Goal: Task Accomplishment & Management: Manage account settings

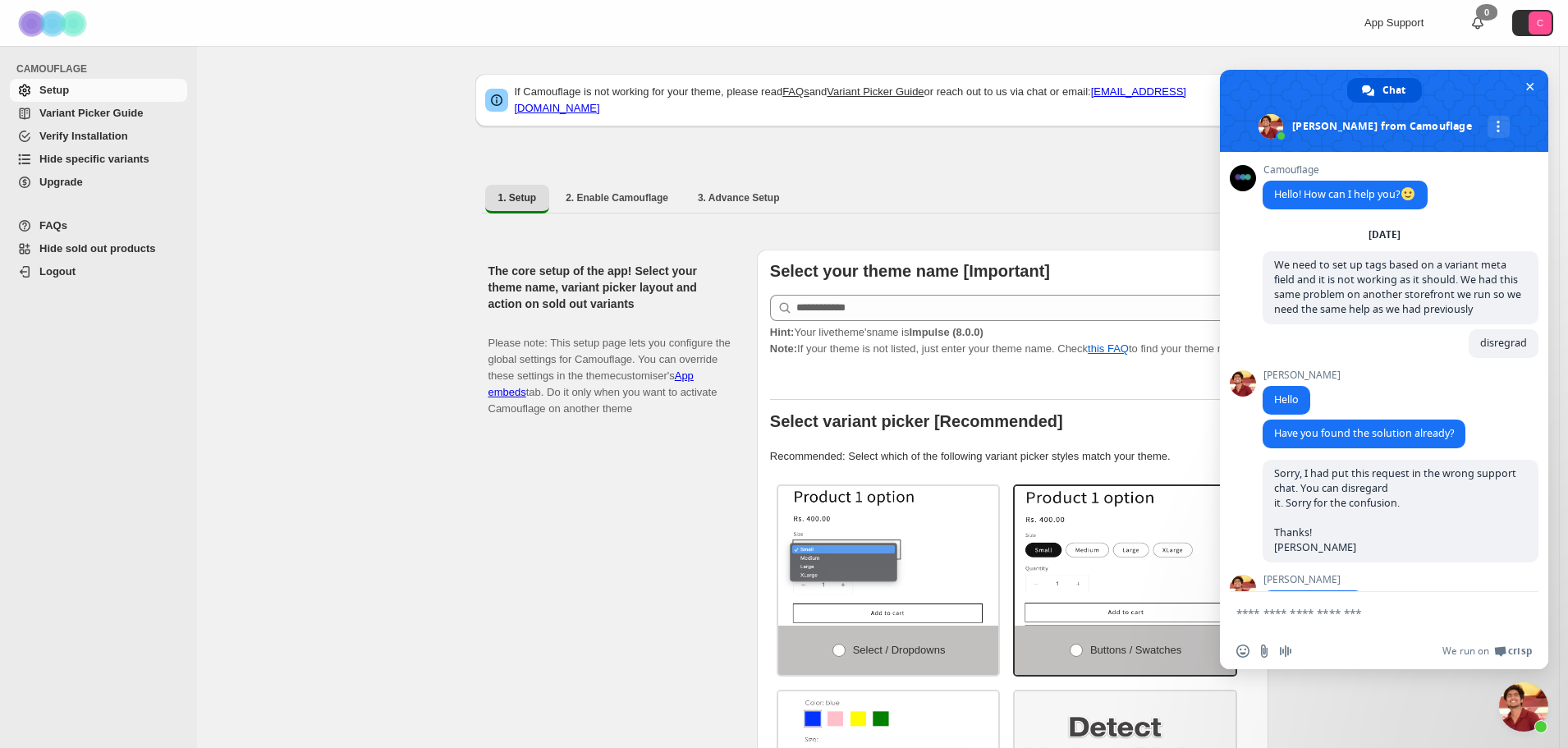
scroll to position [2852, 0]
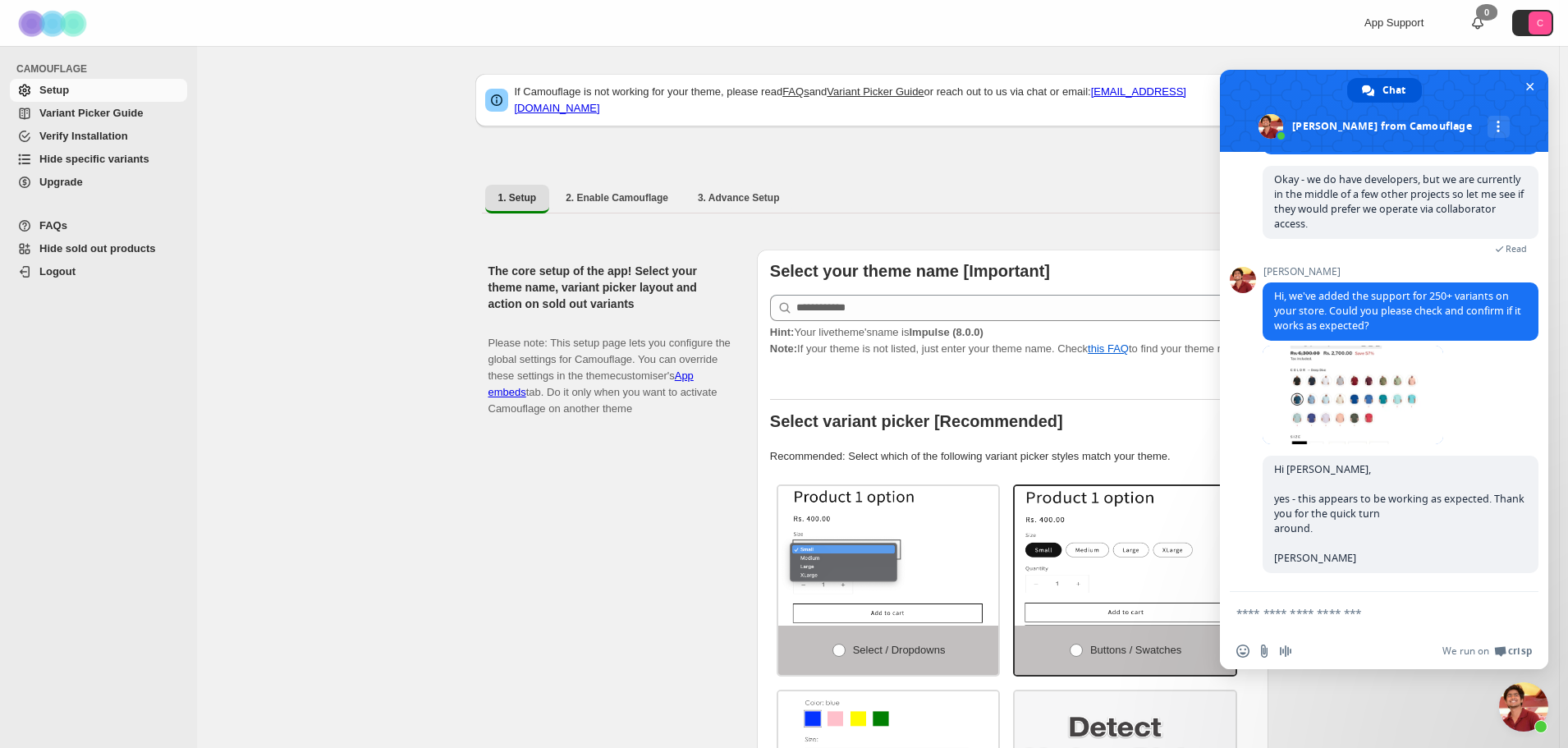
click at [610, 494] on div "The core setup of the app! Select your theme name, variant picker layout and ac…" at bounding box center [616, 590] width 256 height 681
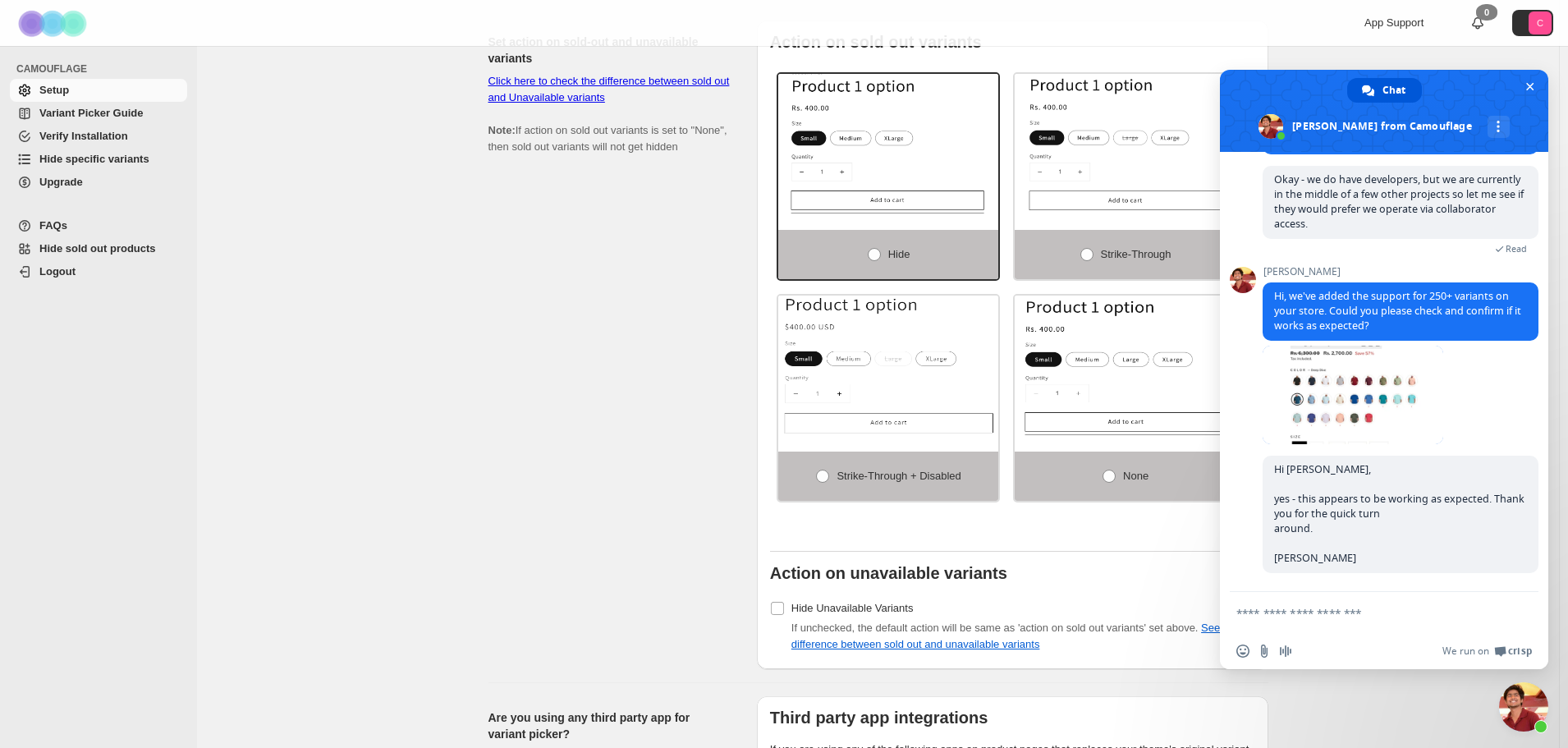
scroll to position [1068, 0]
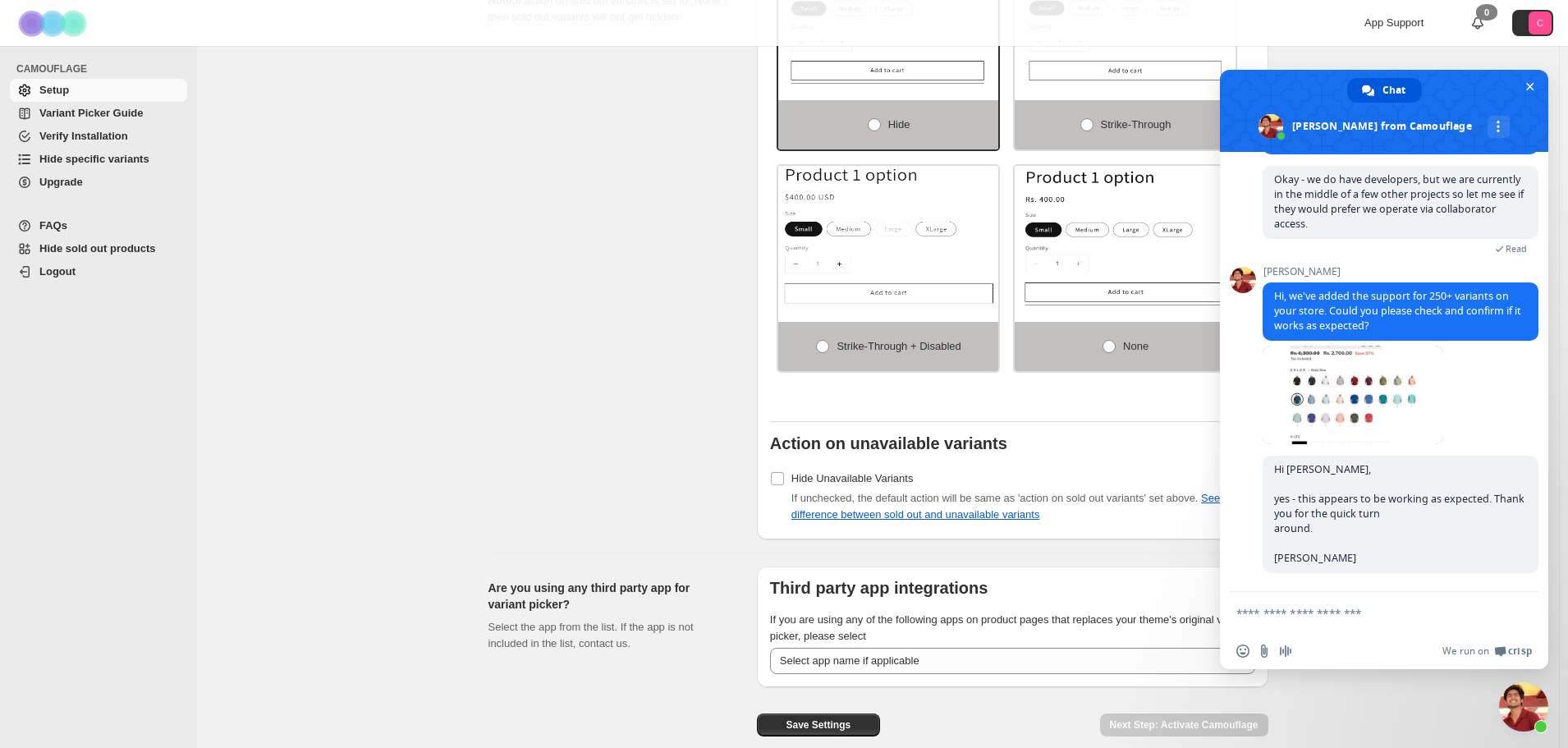
click at [80, 250] on span "Hide sold out products" at bounding box center [98, 249] width 117 height 12
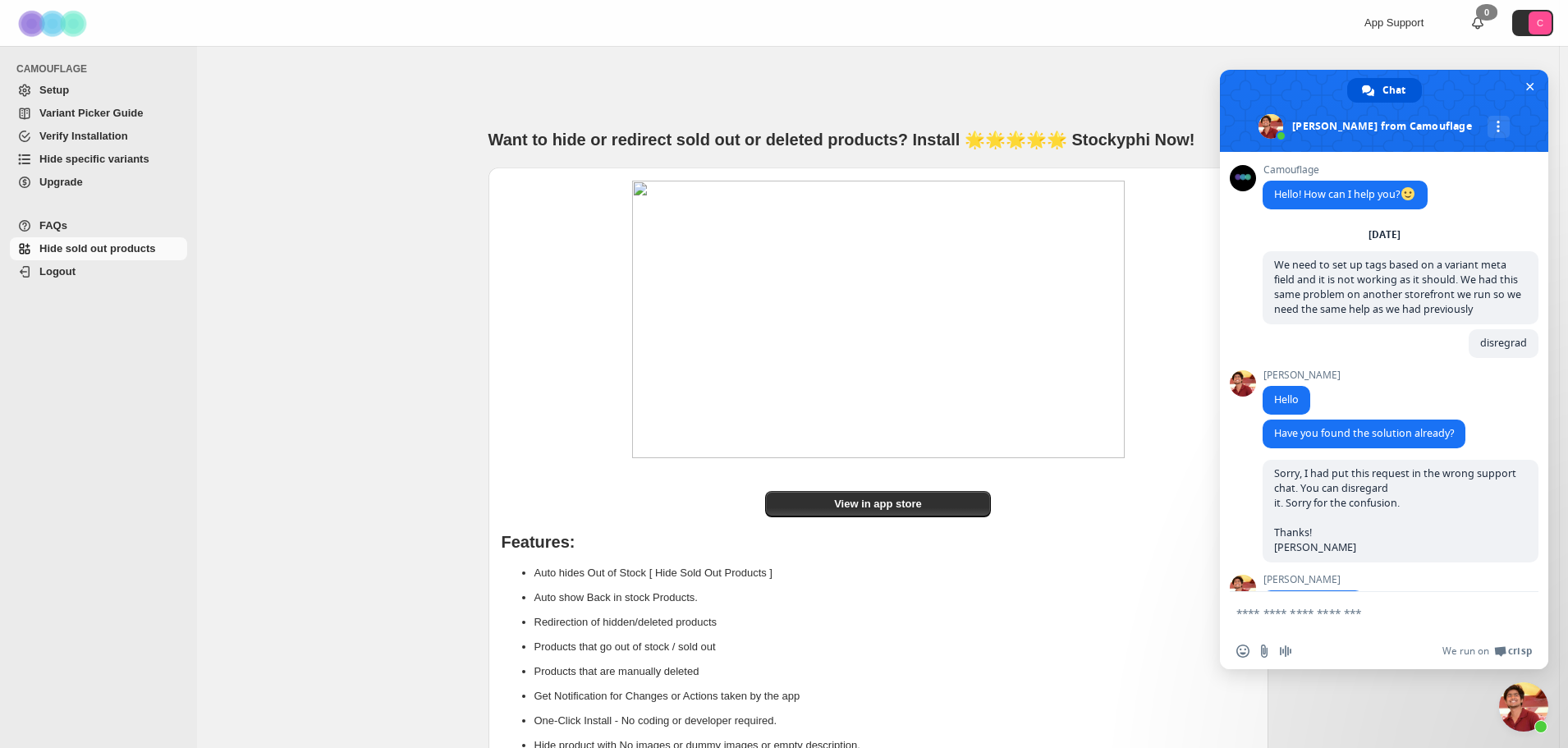
scroll to position [2852, 0]
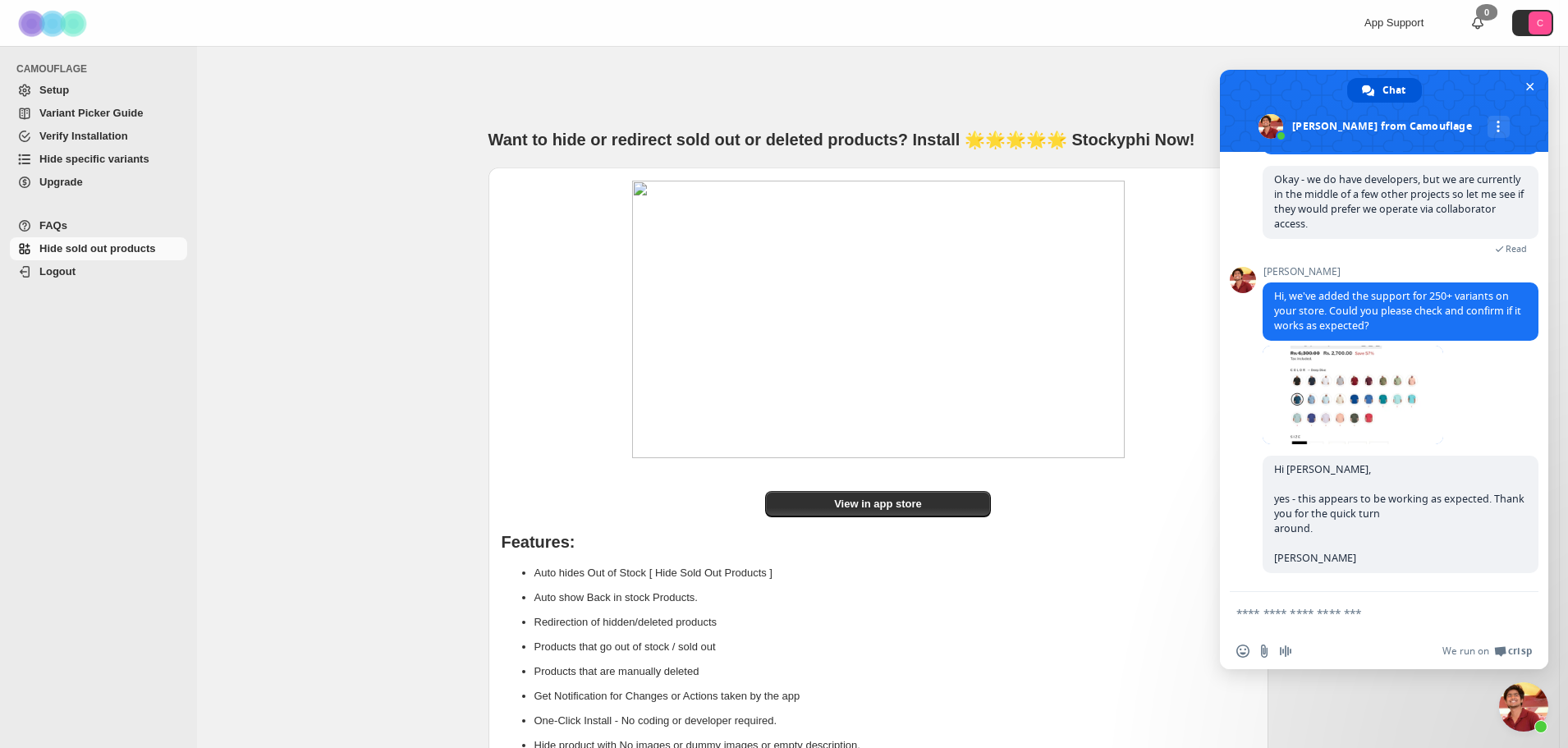
click at [79, 114] on span "Variant Picker Guide" at bounding box center [92, 113] width 104 height 12
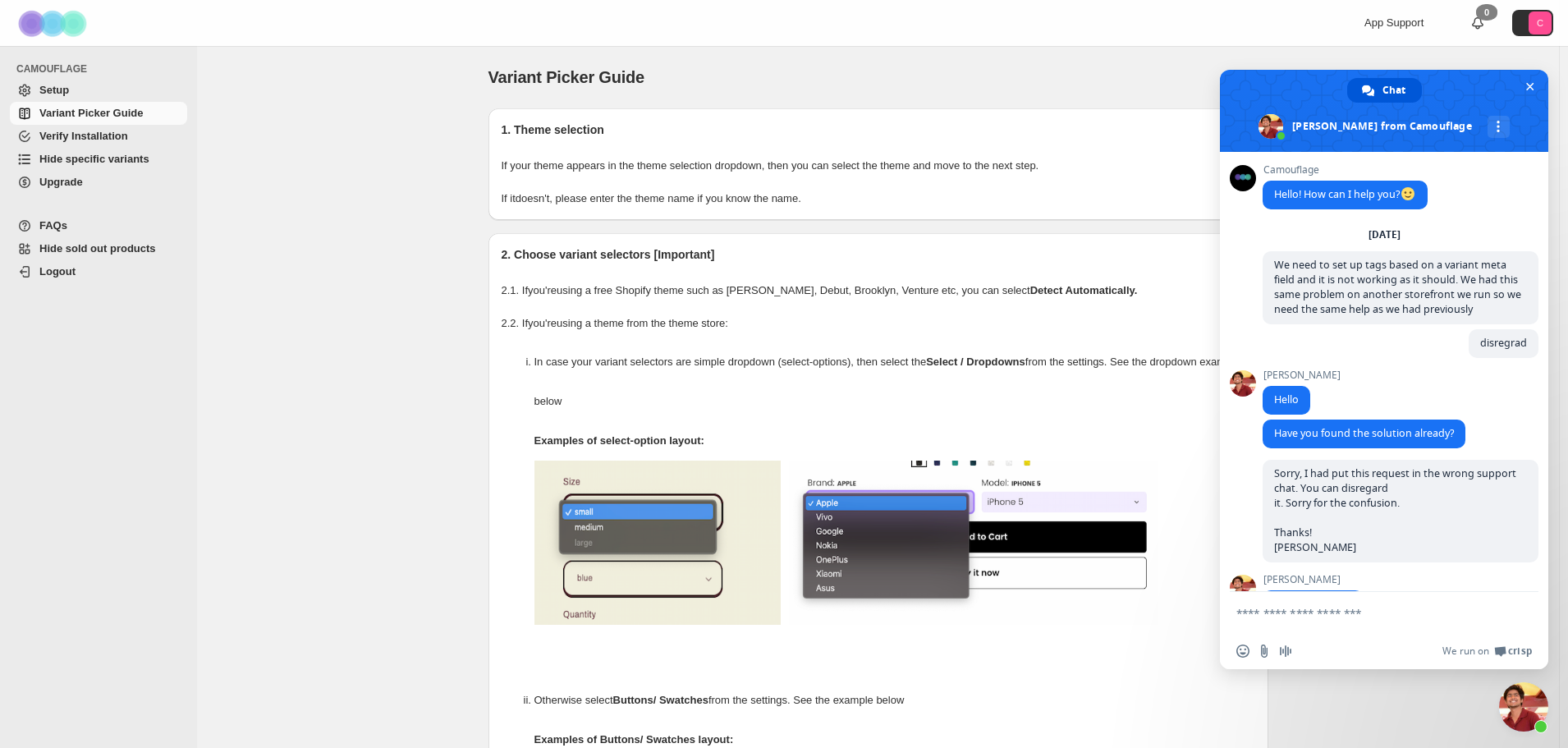
scroll to position [2852, 0]
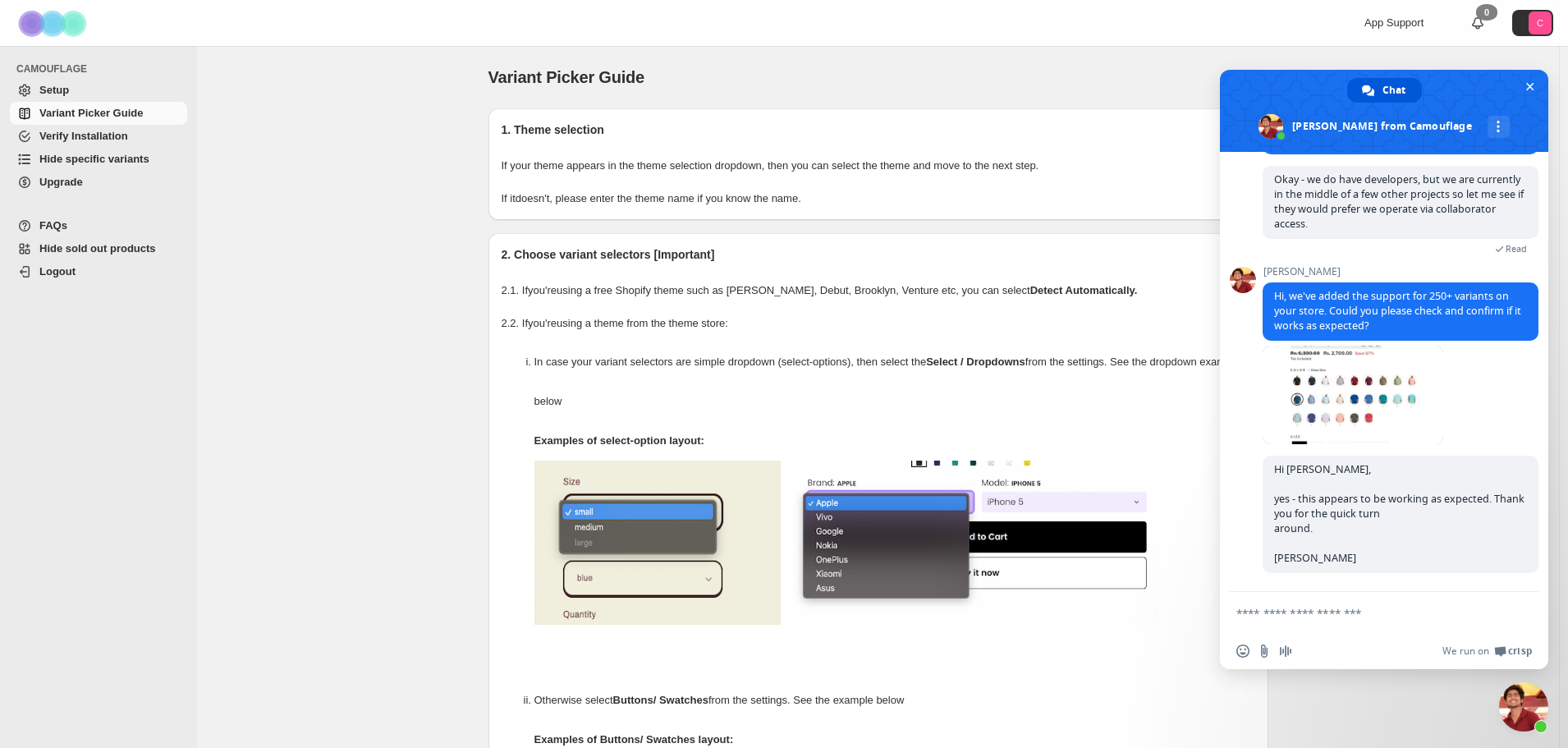
click at [79, 157] on span "Hide specific variants" at bounding box center [94, 159] width 110 height 12
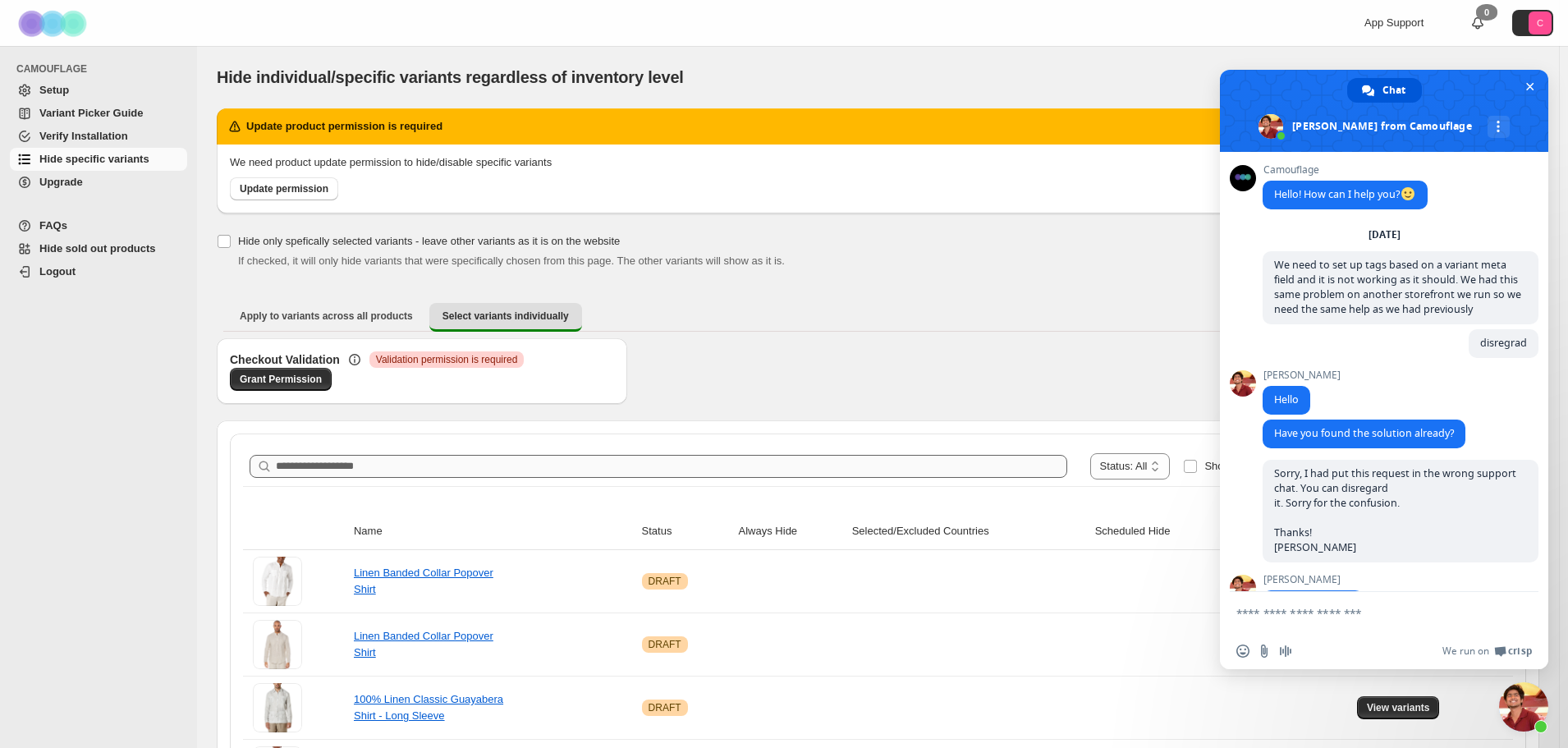
scroll to position [2852, 0]
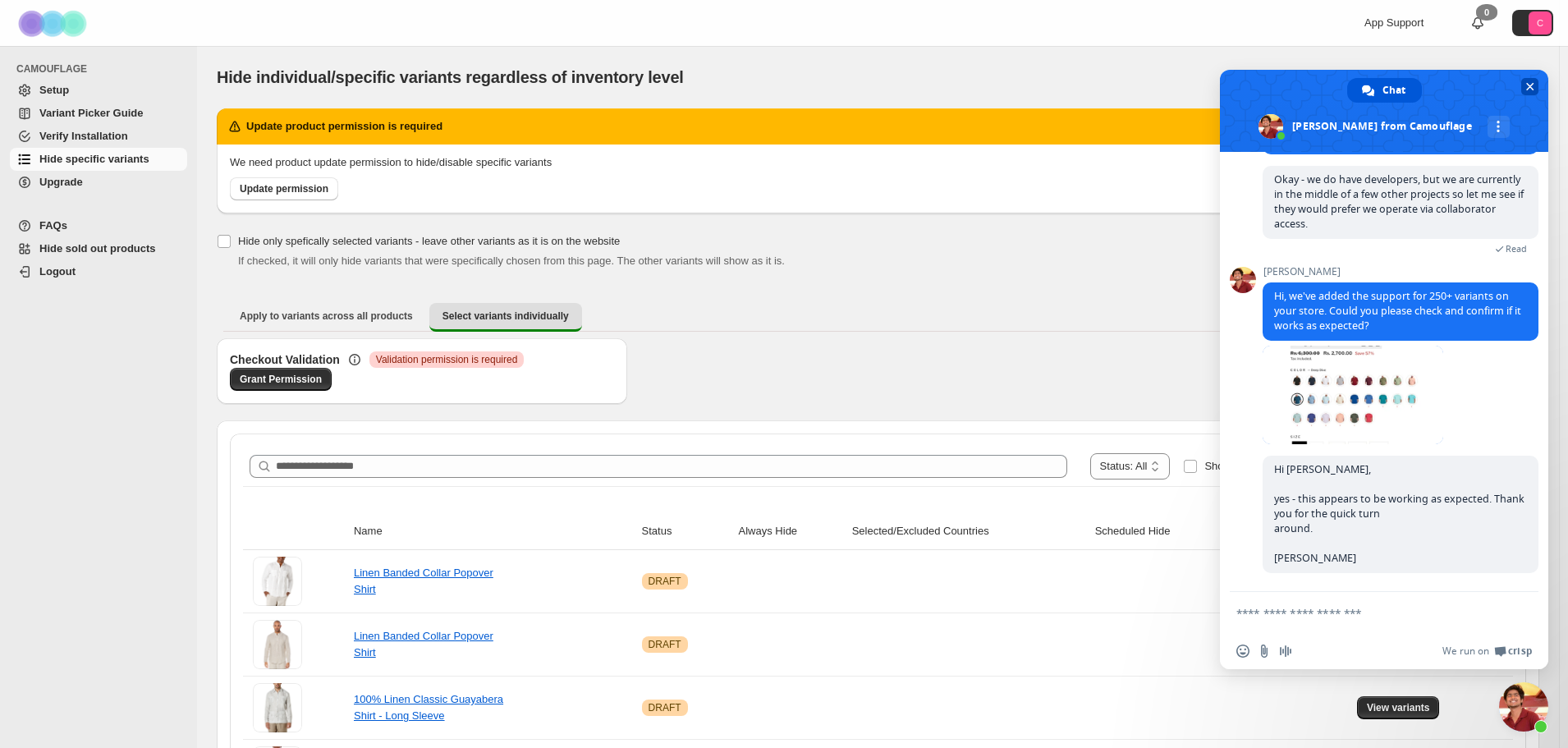
click at [1528, 86] on span "Close chat" at bounding box center [1531, 87] width 9 height 9
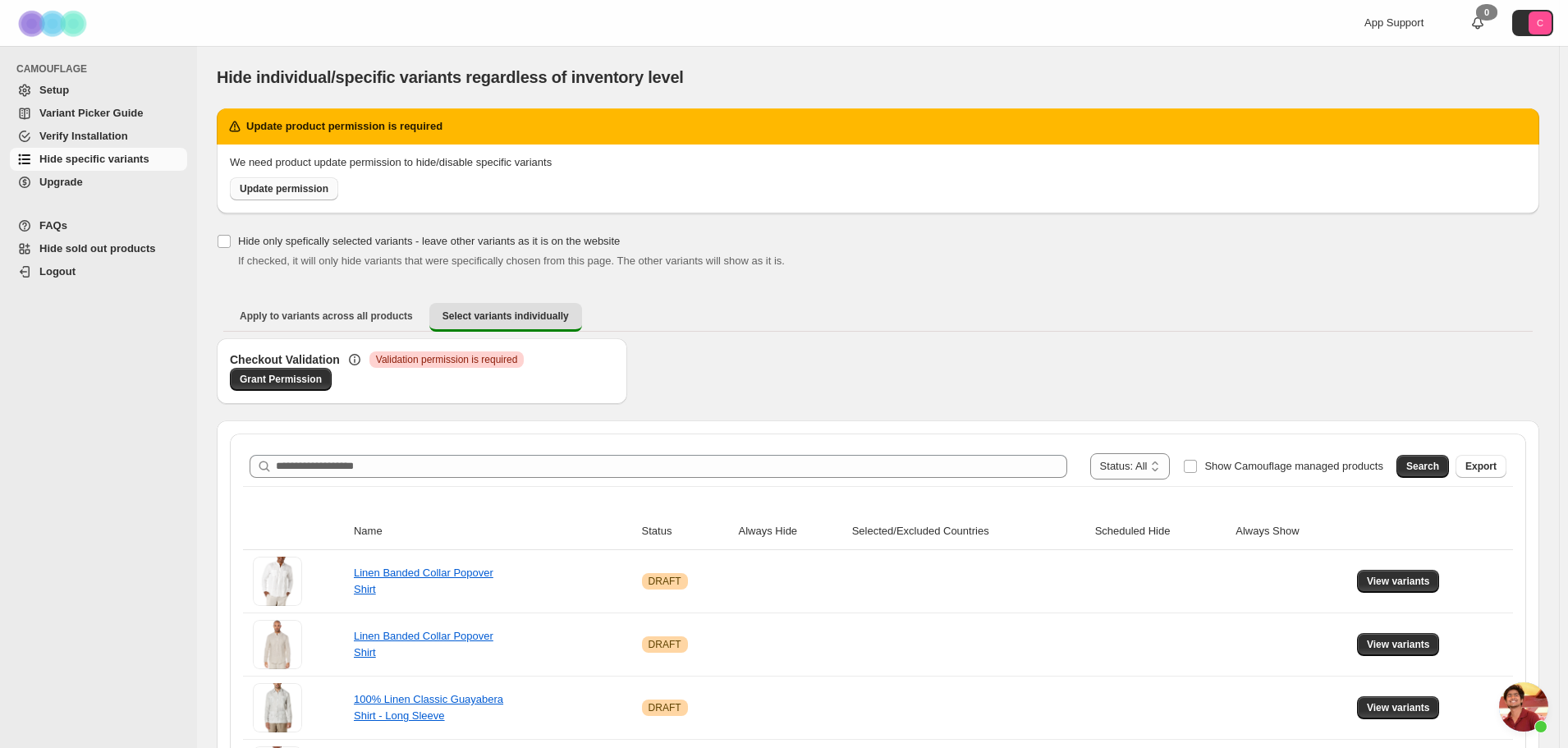
click at [275, 193] on span "Update permission" at bounding box center [284, 188] width 89 height 13
click at [1519, 709] on span "Open chat" at bounding box center [1523, 707] width 49 height 49
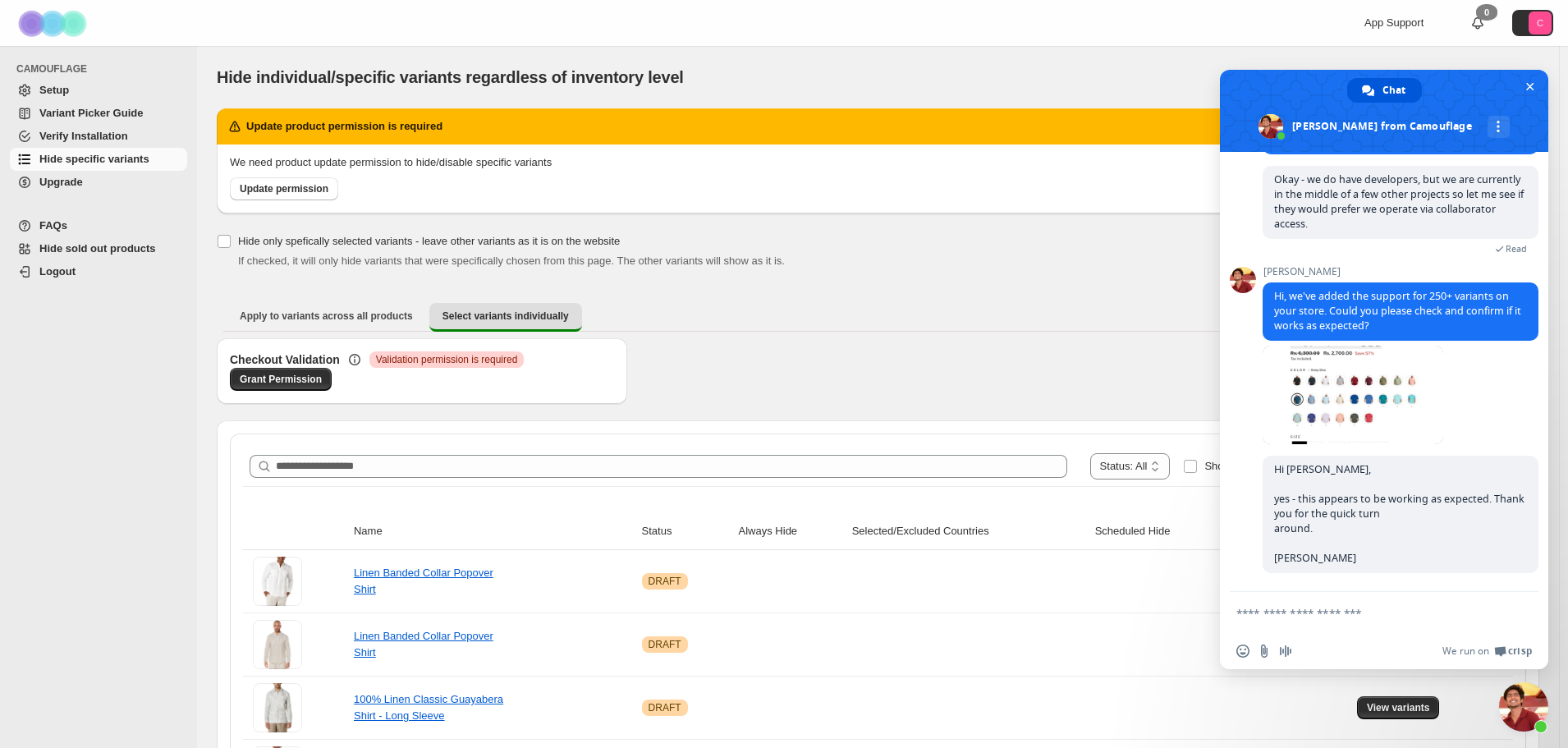
click at [1296, 612] on textarea "Compose your message..." at bounding box center [1366, 613] width 259 height 15
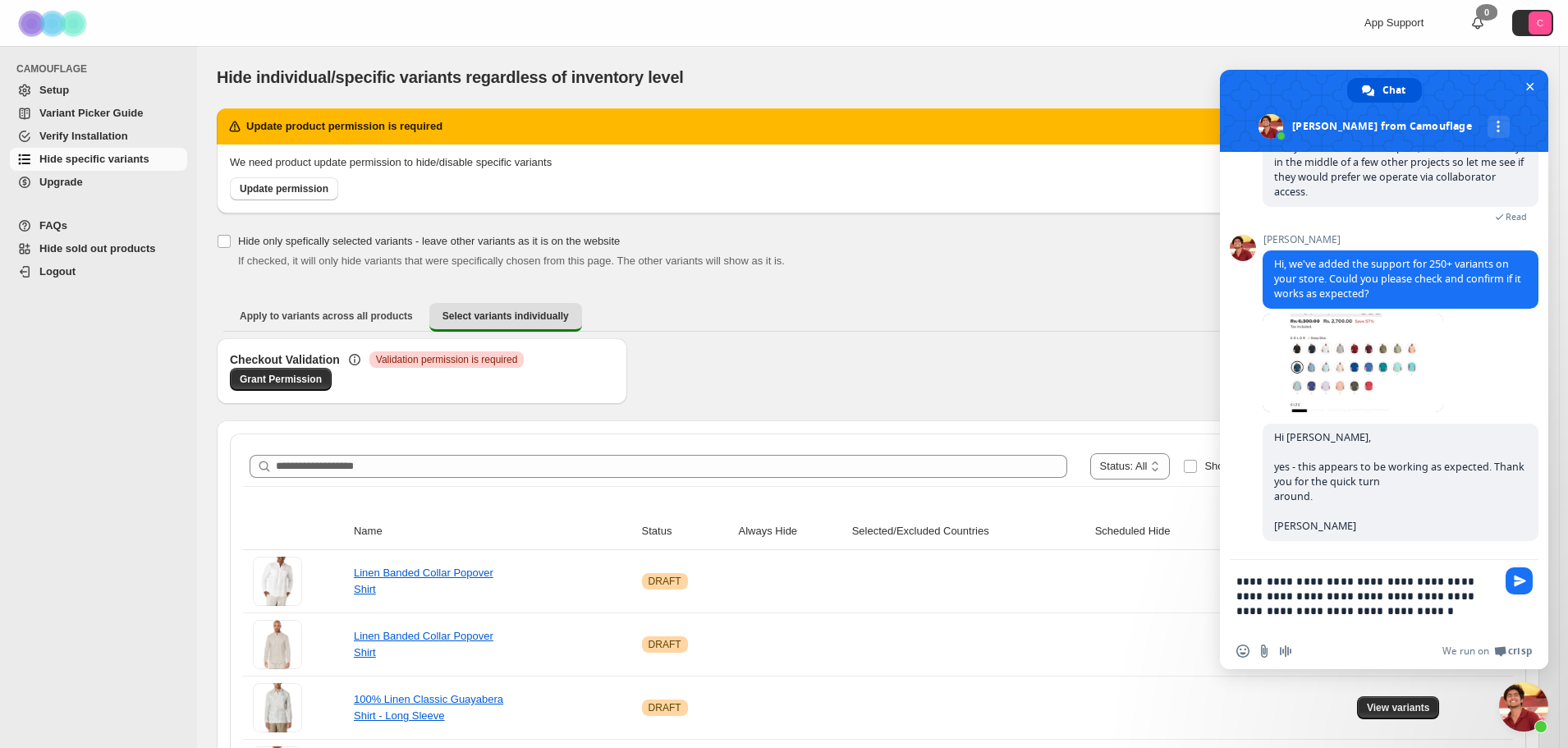
paste textarea "**********"
type textarea "**********"
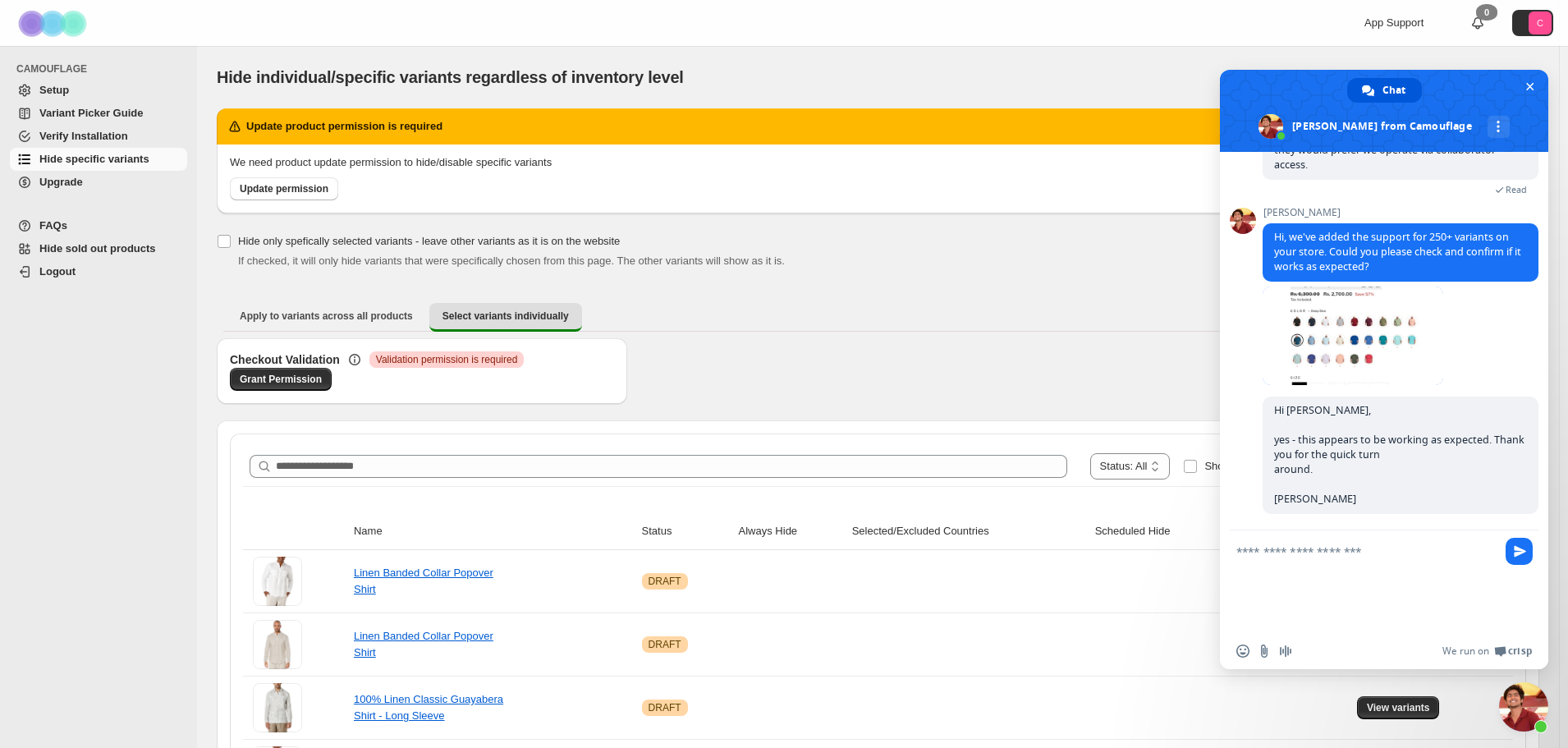
scroll to position [3015, 0]
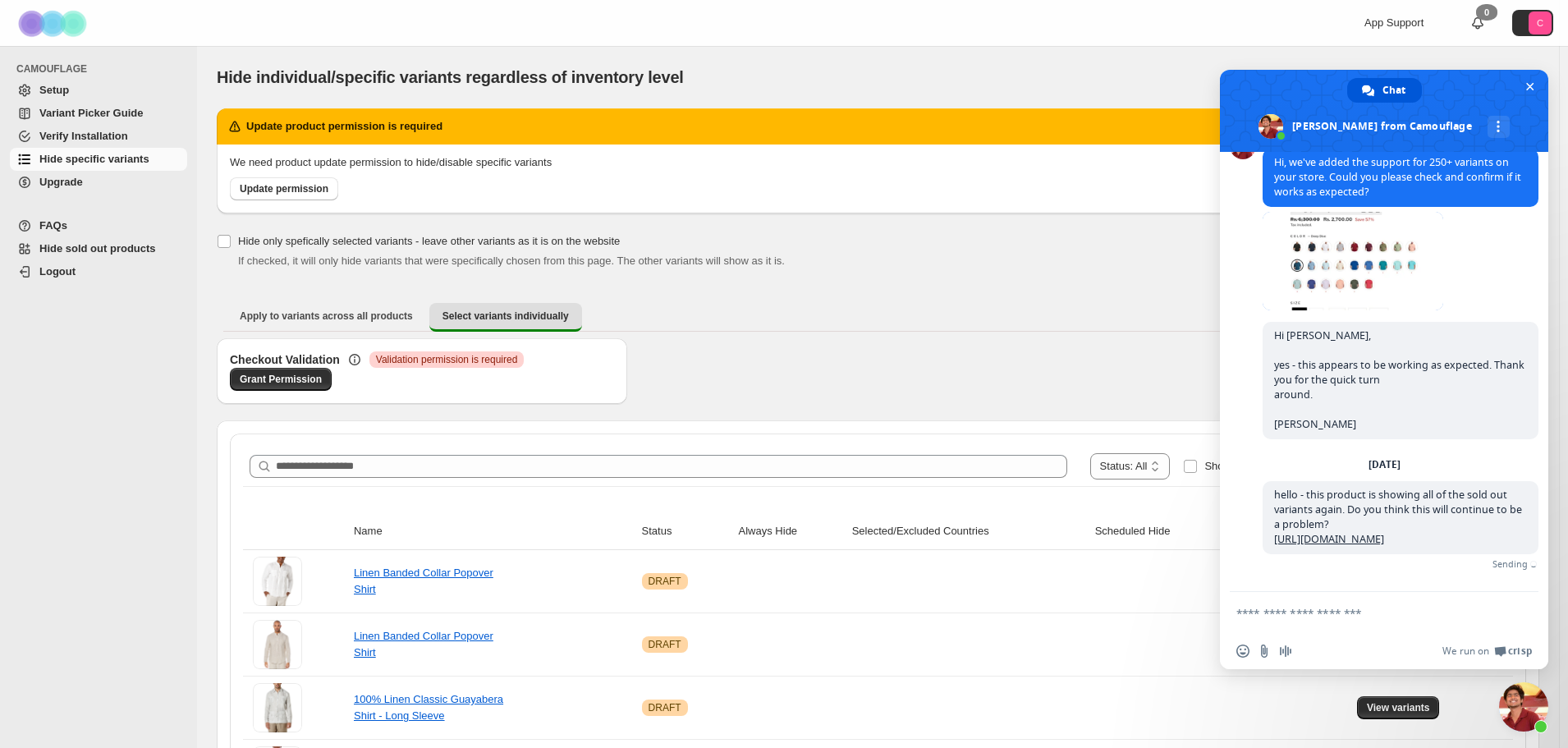
click at [1242, 36] on div "App Support 0 C" at bounding box center [1268, 22] width 583 height 46
click at [1533, 89] on span "Close chat" at bounding box center [1531, 87] width 9 height 9
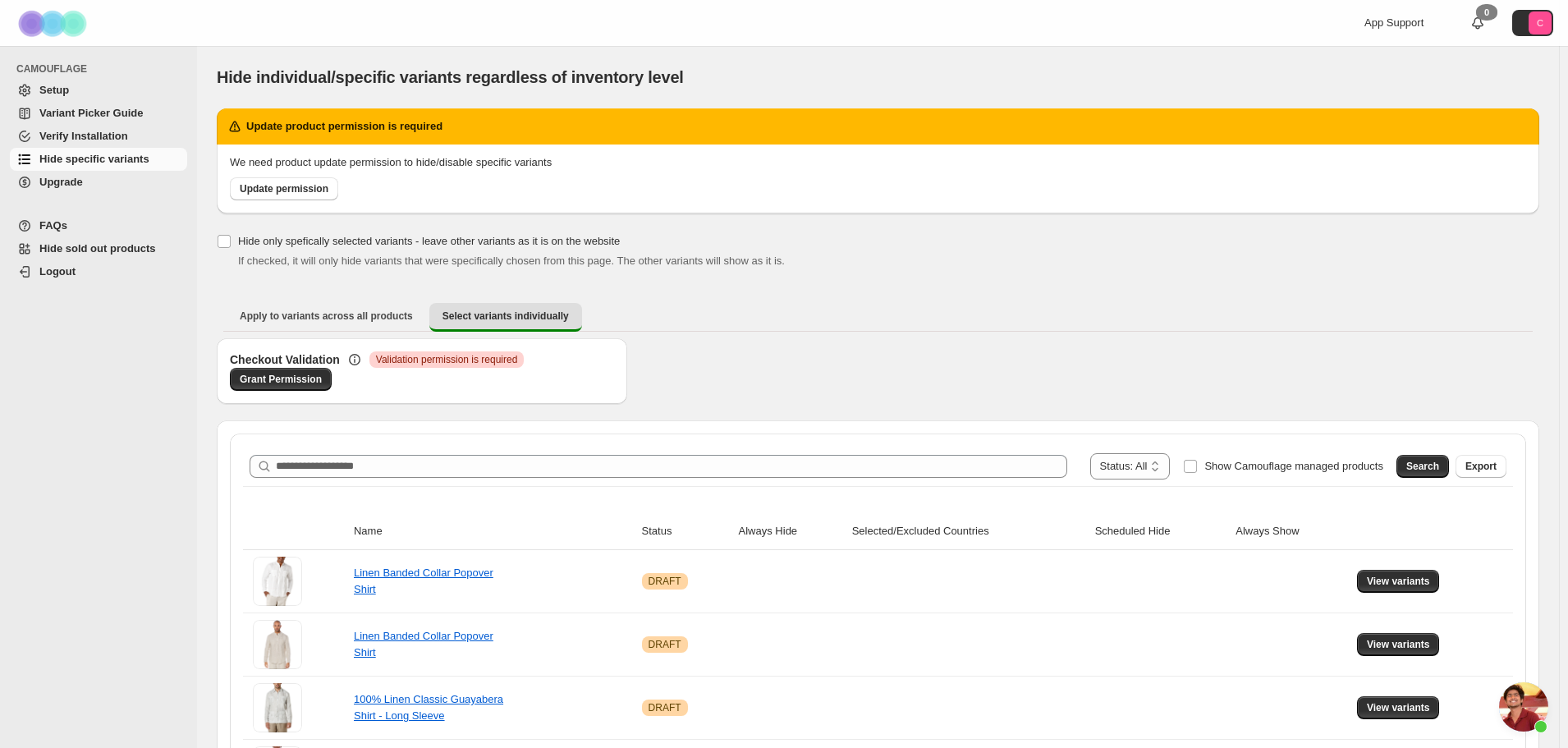
scroll to position [2996, 0]
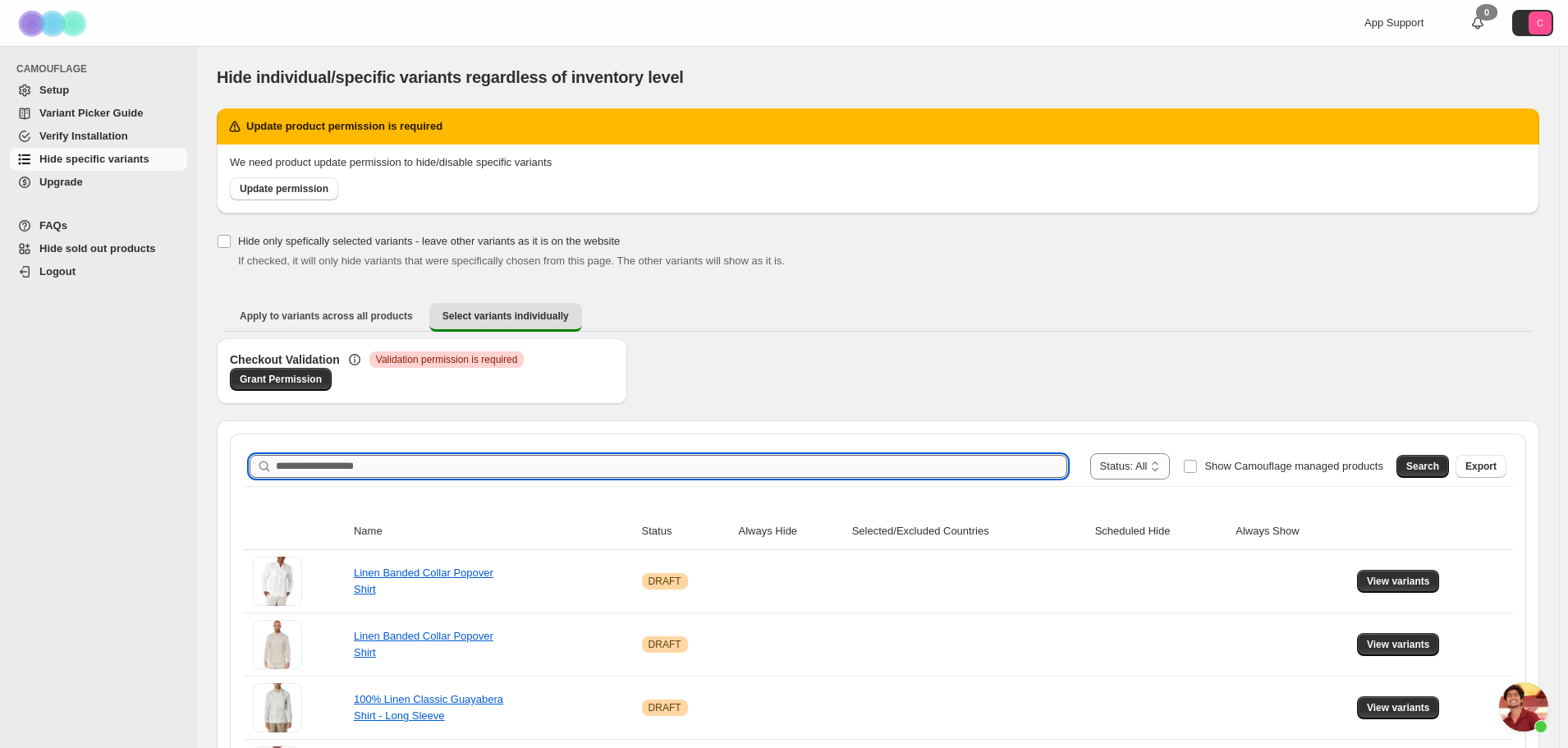
click at [320, 472] on input "Search product name" at bounding box center [672, 466] width 792 height 23
paste input "**********"
drag, startPoint x: 577, startPoint y: 468, endPoint x: 178, endPoint y: 467, distance: 399.0
drag, startPoint x: 408, startPoint y: 466, endPoint x: 249, endPoint y: 446, distance: 160.3
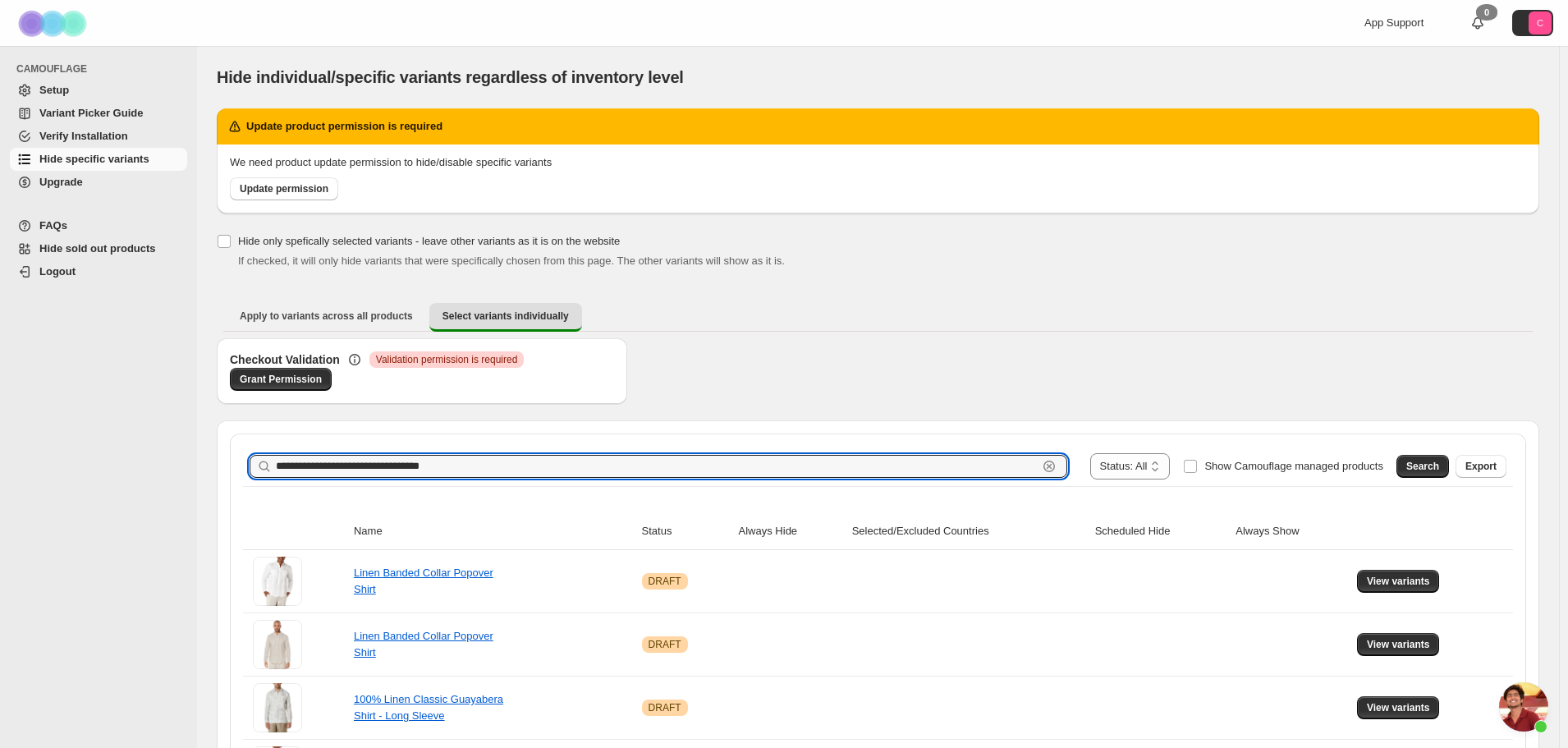
type input "********"
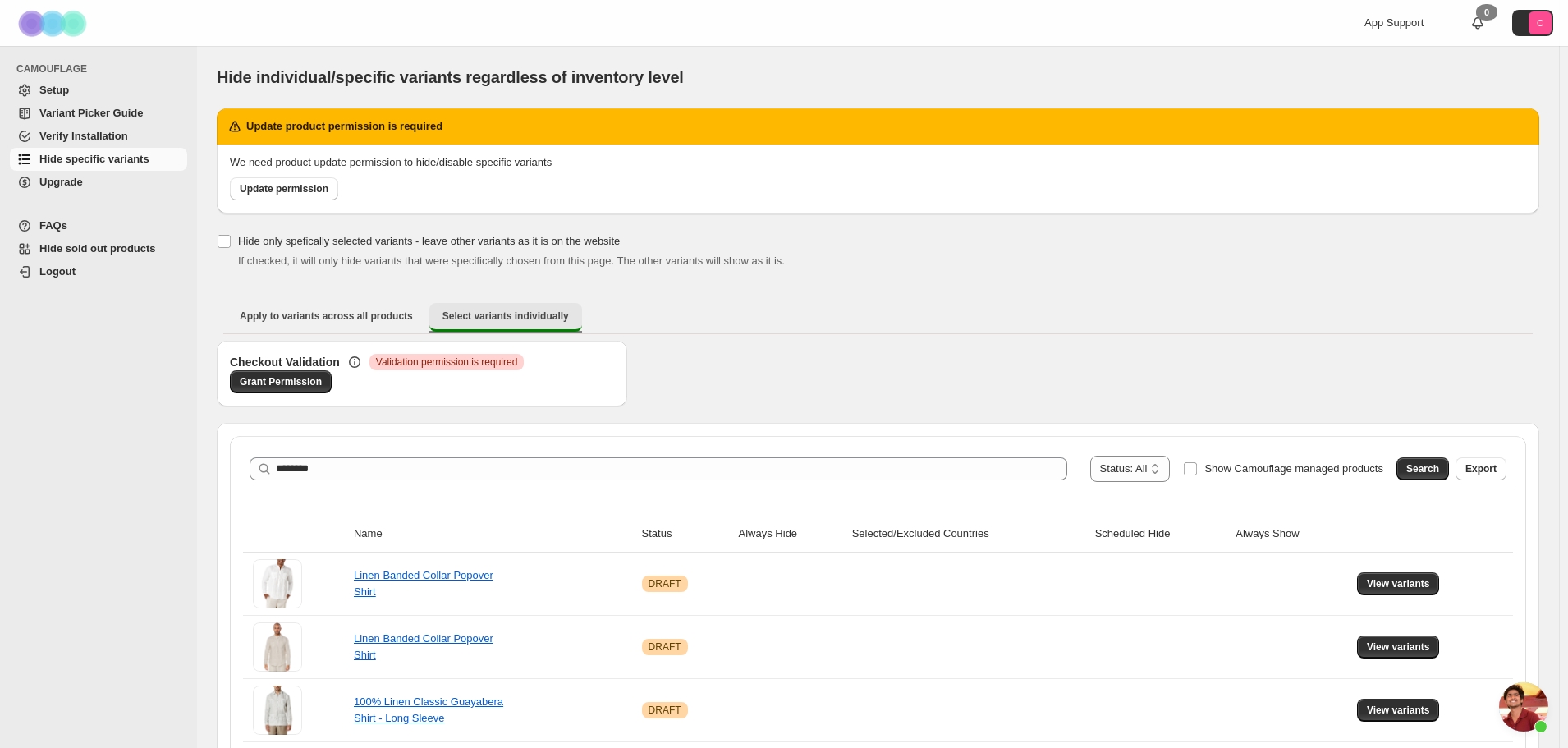
click at [500, 320] on span "Select variants individually" at bounding box center [506, 316] width 126 height 13
click at [492, 317] on span "Select variants individually" at bounding box center [506, 316] width 126 height 13
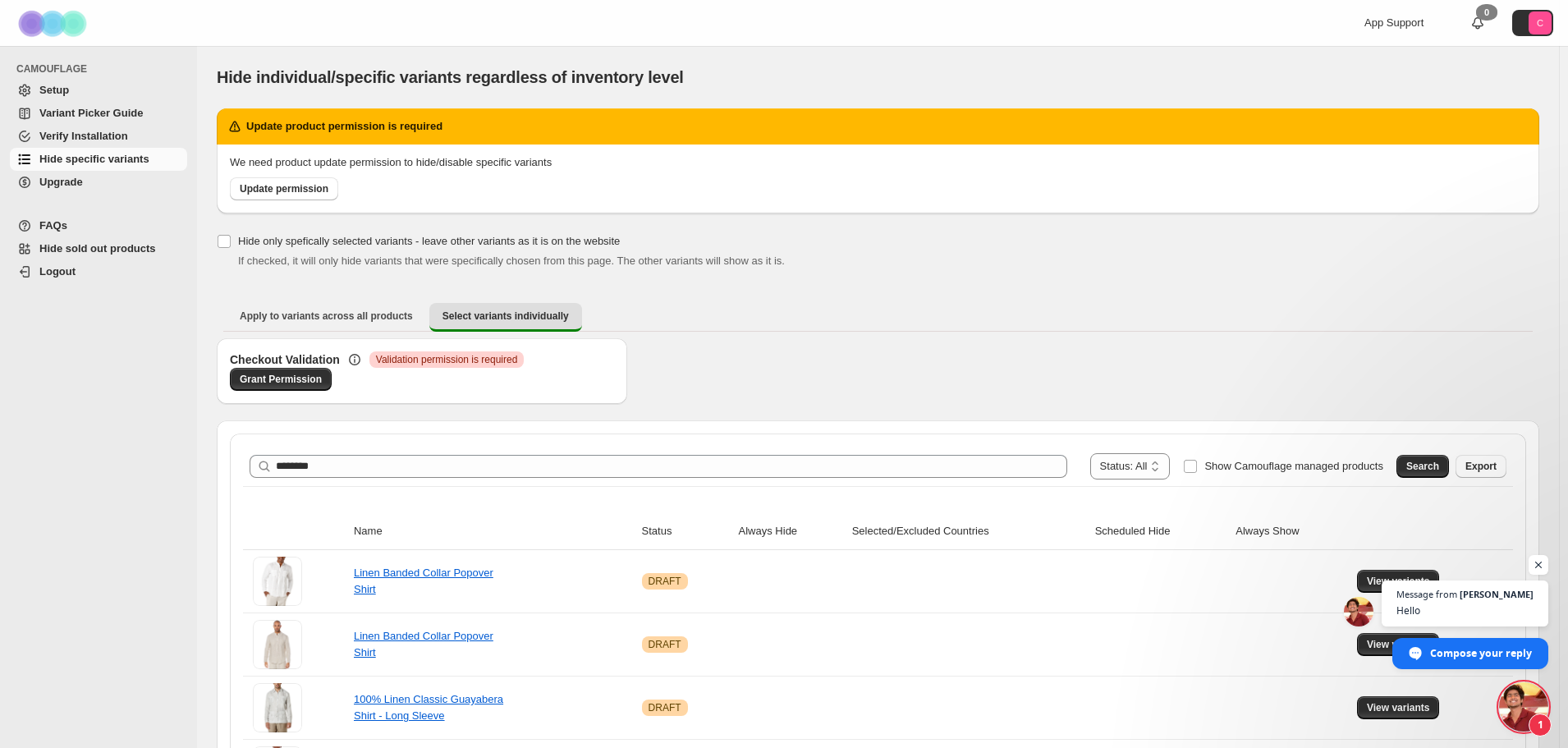
scroll to position [3085, 0]
click at [1515, 703] on span "Open chat" at bounding box center [1523, 707] width 49 height 49
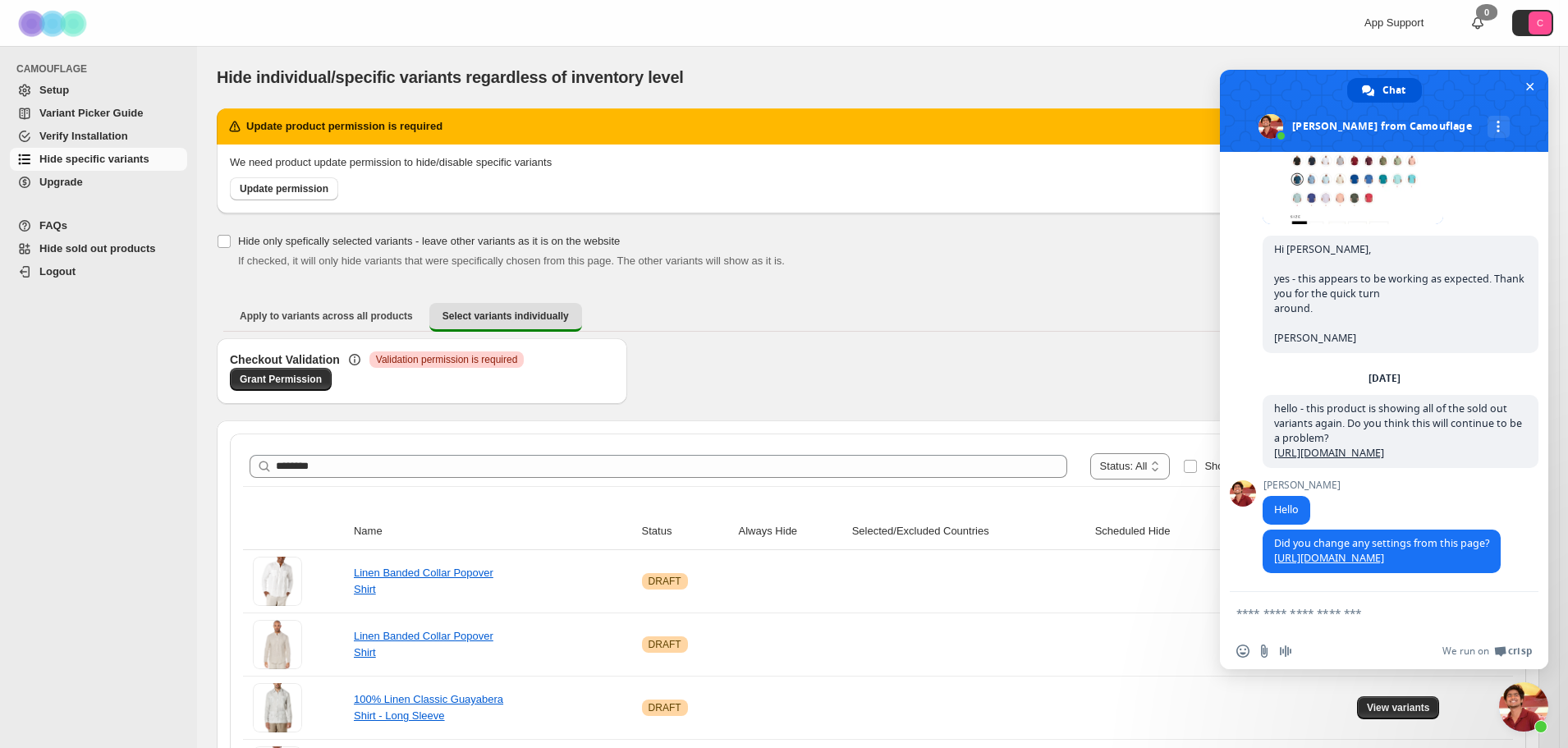
scroll to position [3102, 0]
click at [1291, 618] on textarea "Compose your message..." at bounding box center [1366, 613] width 259 height 15
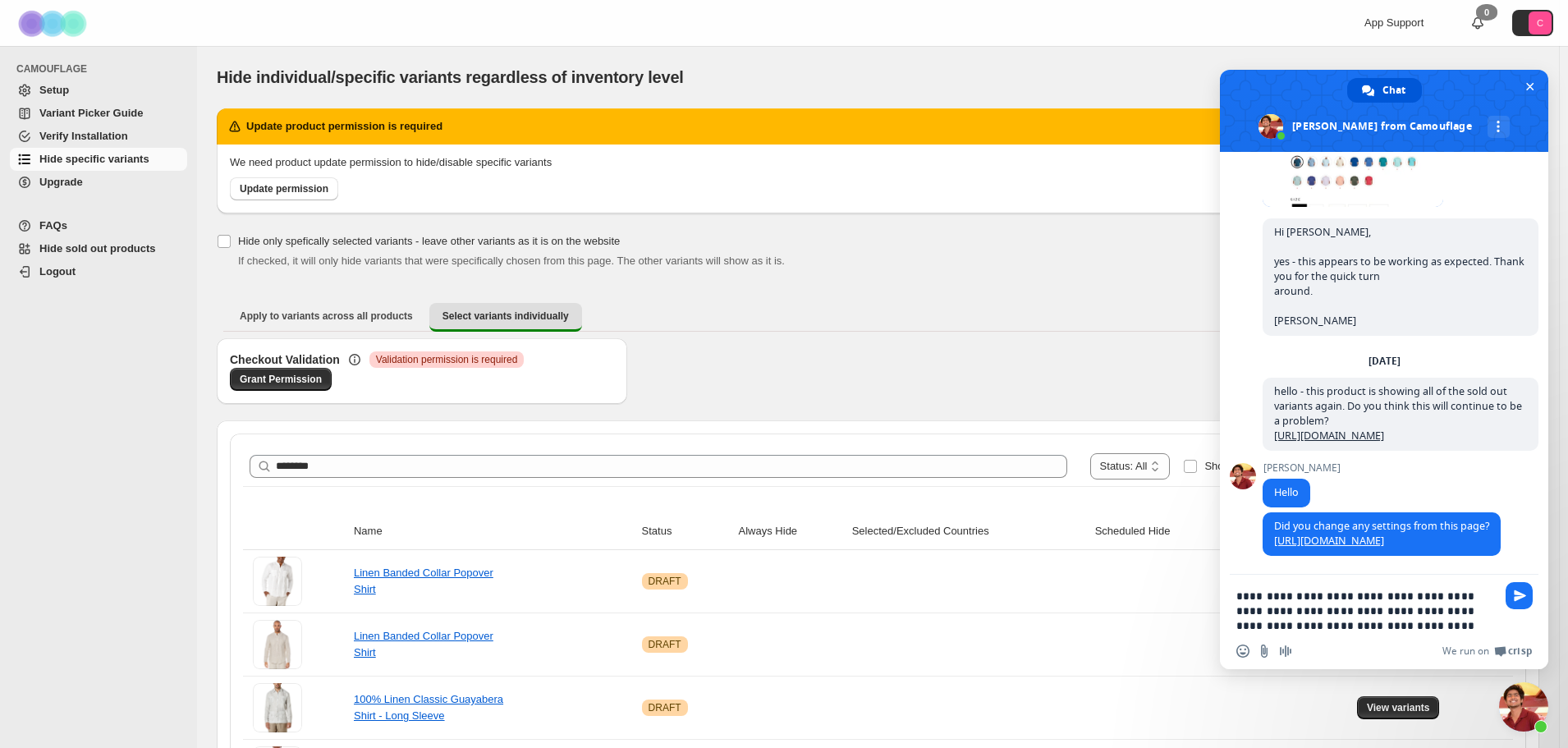
type textarea "**********"
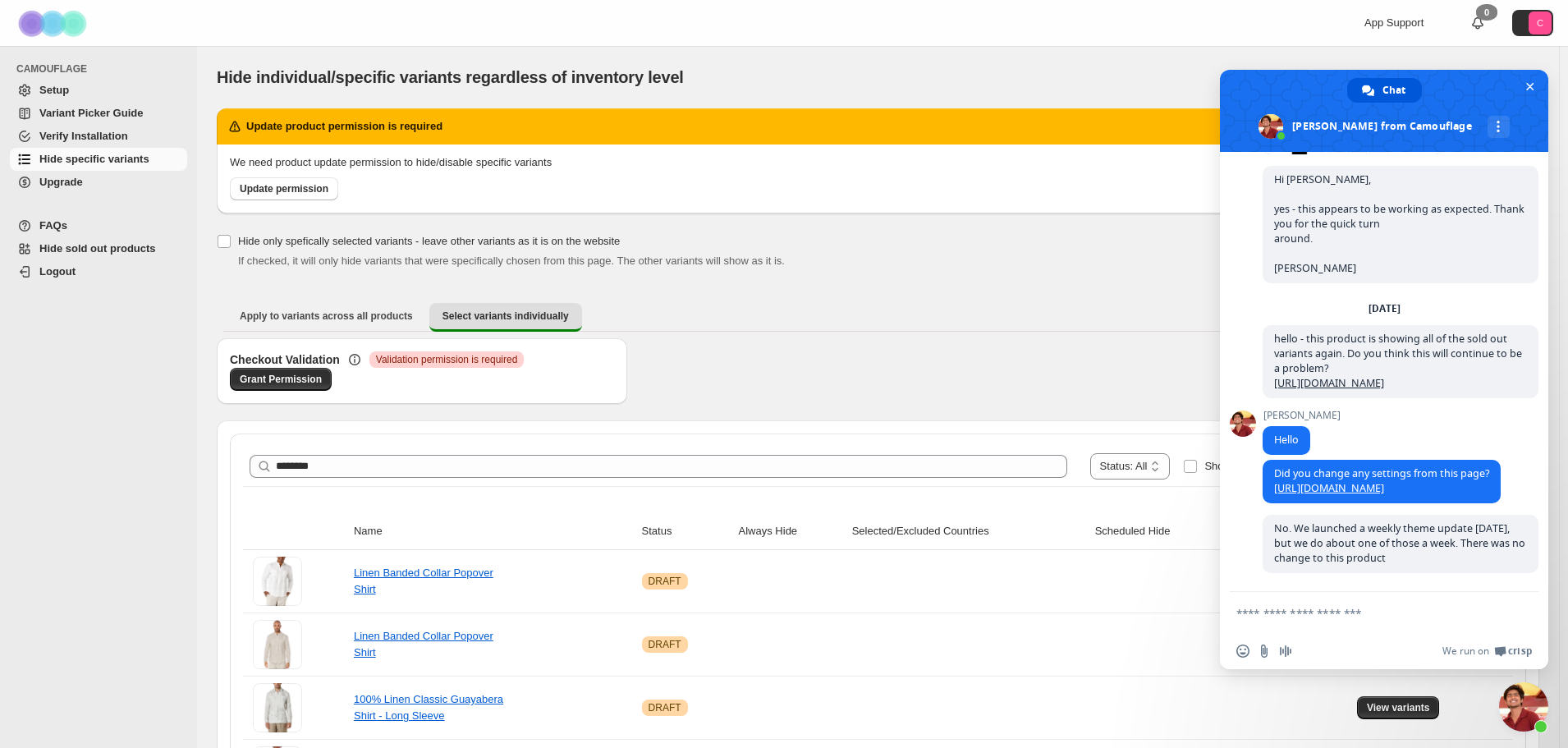
scroll to position [3172, 0]
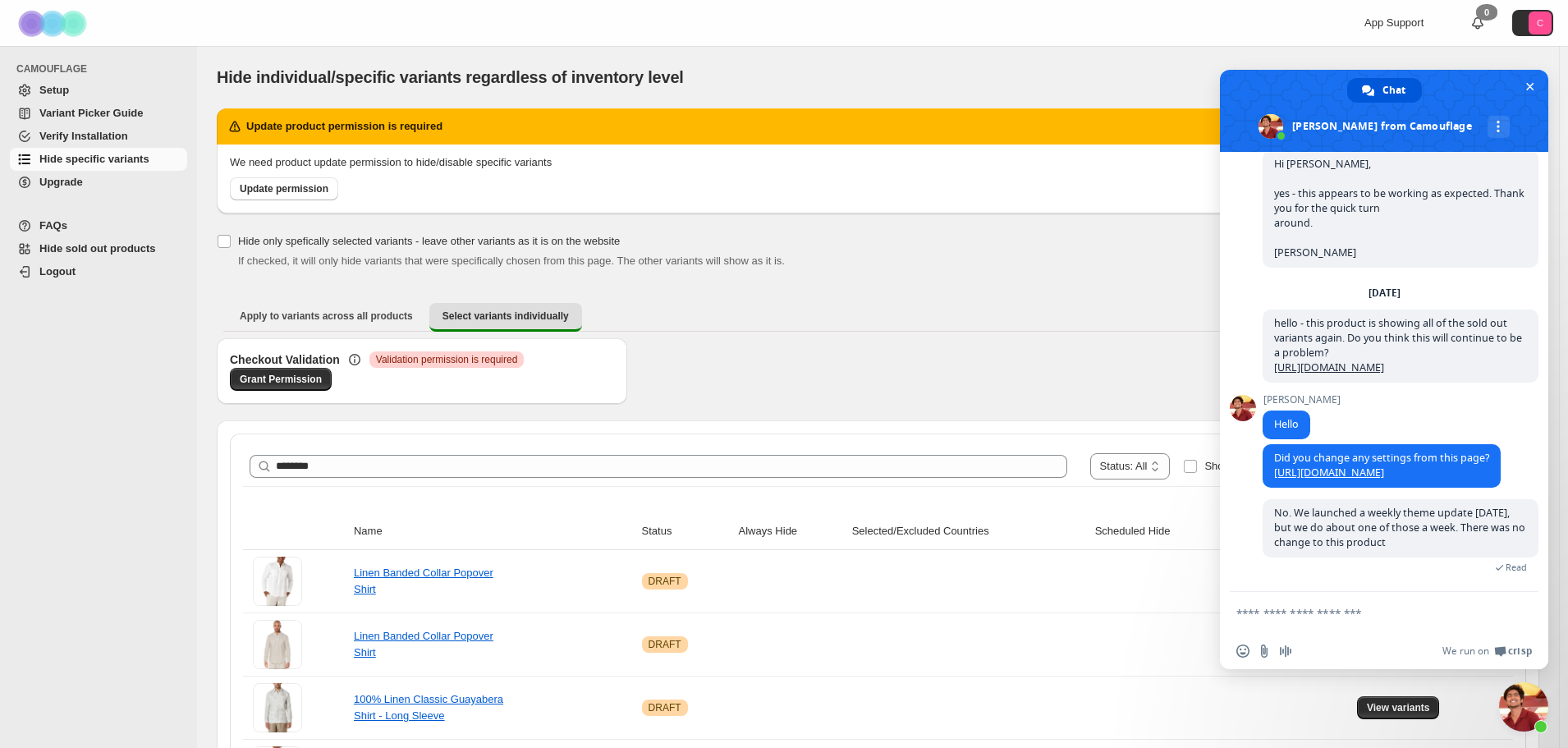
click at [1305, 615] on textarea "Compose your message..." at bounding box center [1366, 613] width 259 height 15
type textarea "**********"
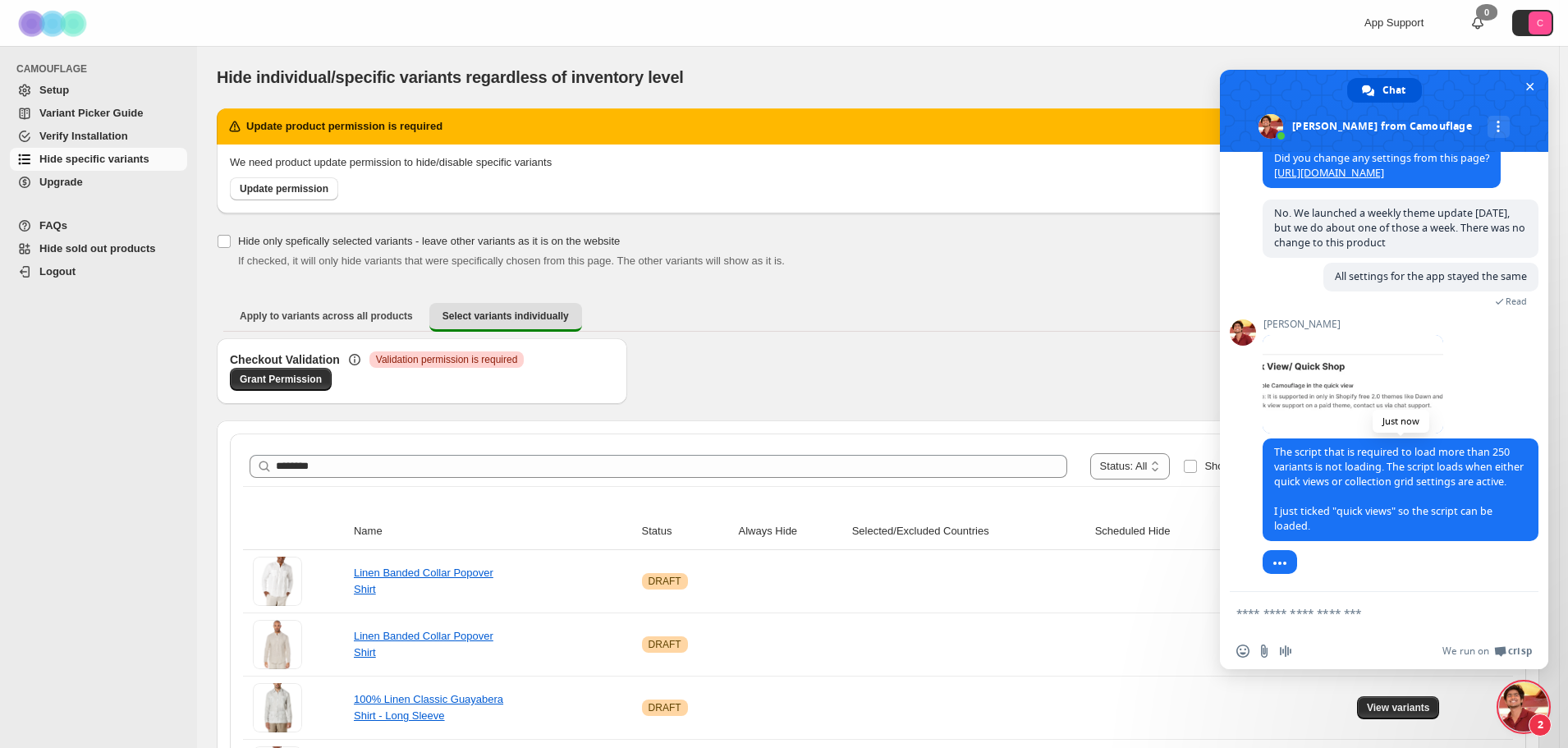
scroll to position [3486, 0]
click at [1278, 368] on span at bounding box center [1353, 384] width 180 height 98
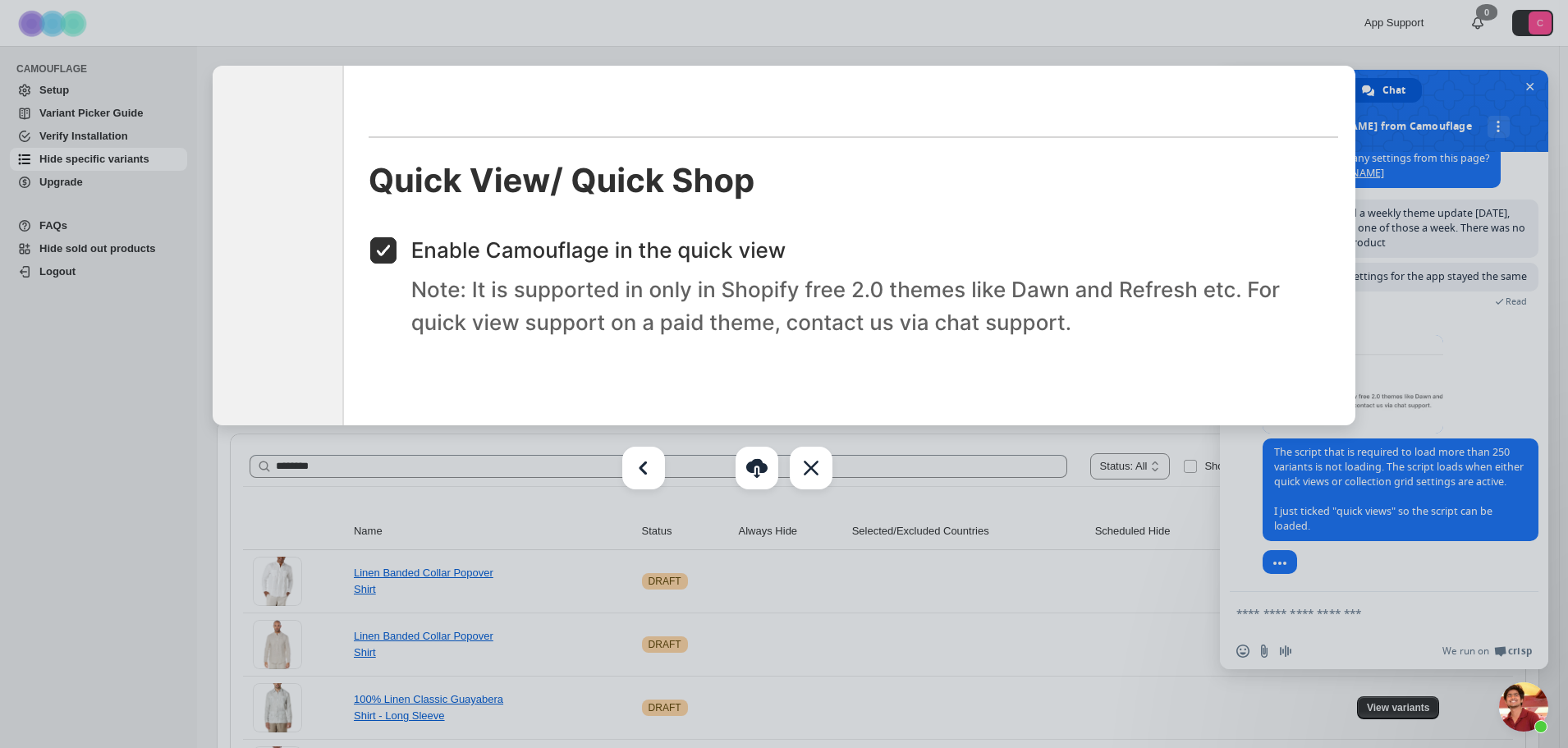
click at [1396, 544] on div at bounding box center [784, 374] width 1568 height 748
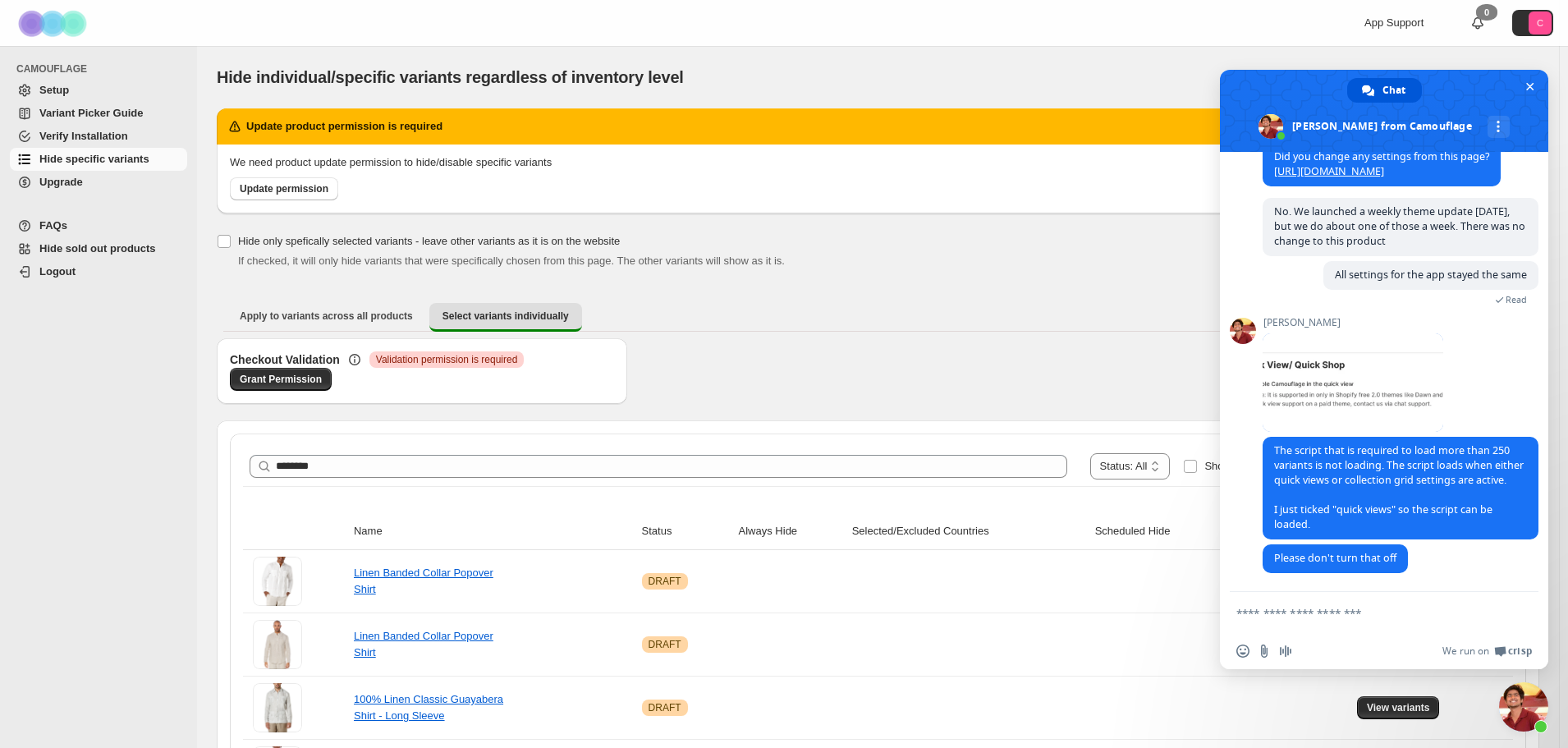
scroll to position [3591, 0]
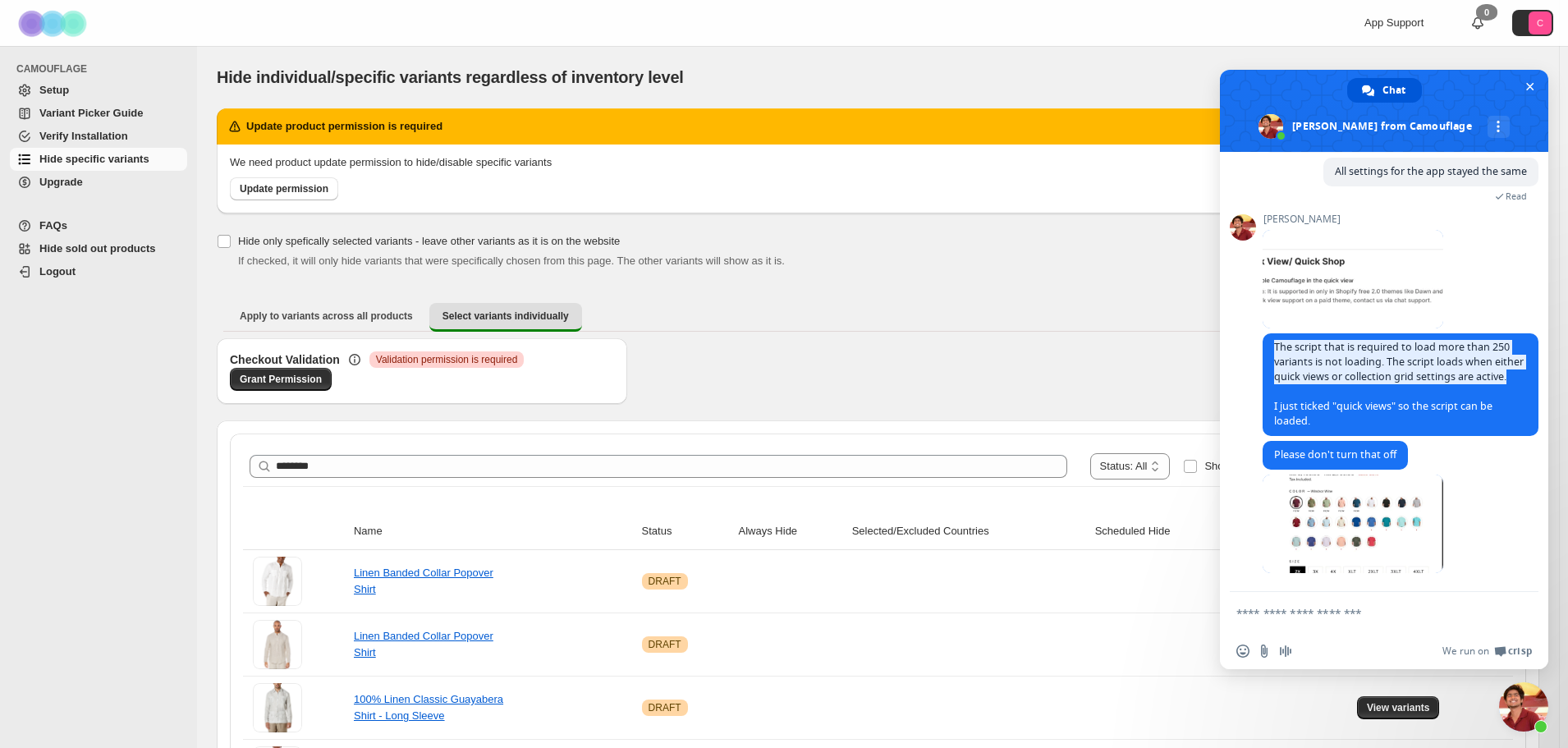
drag, startPoint x: 1305, startPoint y: 377, endPoint x: 1258, endPoint y: 335, distance: 63.0
click at [1258, 335] on div "Camouflage Hello! How can I help you? Tuesday, 23 September We need to set up t…" at bounding box center [1384, 372] width 328 height 441
drag, startPoint x: 1322, startPoint y: 418, endPoint x: 1274, endPoint y: 332, distance: 98.5
click at [1274, 333] on span "The script that is required to load more than 250 variants is not loading. The …" at bounding box center [1401, 384] width 276 height 103
click at [1279, 616] on textarea "Compose your message..." at bounding box center [1366, 613] width 259 height 15
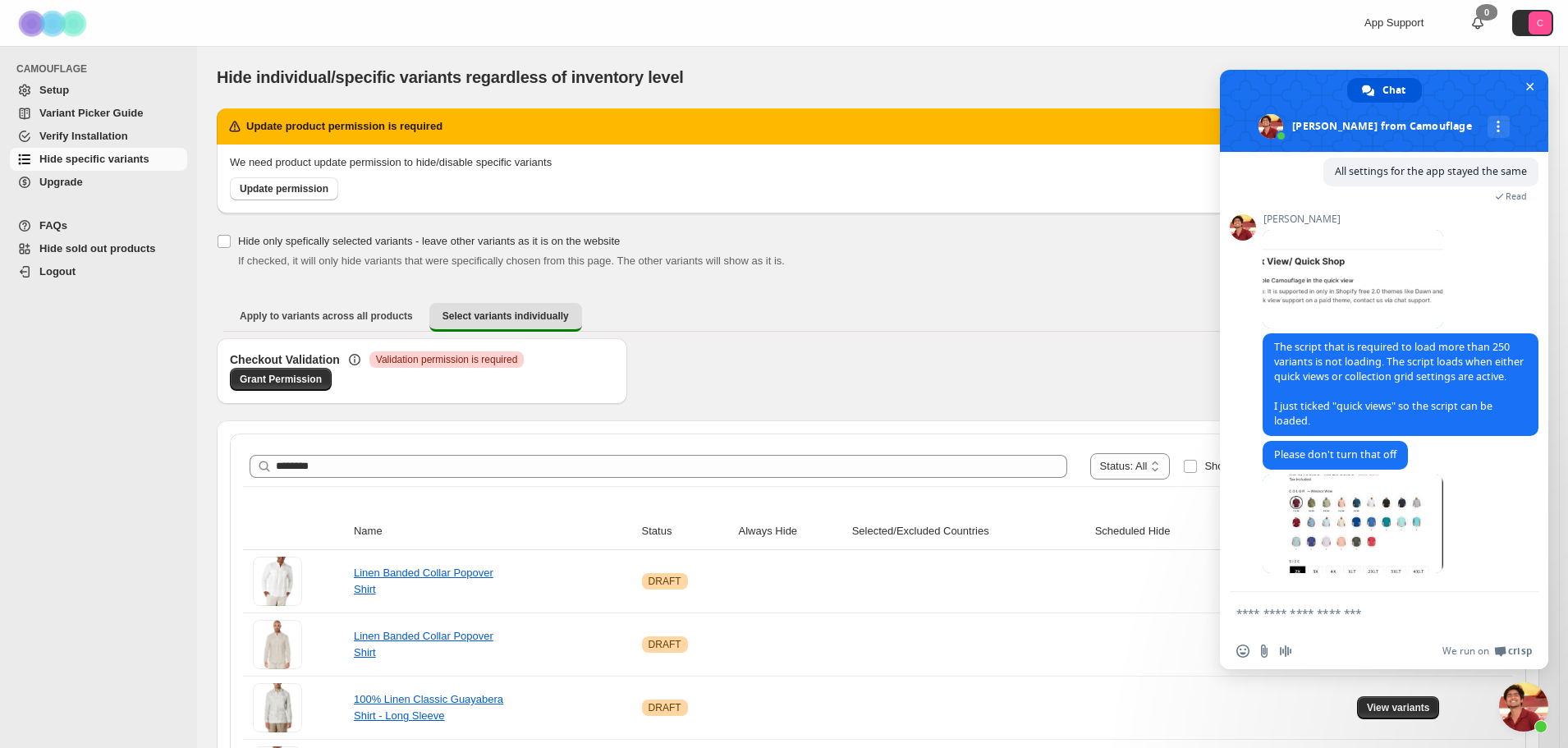
click at [1271, 605] on form at bounding box center [1366, 614] width 259 height 44
click at [1258, 616] on textarea "Compose your message..." at bounding box center [1366, 613] width 259 height 15
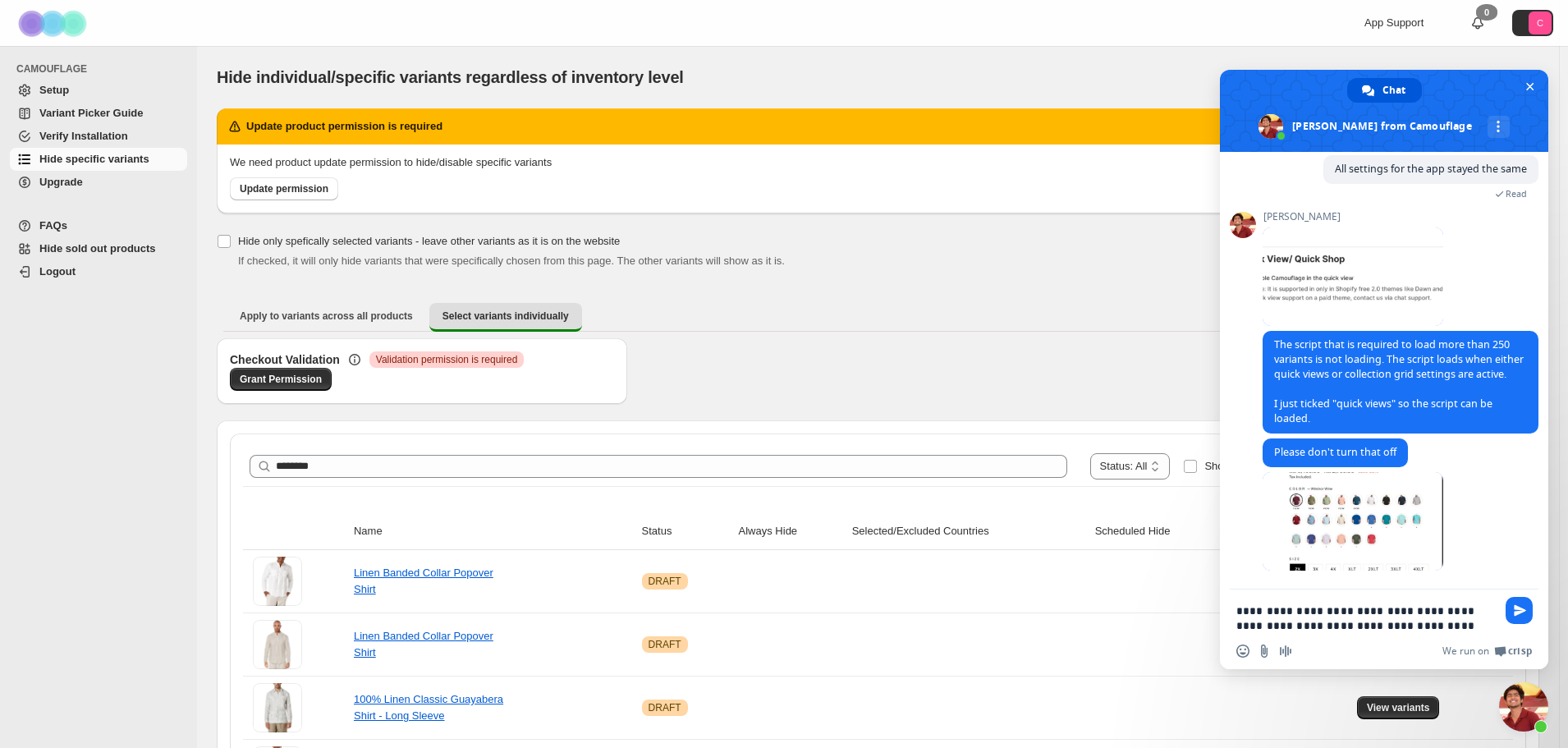
type textarea "**********"
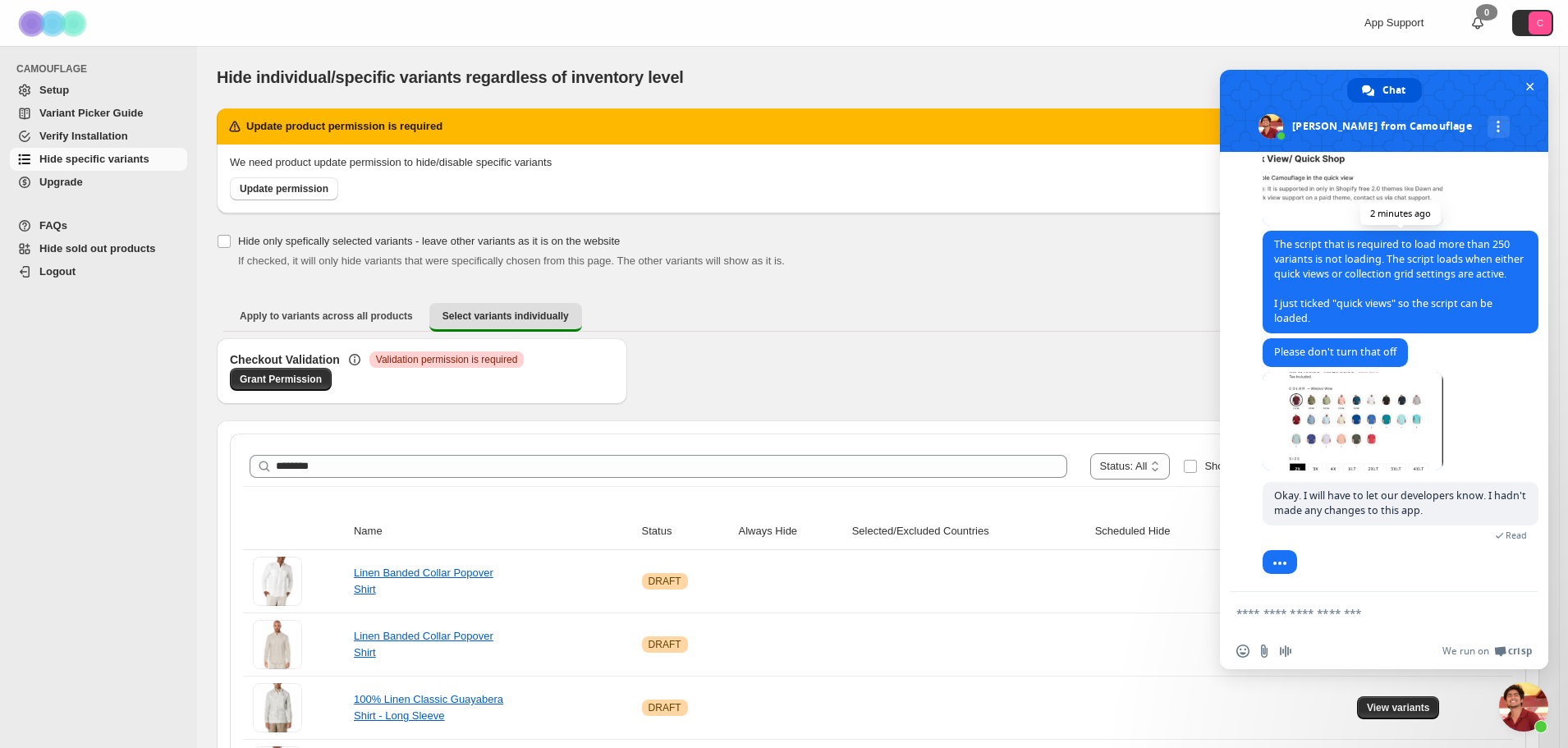
scroll to position [3514, 0]
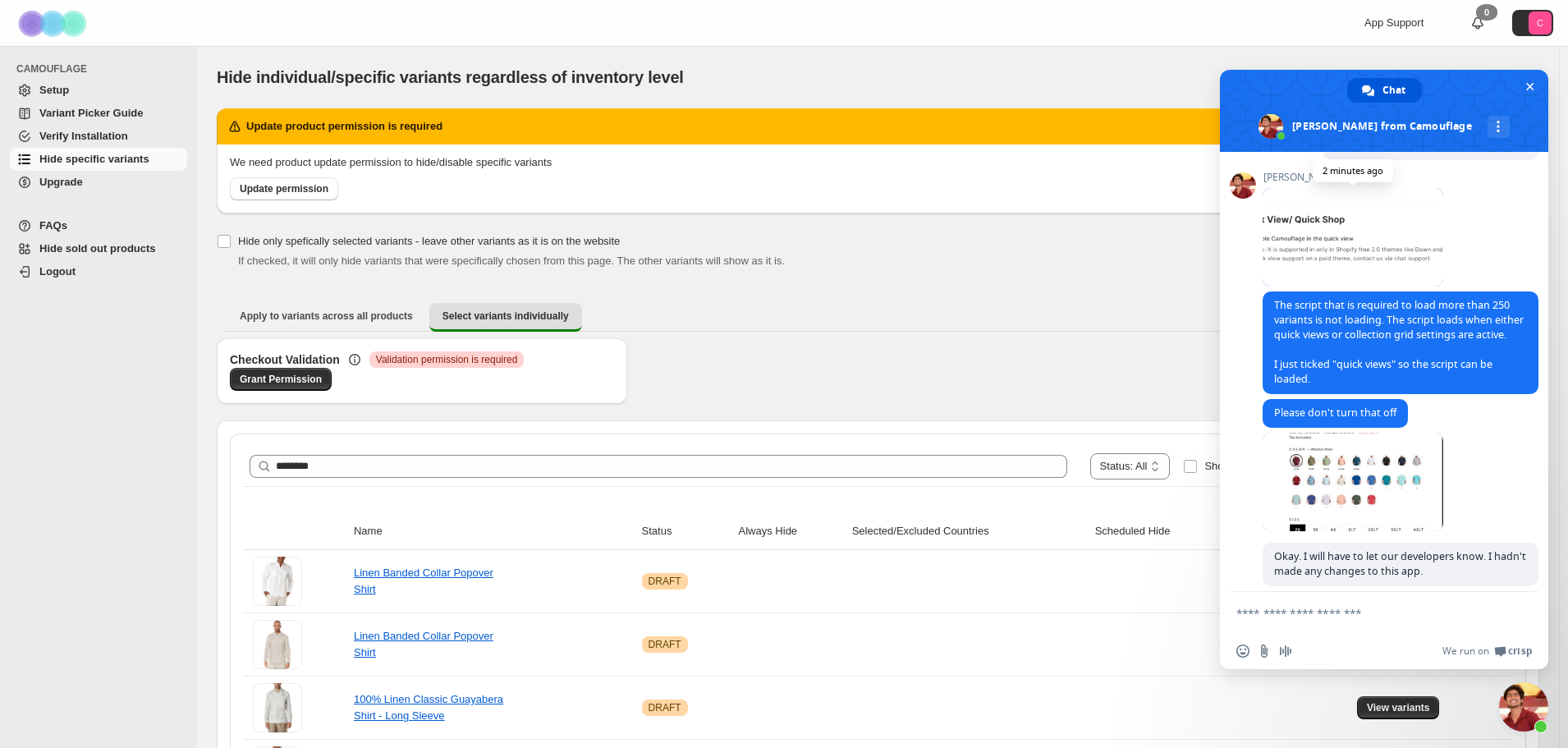
click at [1306, 287] on span at bounding box center [1353, 238] width 180 height 98
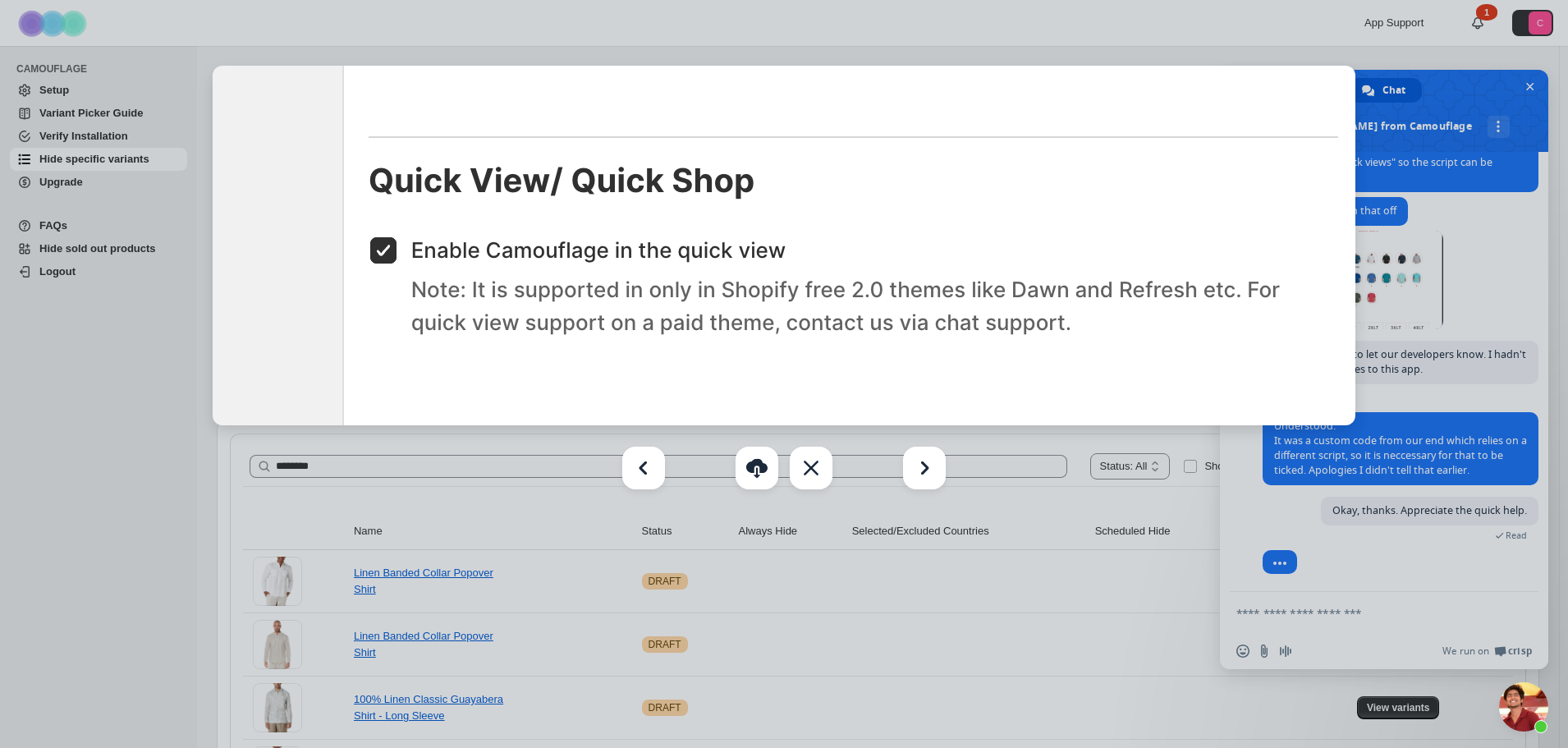
scroll to position [3819, 0]
click at [806, 474] on div "Close" at bounding box center [811, 467] width 42 height 42
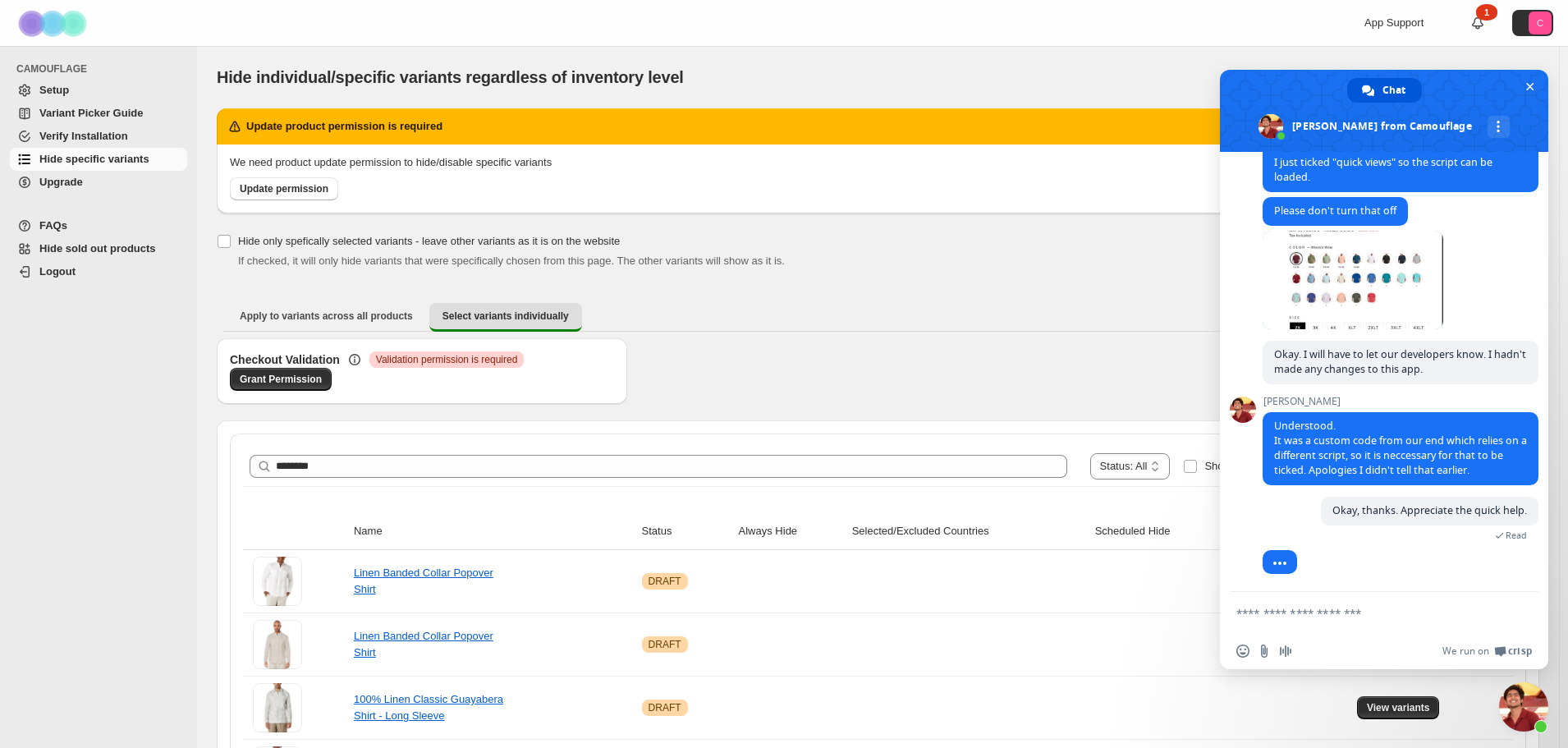
scroll to position [3844, 0]
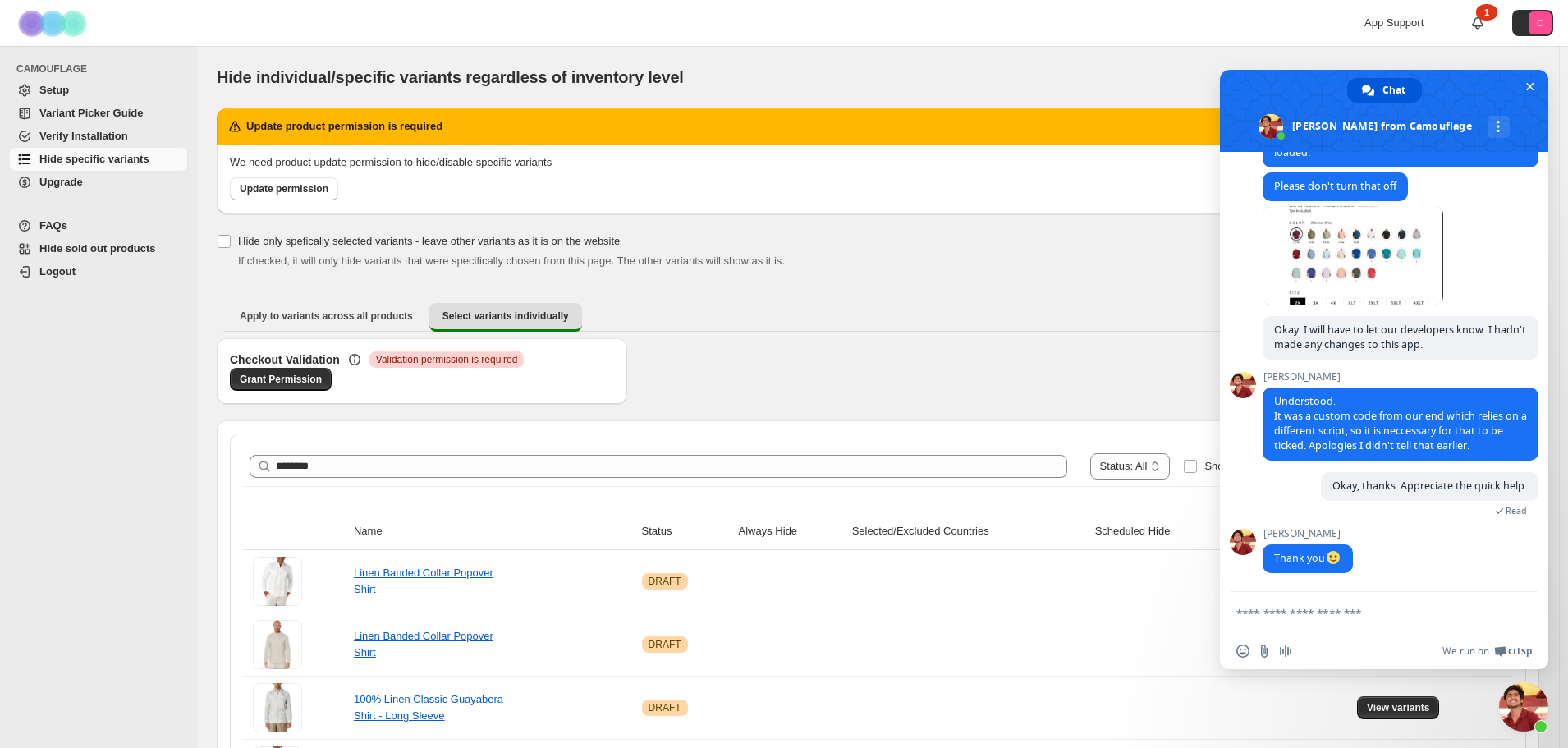
click at [62, 93] on span "Setup" at bounding box center [54, 90] width 29 height 12
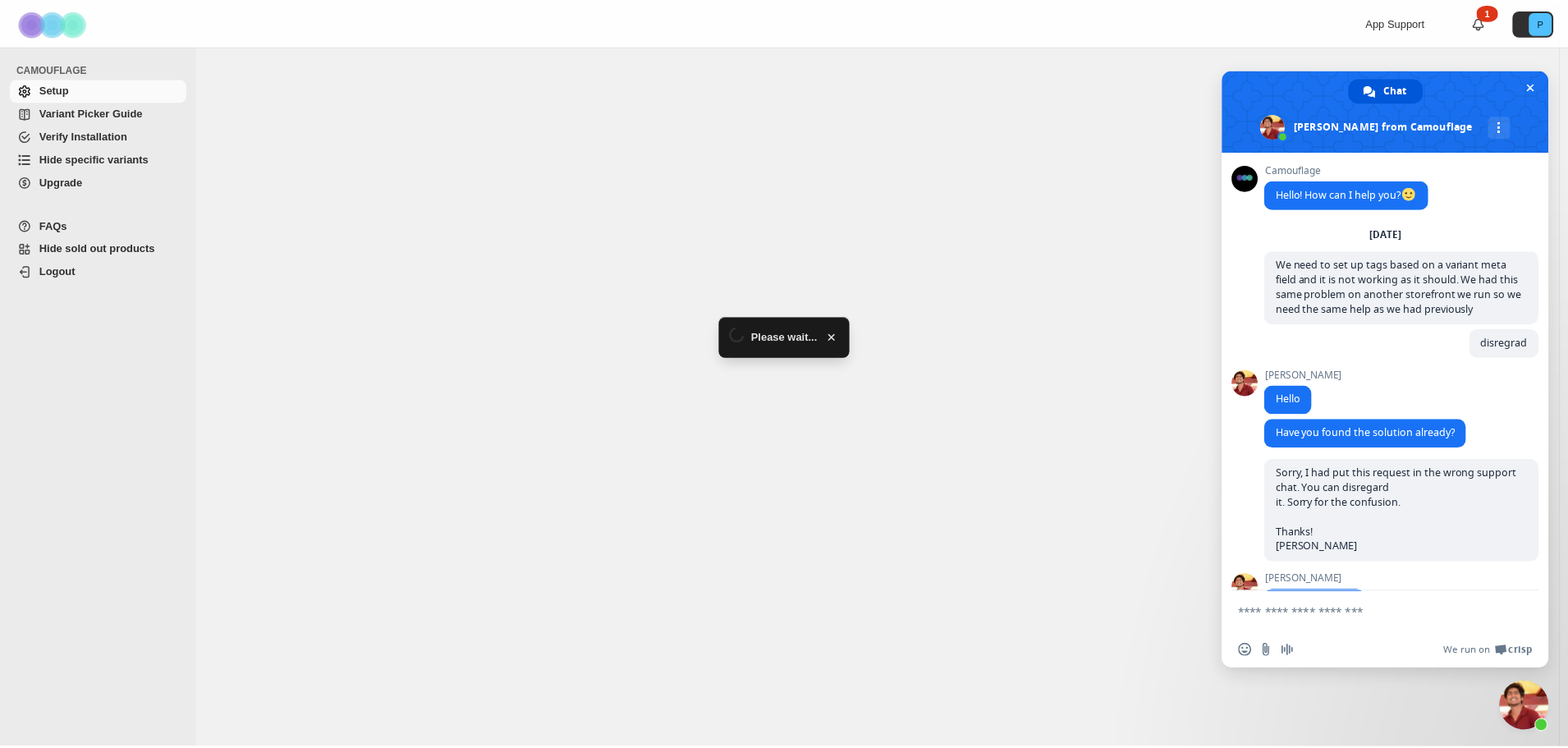
scroll to position [3678, 0]
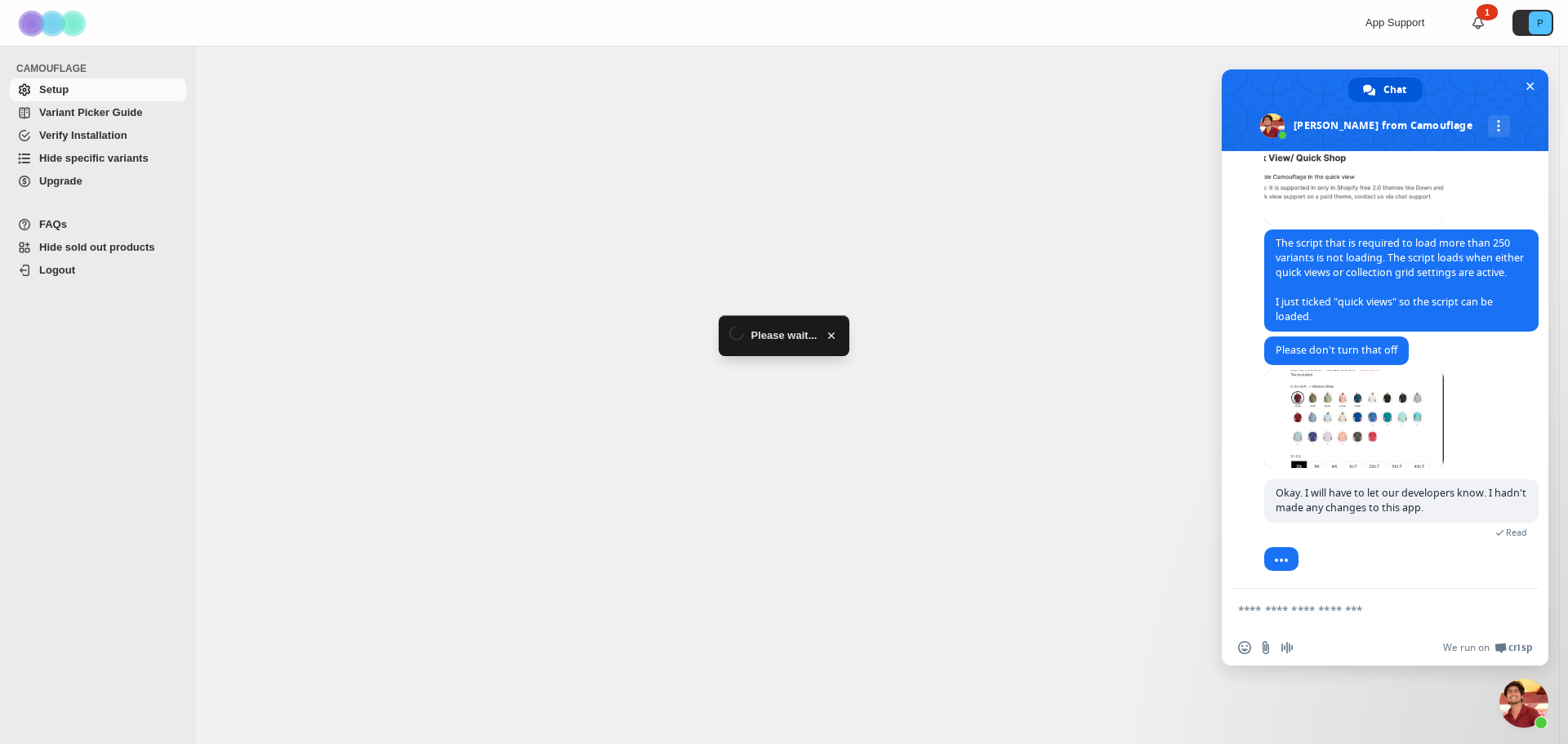
select select "******"
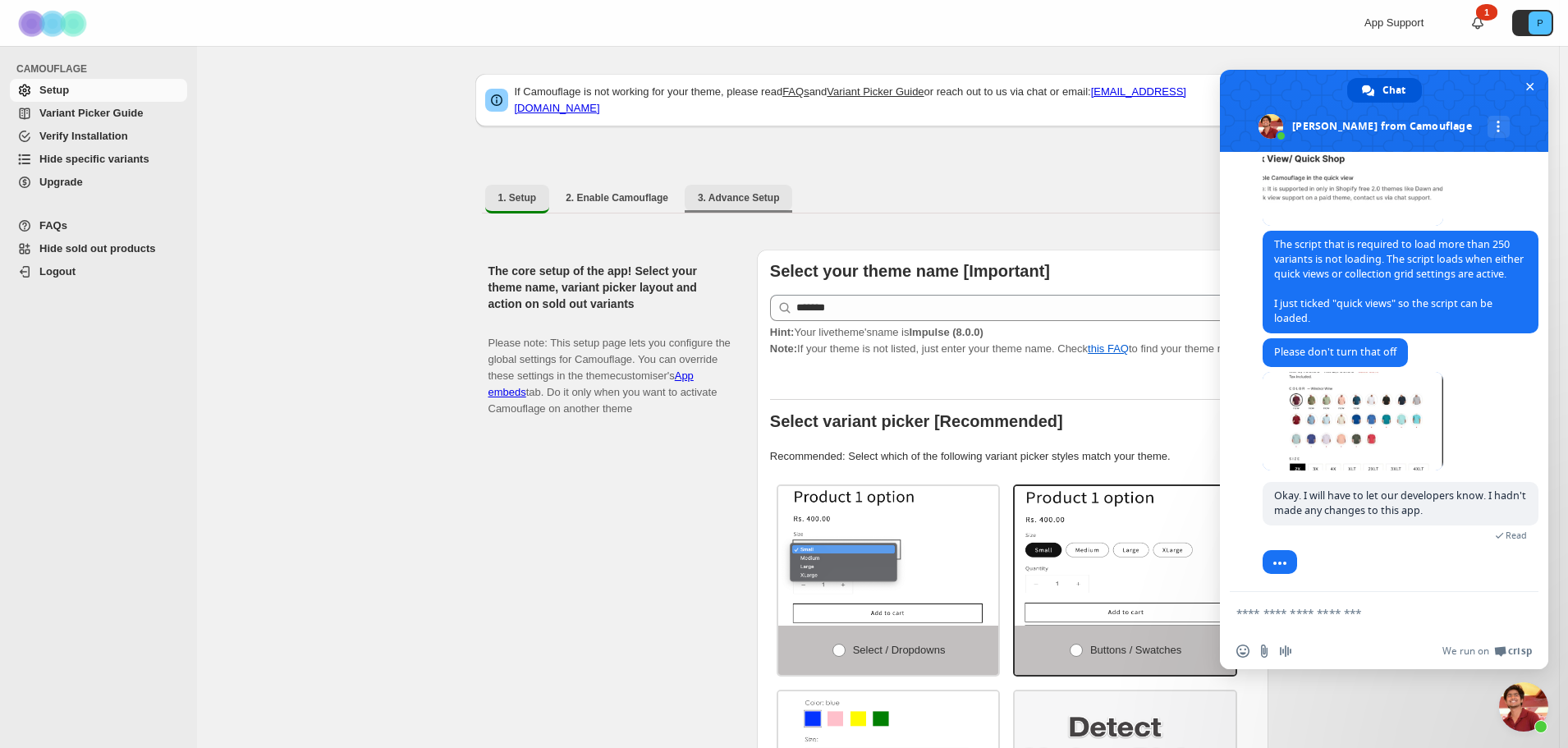
drag, startPoint x: 743, startPoint y: 200, endPoint x: 779, endPoint y: 200, distance: 36.0
click at [743, 200] on button "3. Advance Setup" at bounding box center [739, 198] width 109 height 26
select select "******"
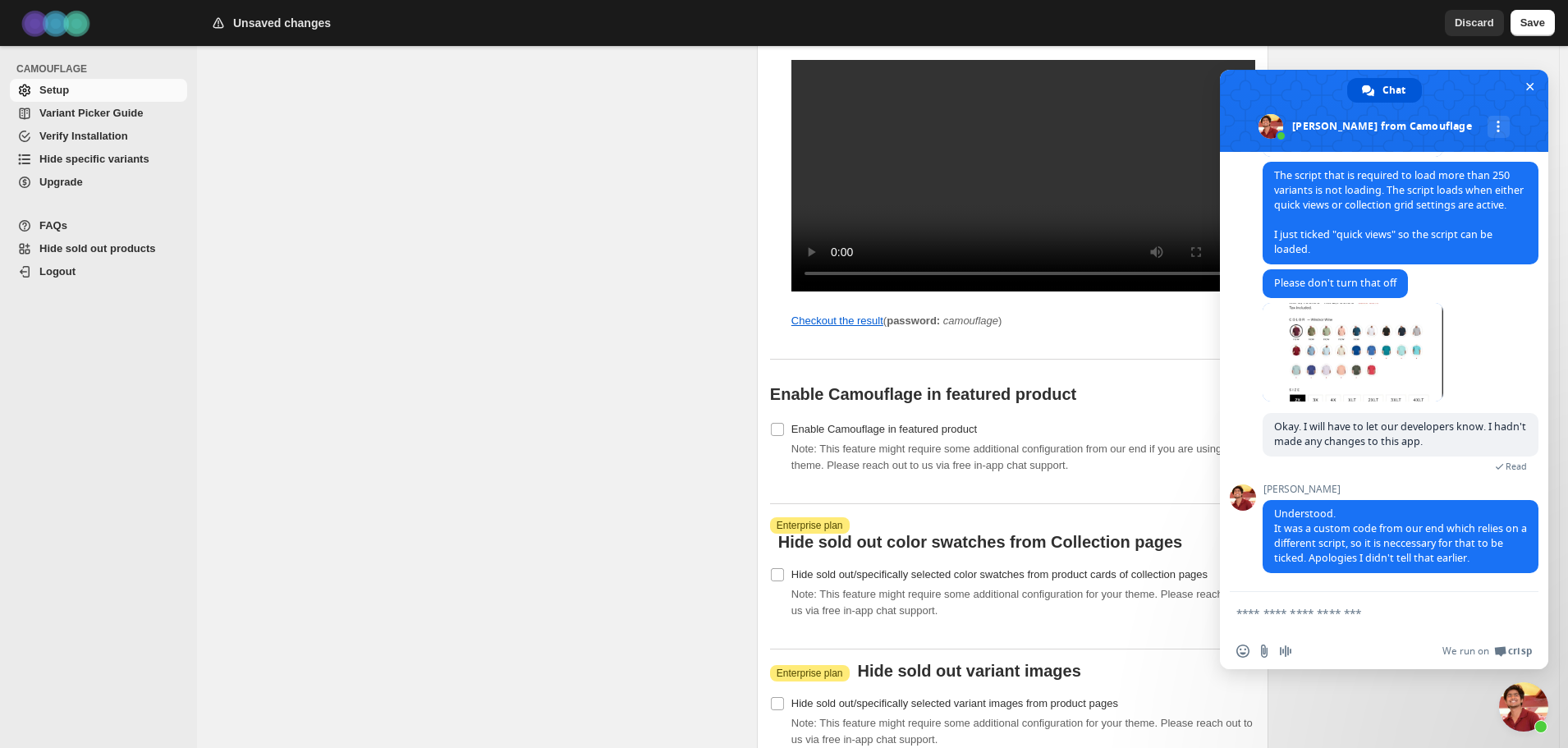
scroll to position [1561, 0]
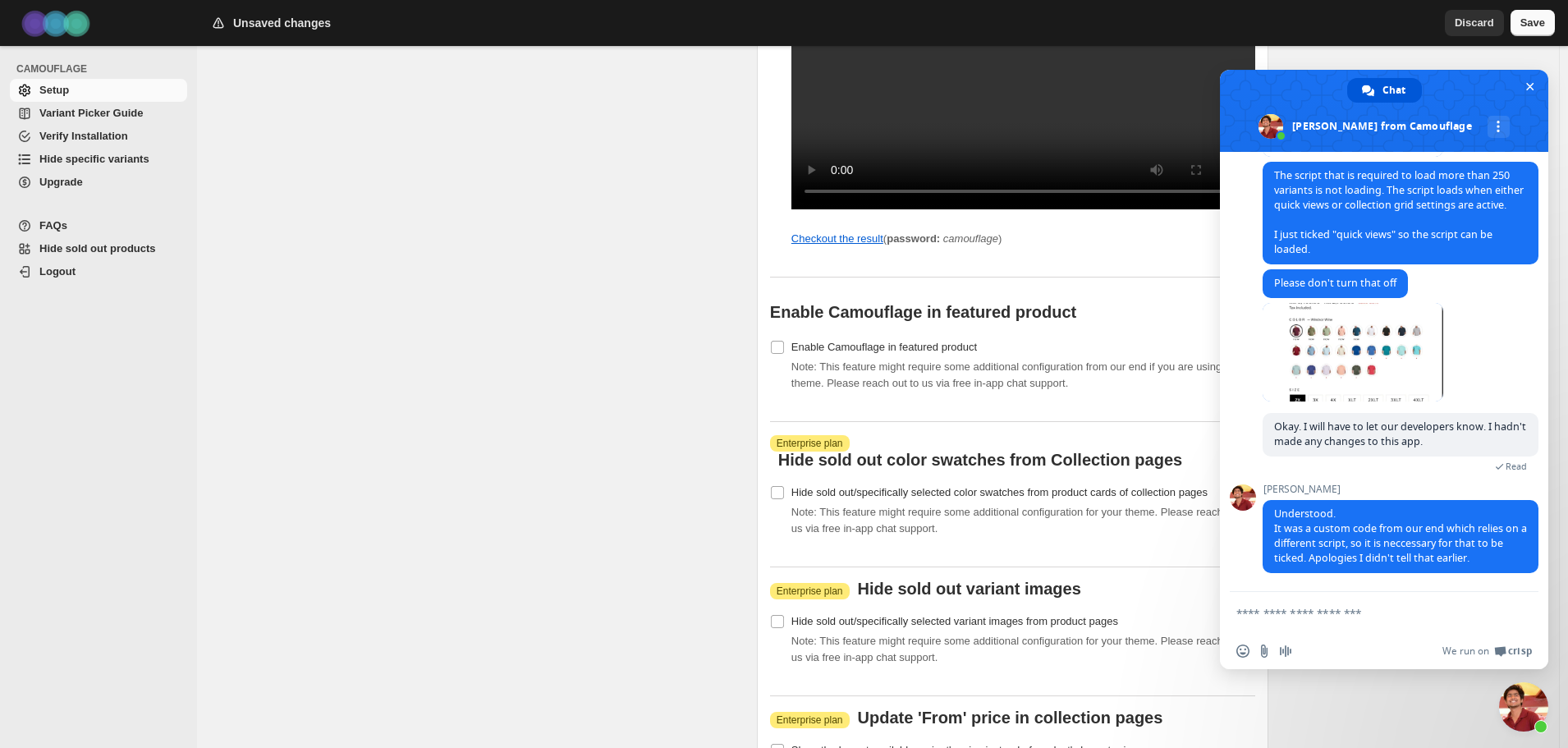
click at [1539, 24] on span "Save" at bounding box center [1533, 22] width 25 height 16
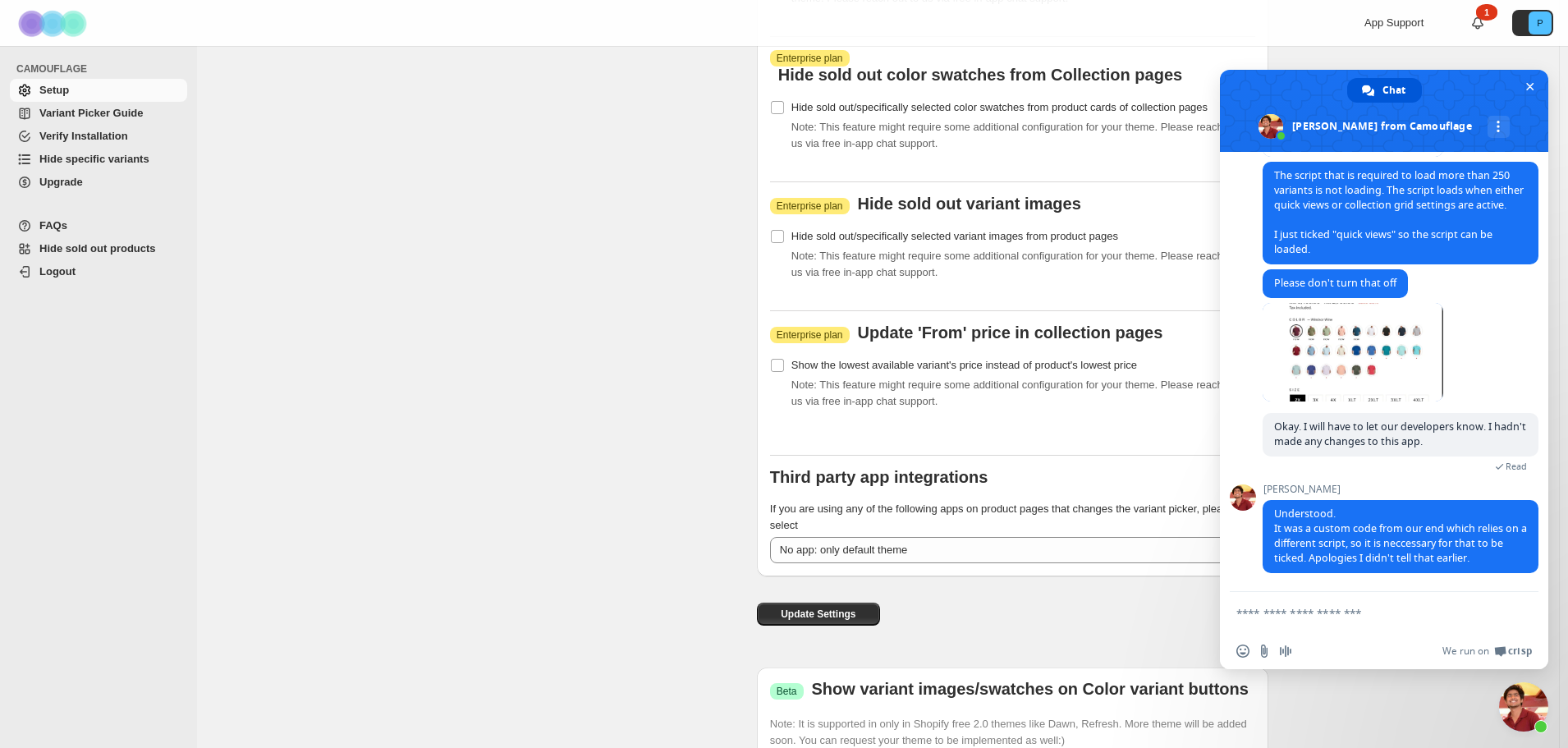
scroll to position [1971, 0]
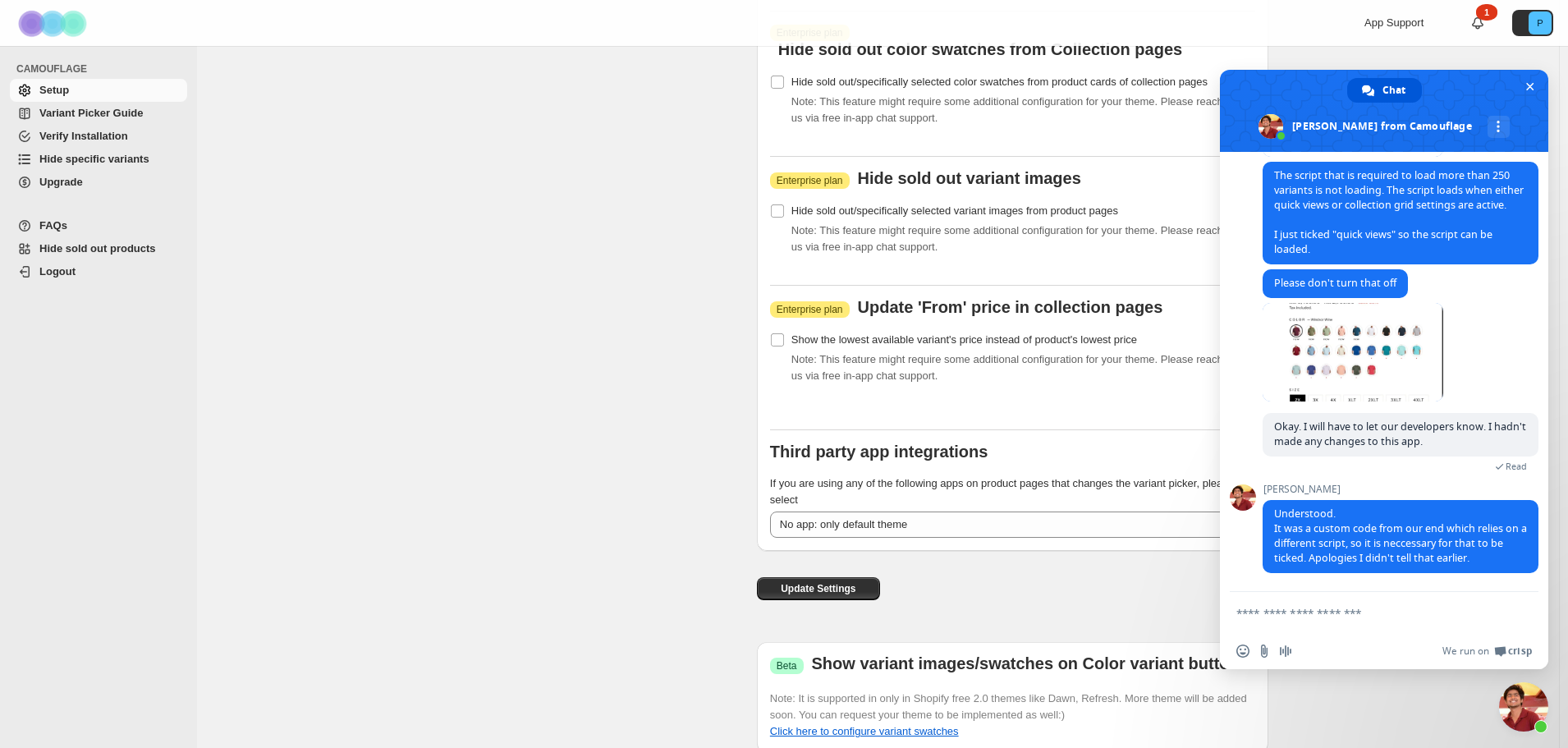
click at [1320, 612] on textarea "Compose your message..." at bounding box center [1366, 613] width 259 height 15
type textarea "**********"
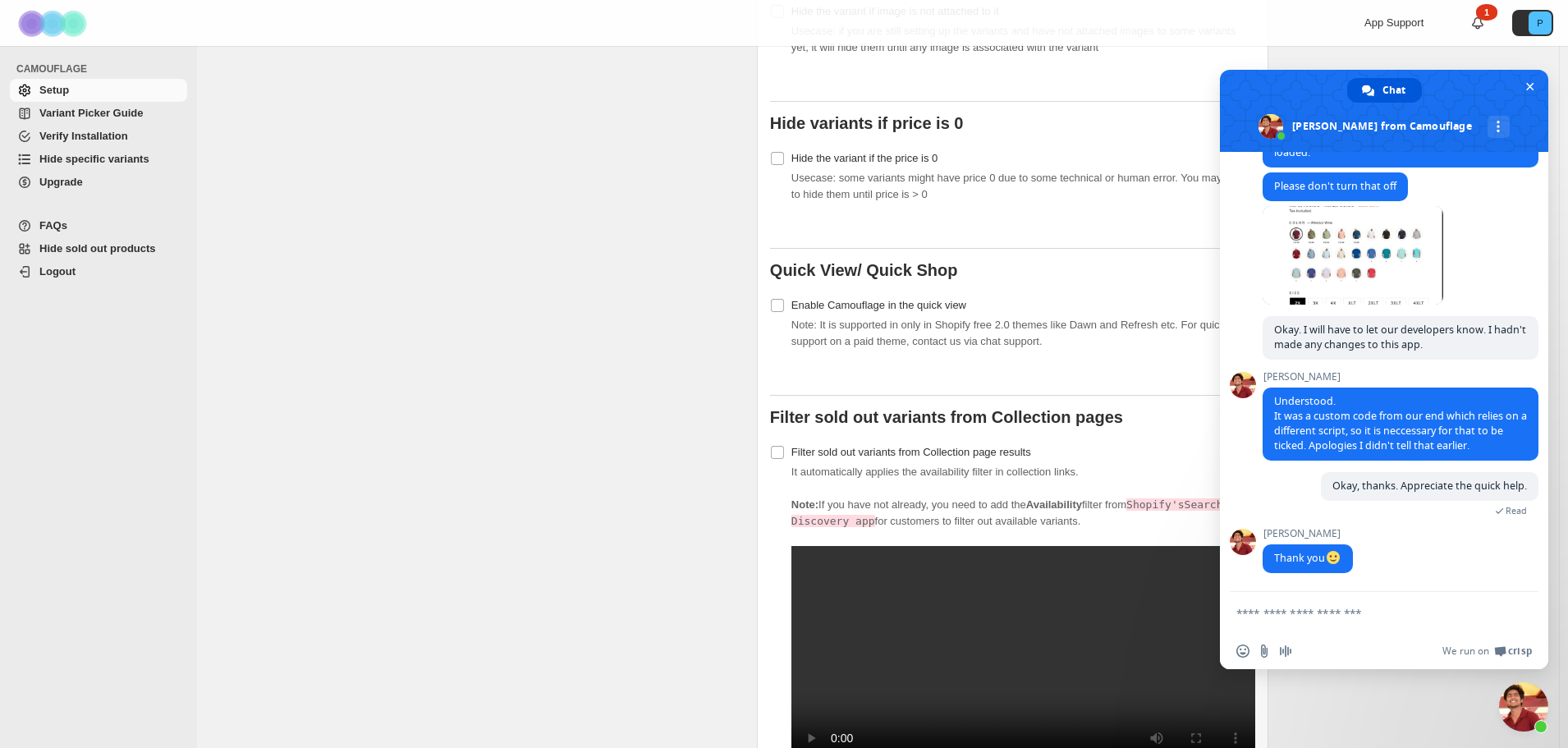
scroll to position [986, 0]
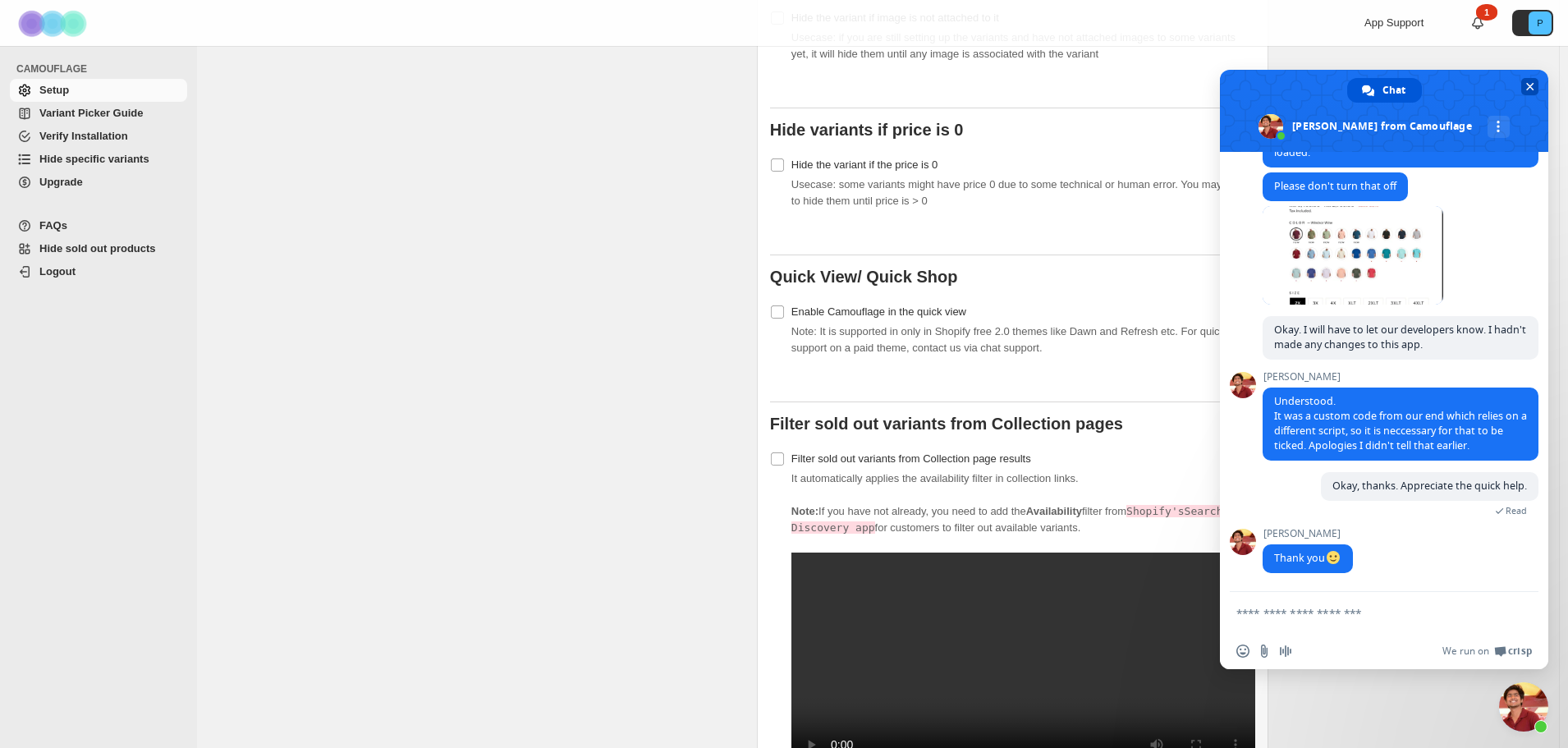
click at [1531, 86] on span "Close chat" at bounding box center [1531, 87] width 9 height 9
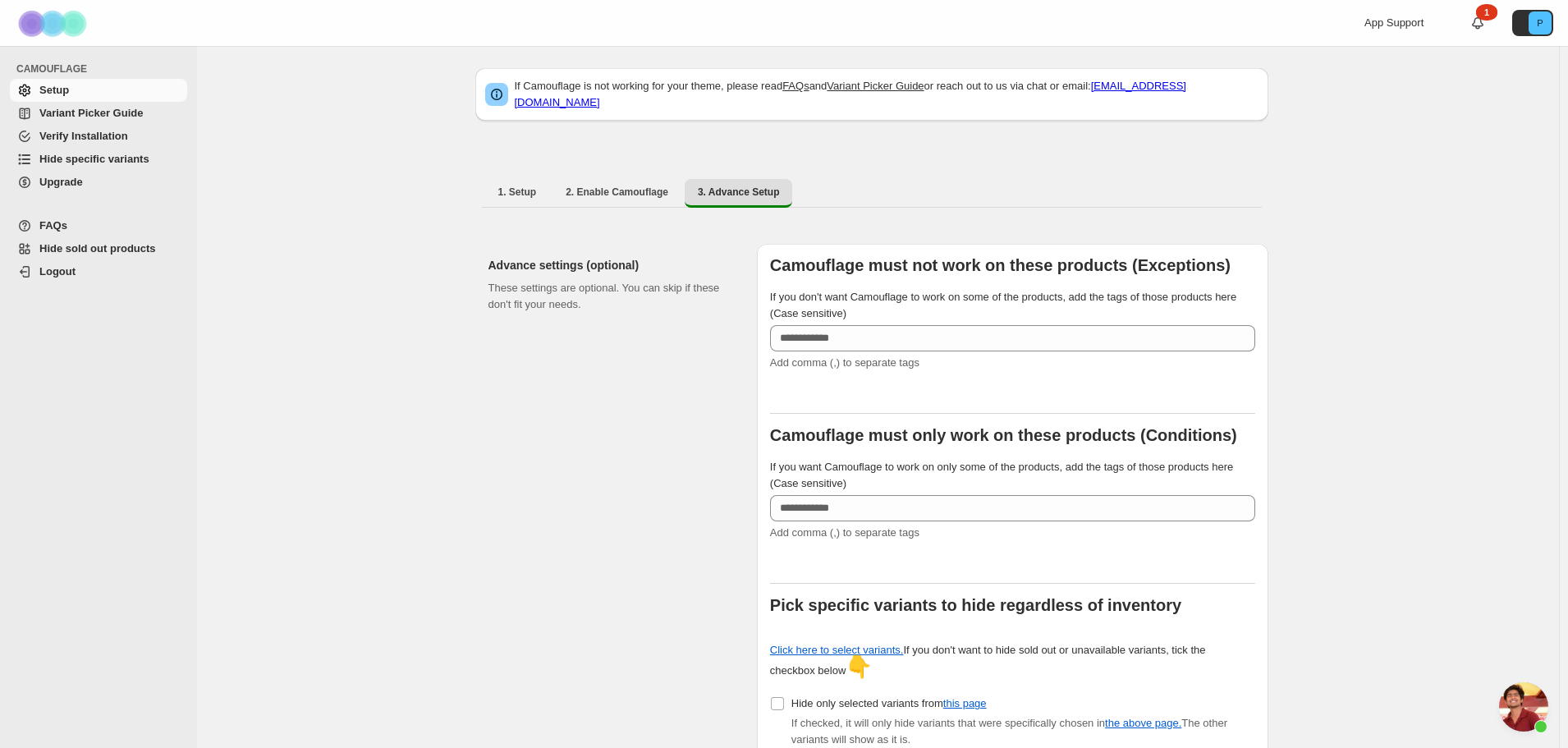
scroll to position [0, 0]
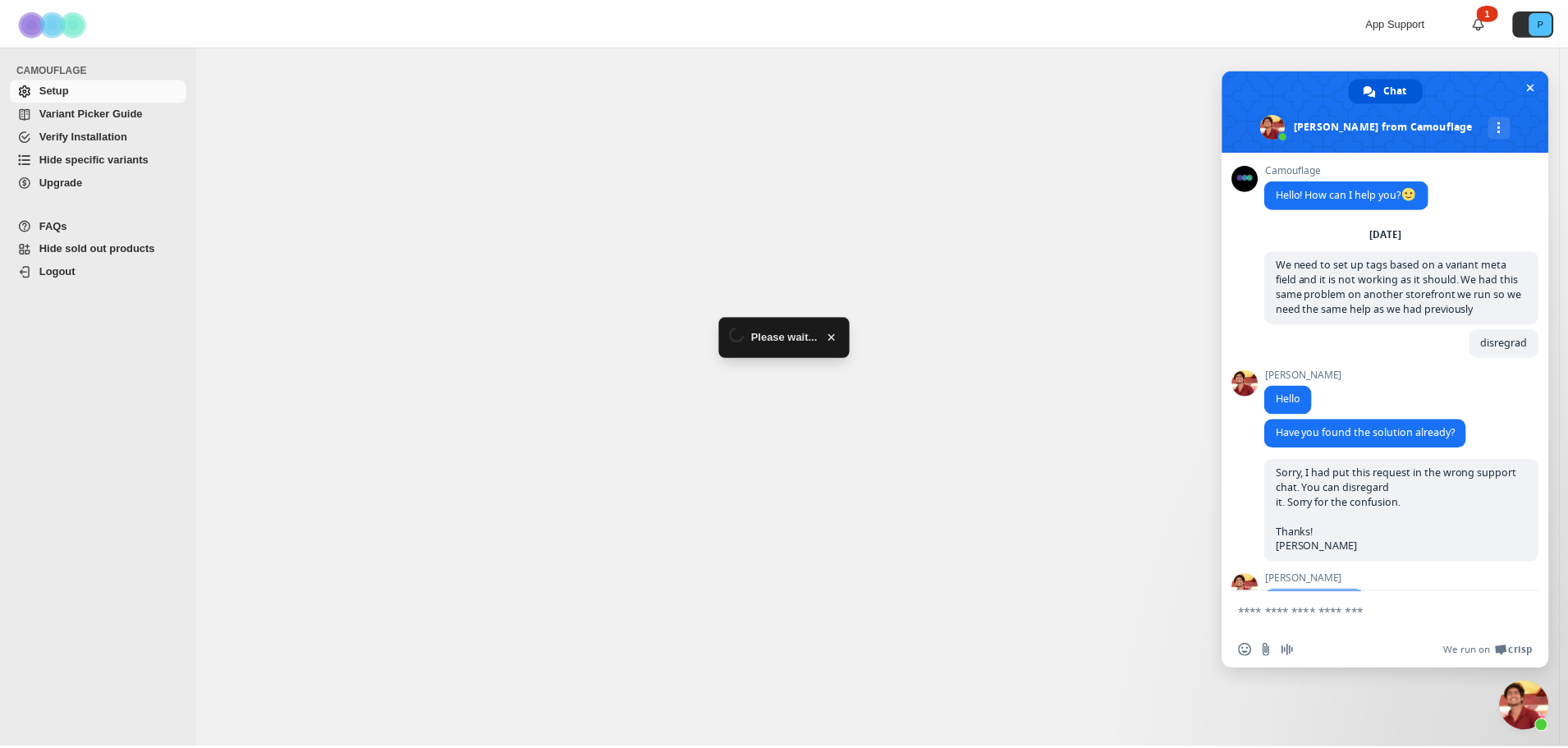
scroll to position [3844, 0]
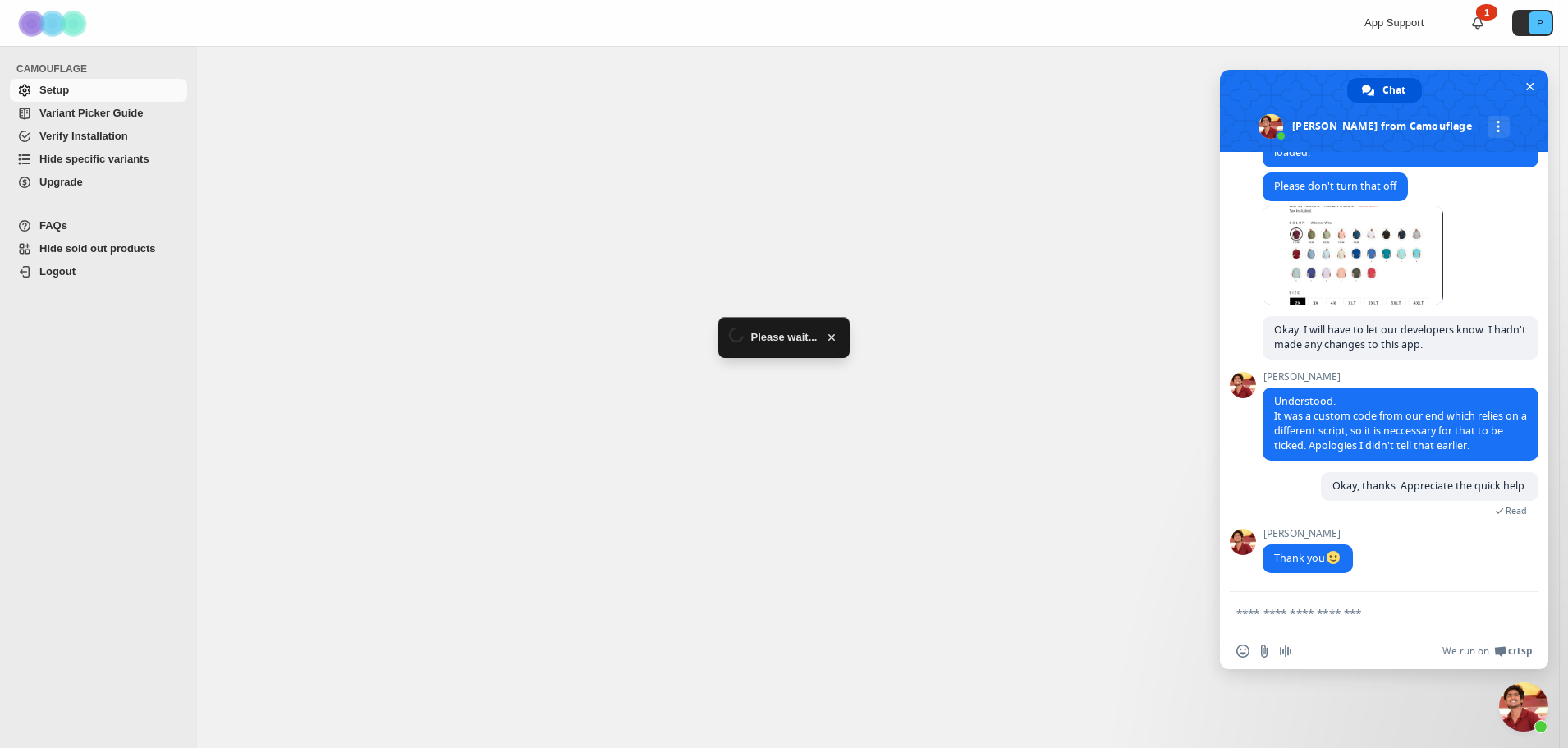
select select "******"
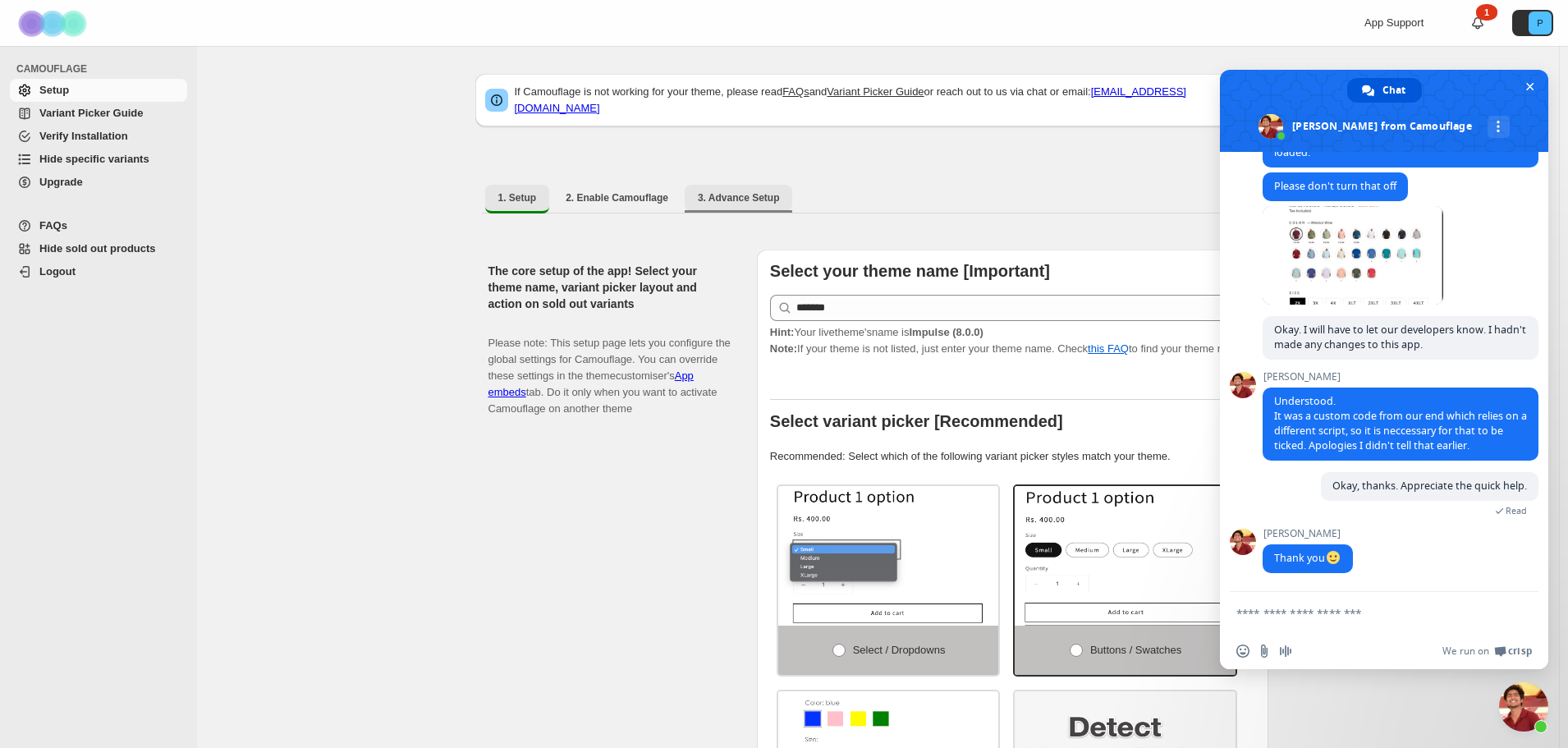
click at [720, 193] on span "3. Advance Setup" at bounding box center [738, 198] width 82 height 13
select select "******"
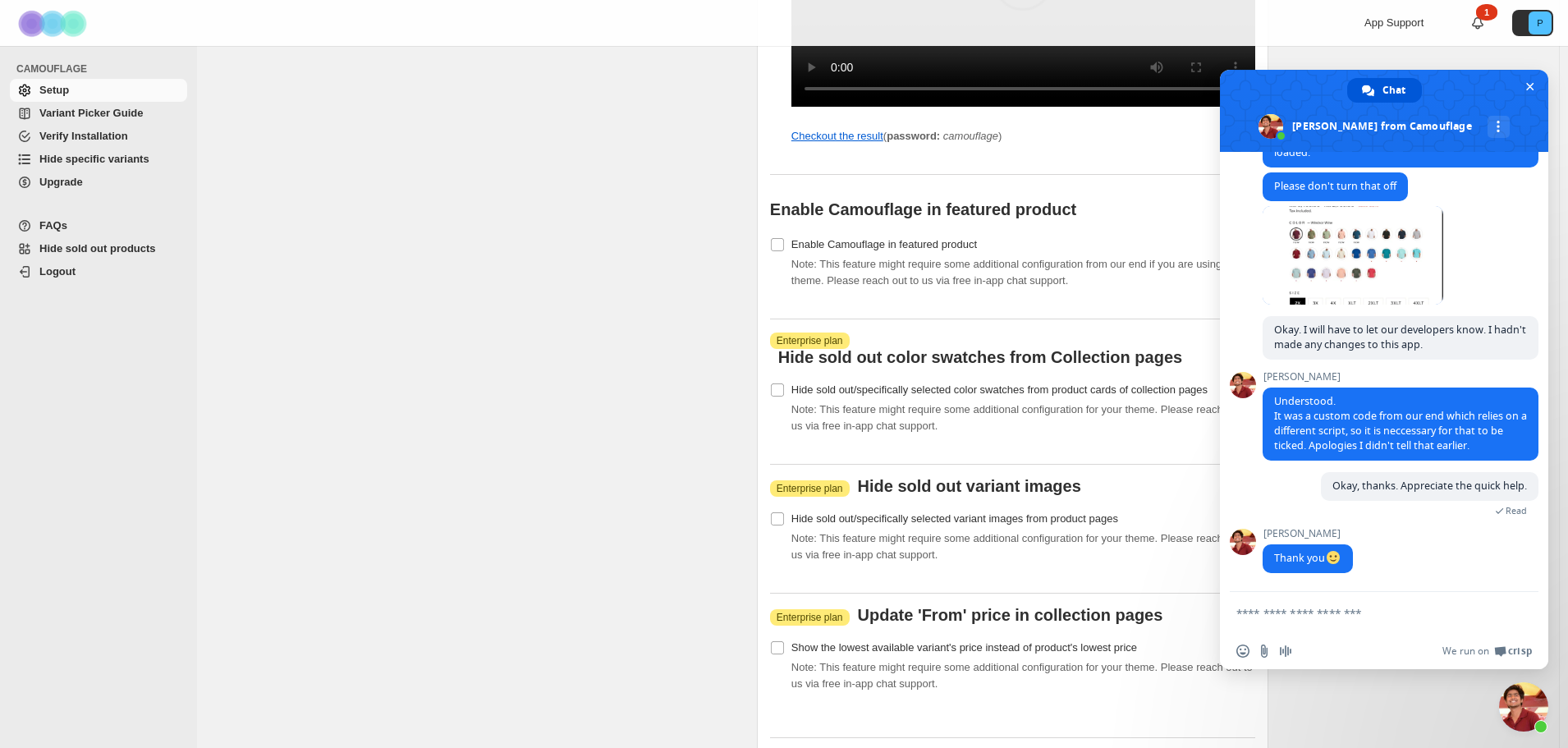
scroll to position [1807, 0]
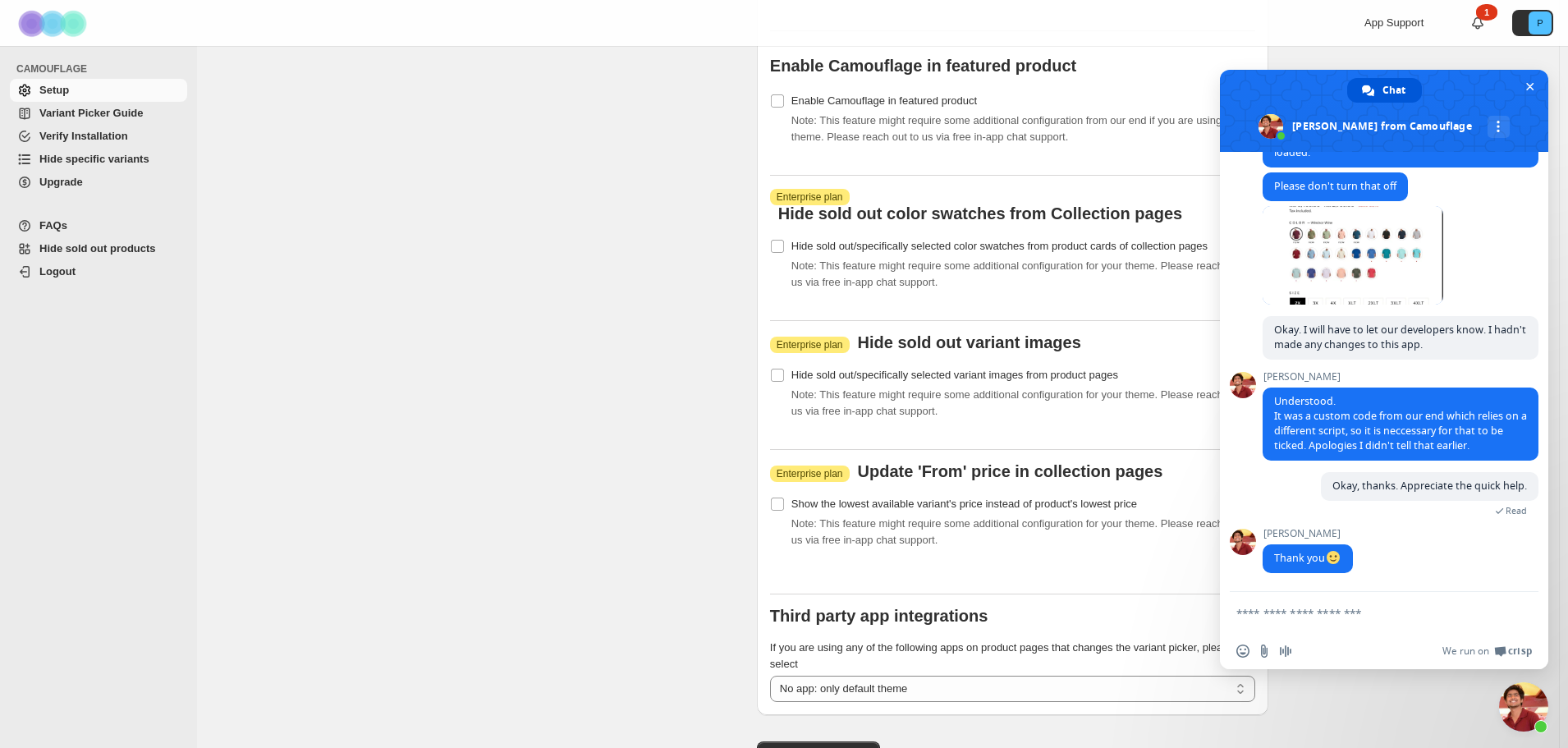
drag, startPoint x: 620, startPoint y: 377, endPoint x: 771, endPoint y: 387, distance: 151.3
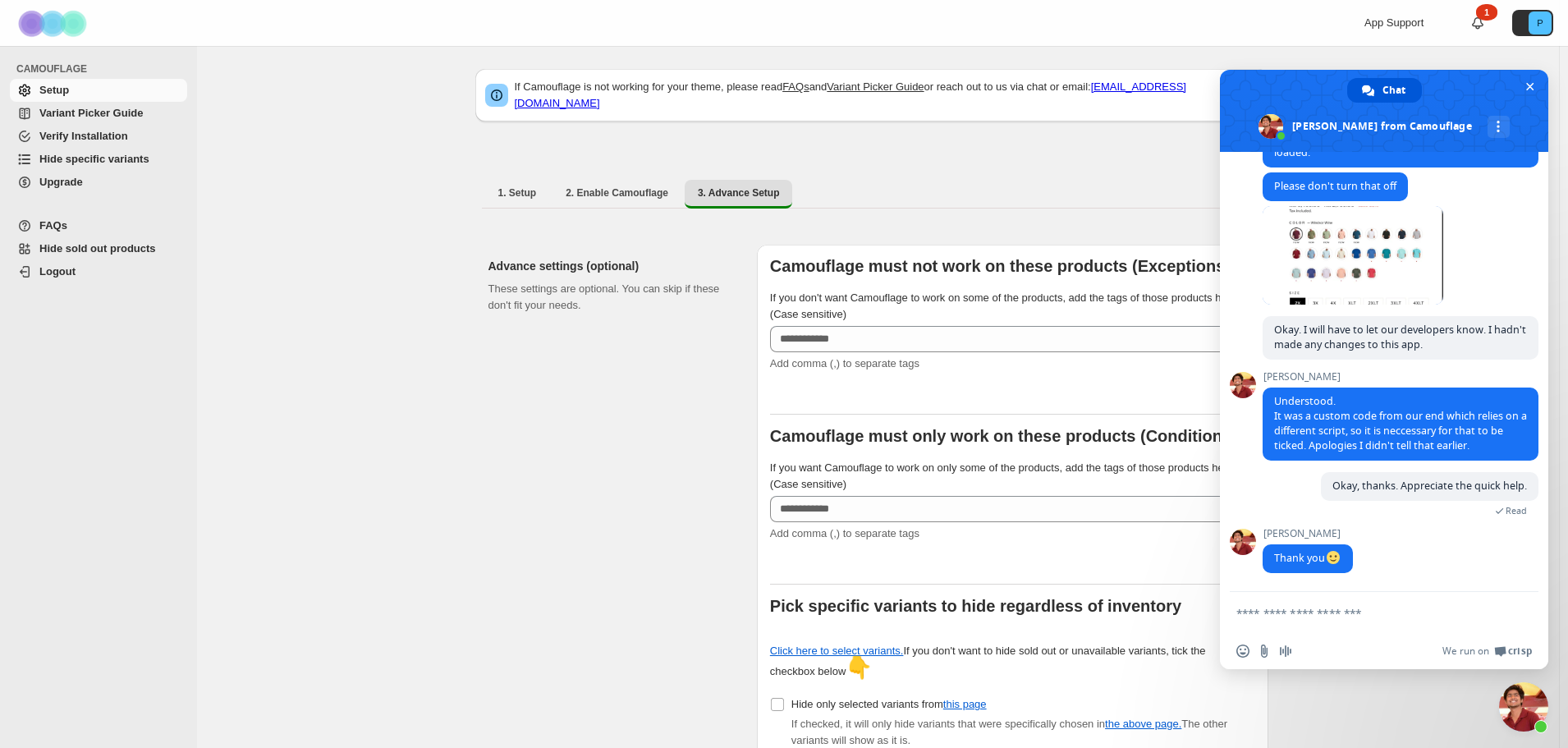
scroll to position [0, 0]
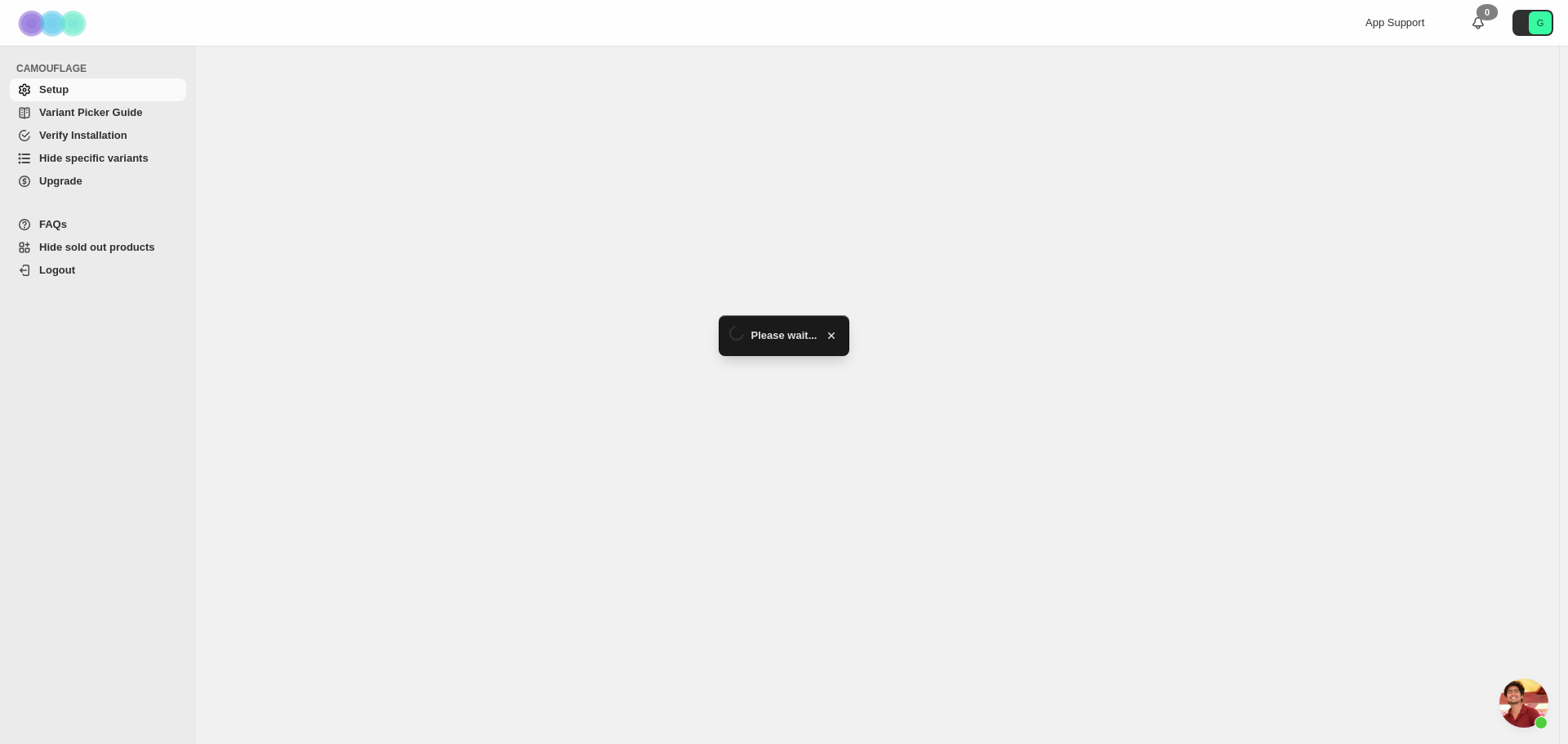
scroll to position [3823, 0]
click at [57, 87] on span "Setup" at bounding box center [54, 89] width 29 height 12
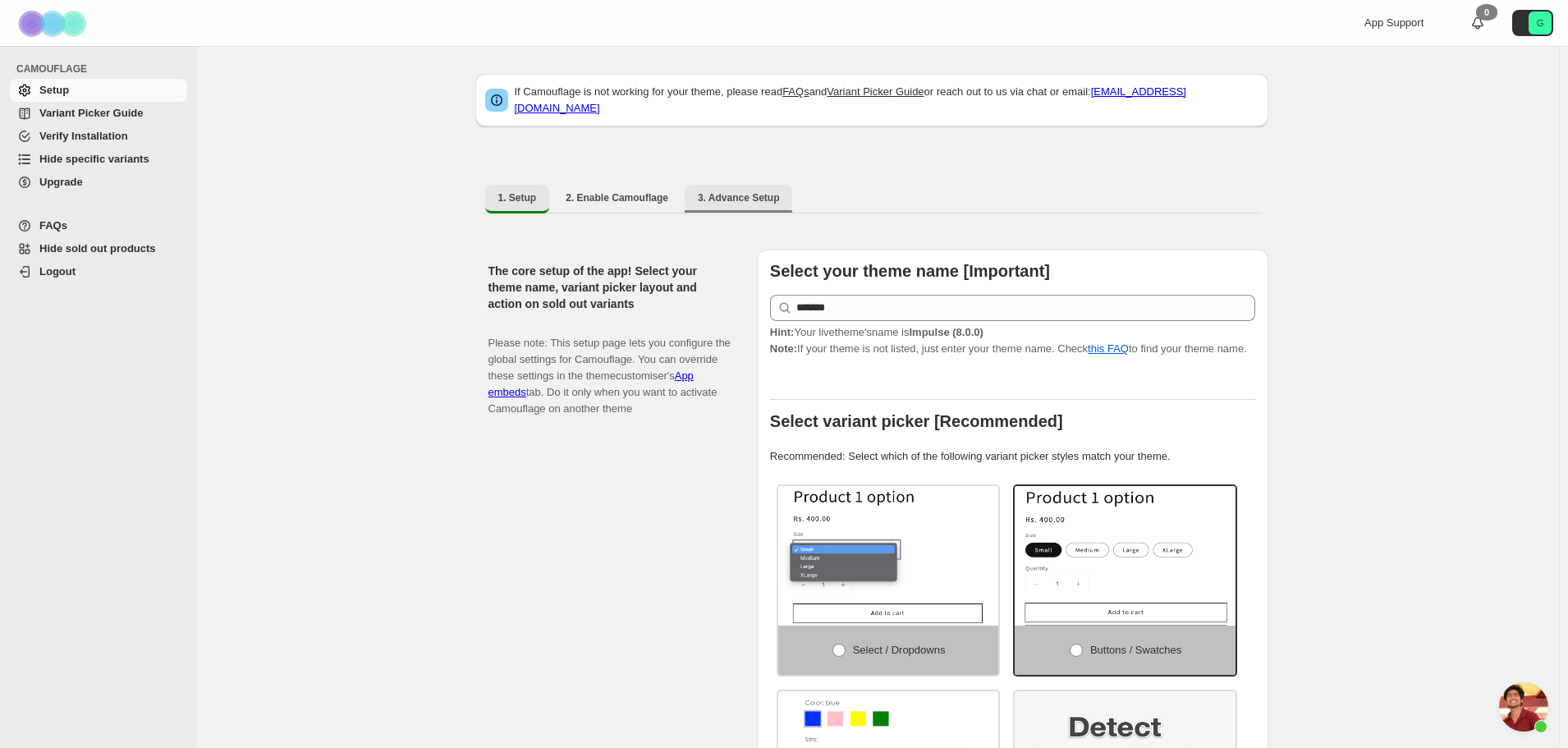
click at [749, 192] on span "3. Advance Setup" at bounding box center [738, 198] width 82 height 13
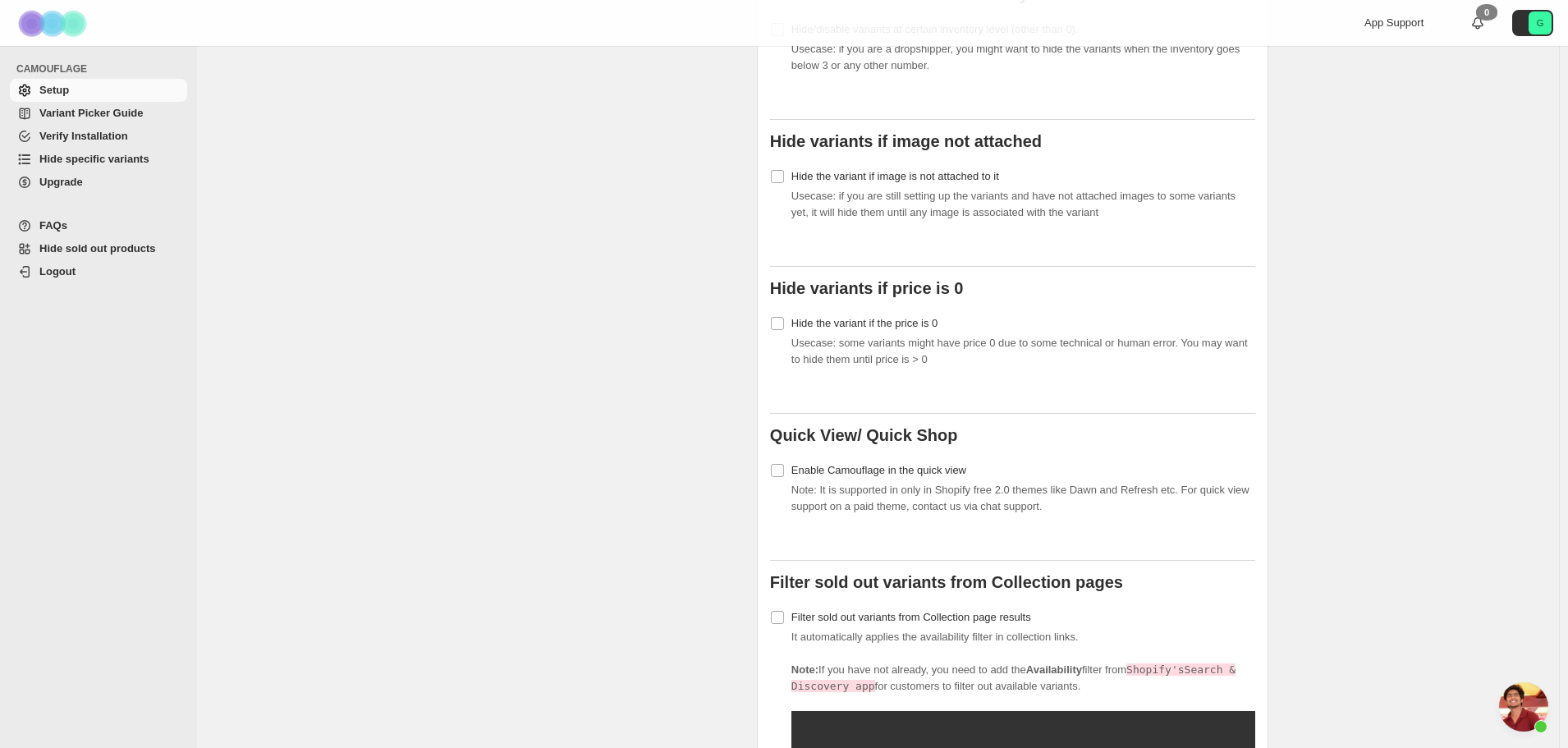
scroll to position [1068, 0]
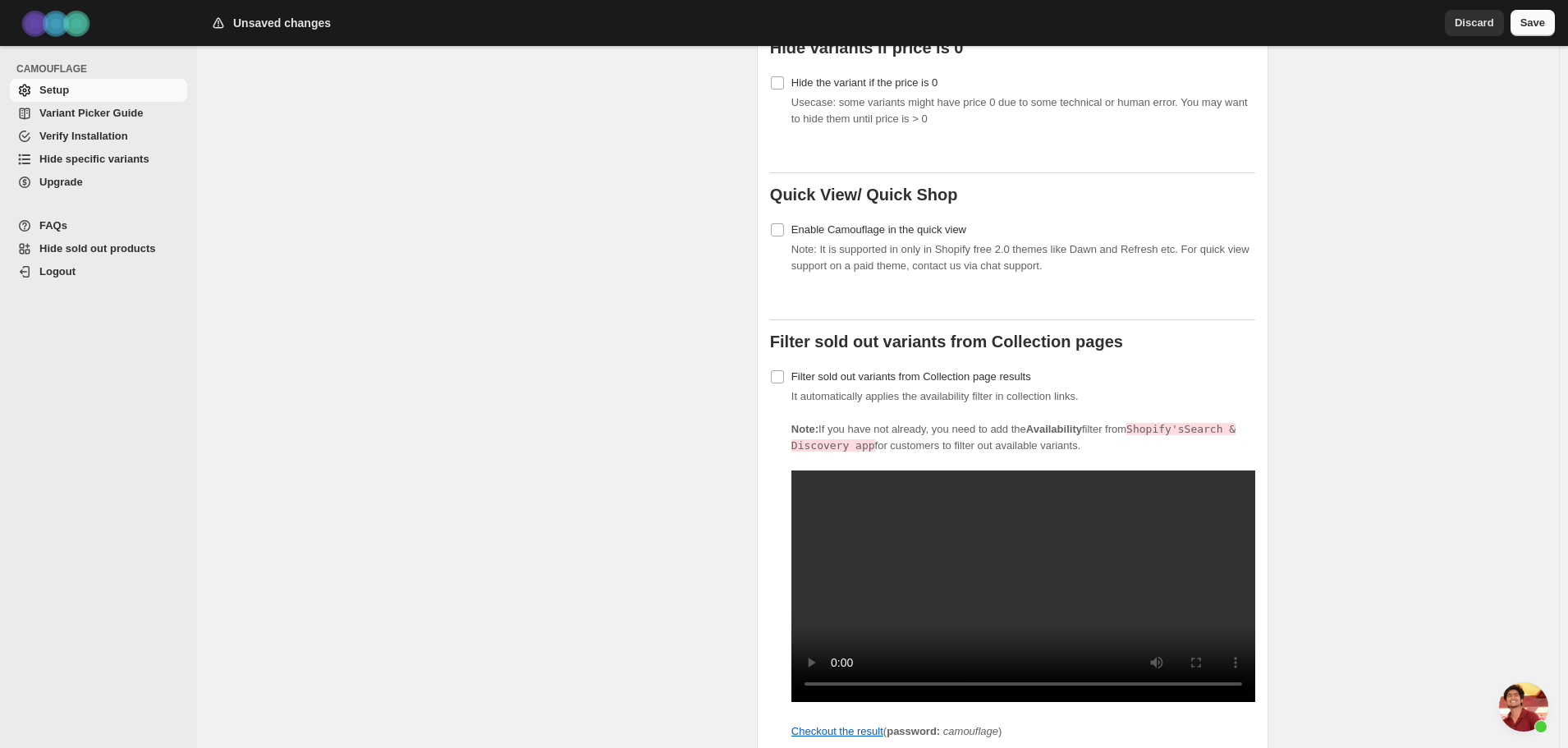
click at [1528, 20] on span "Save" at bounding box center [1533, 22] width 25 height 16
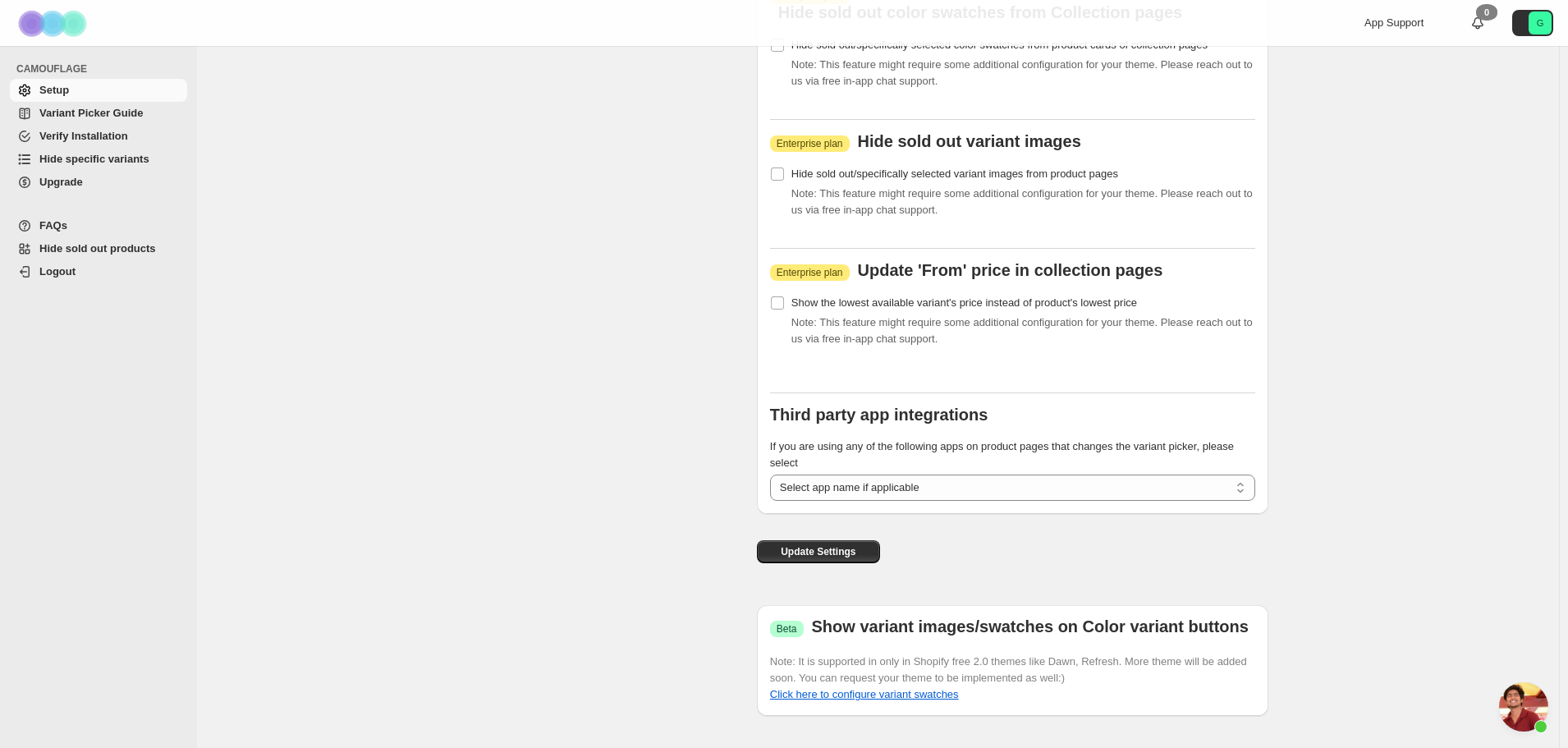
scroll to position [2052, 0]
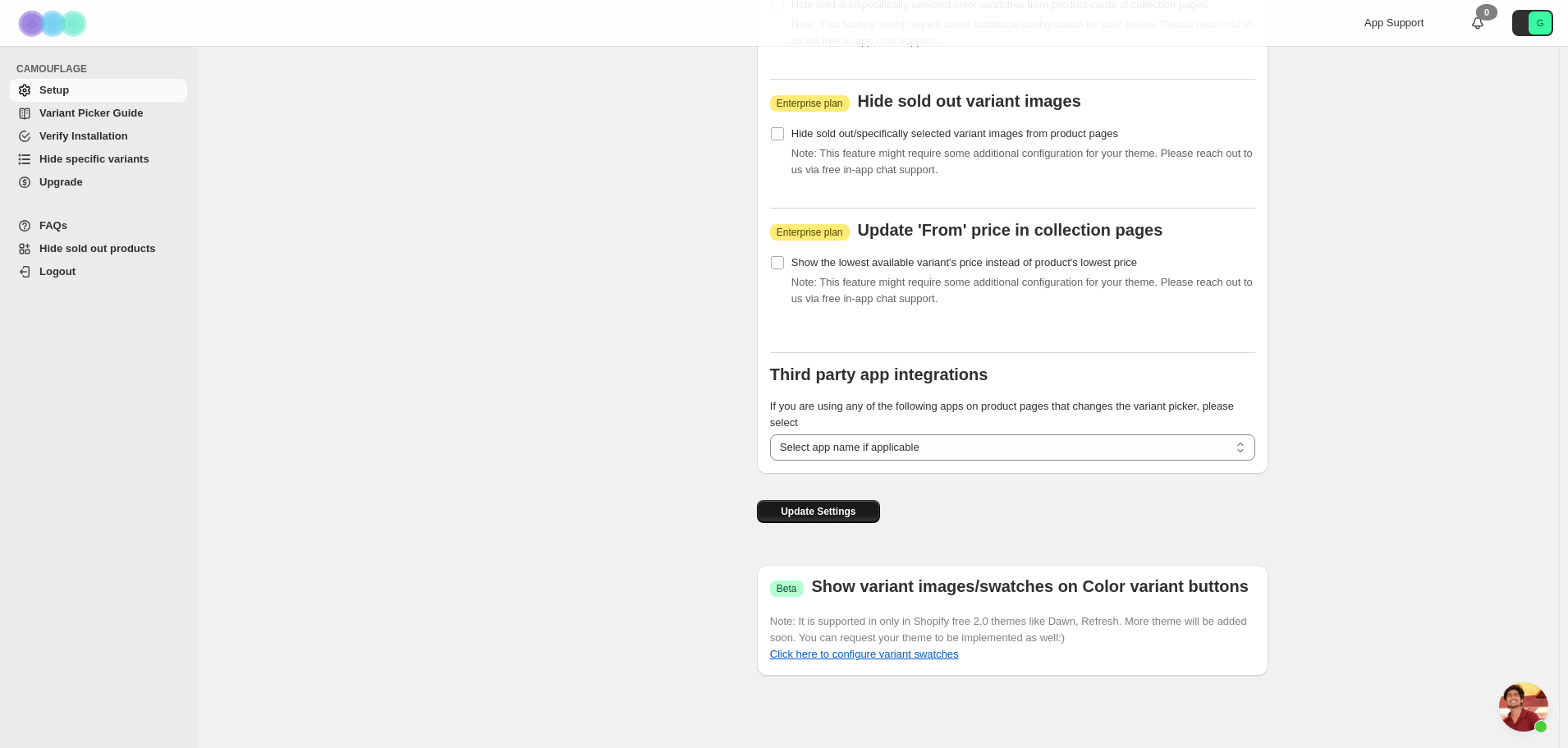
click at [828, 522] on button "Update Settings" at bounding box center [819, 511] width 123 height 23
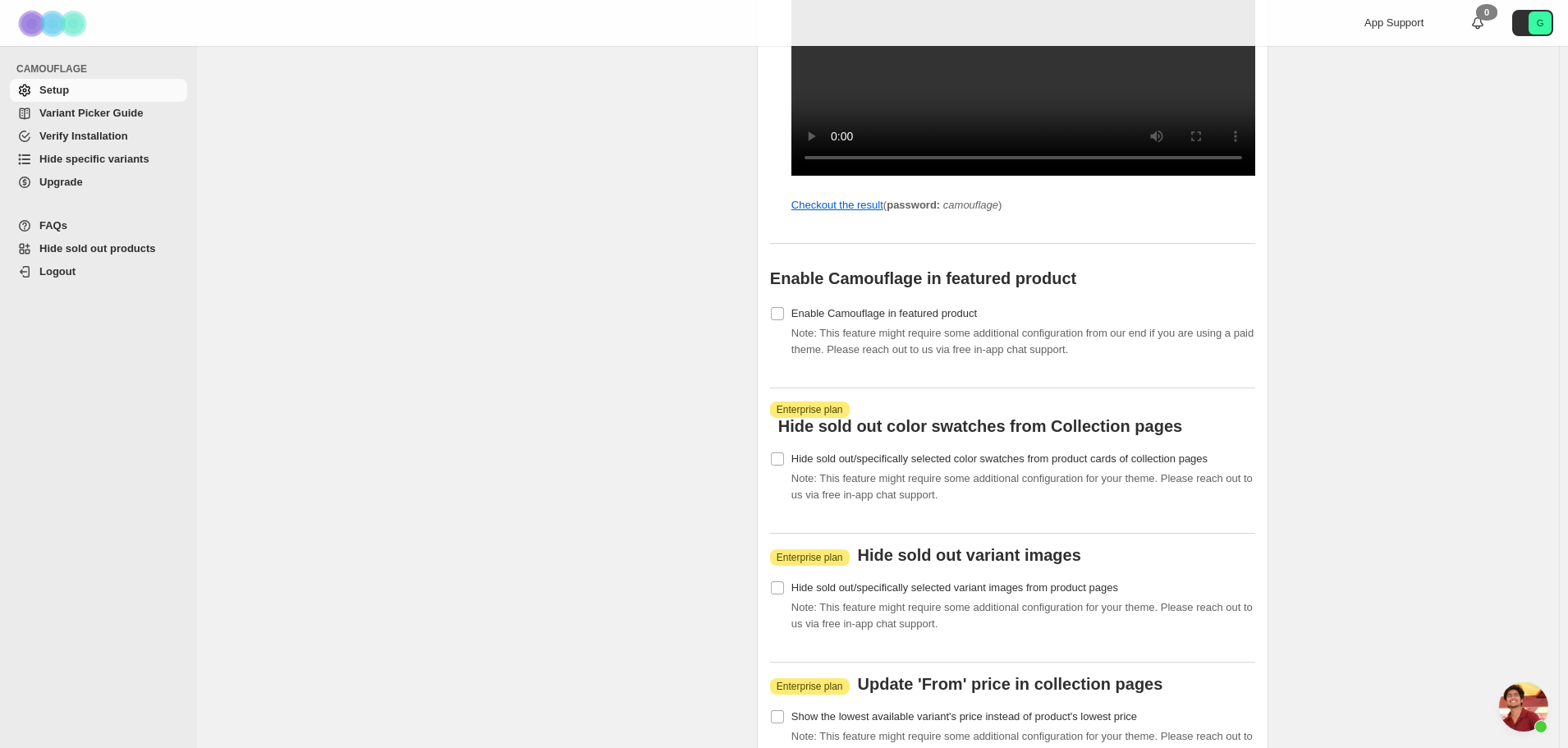
scroll to position [1396, 0]
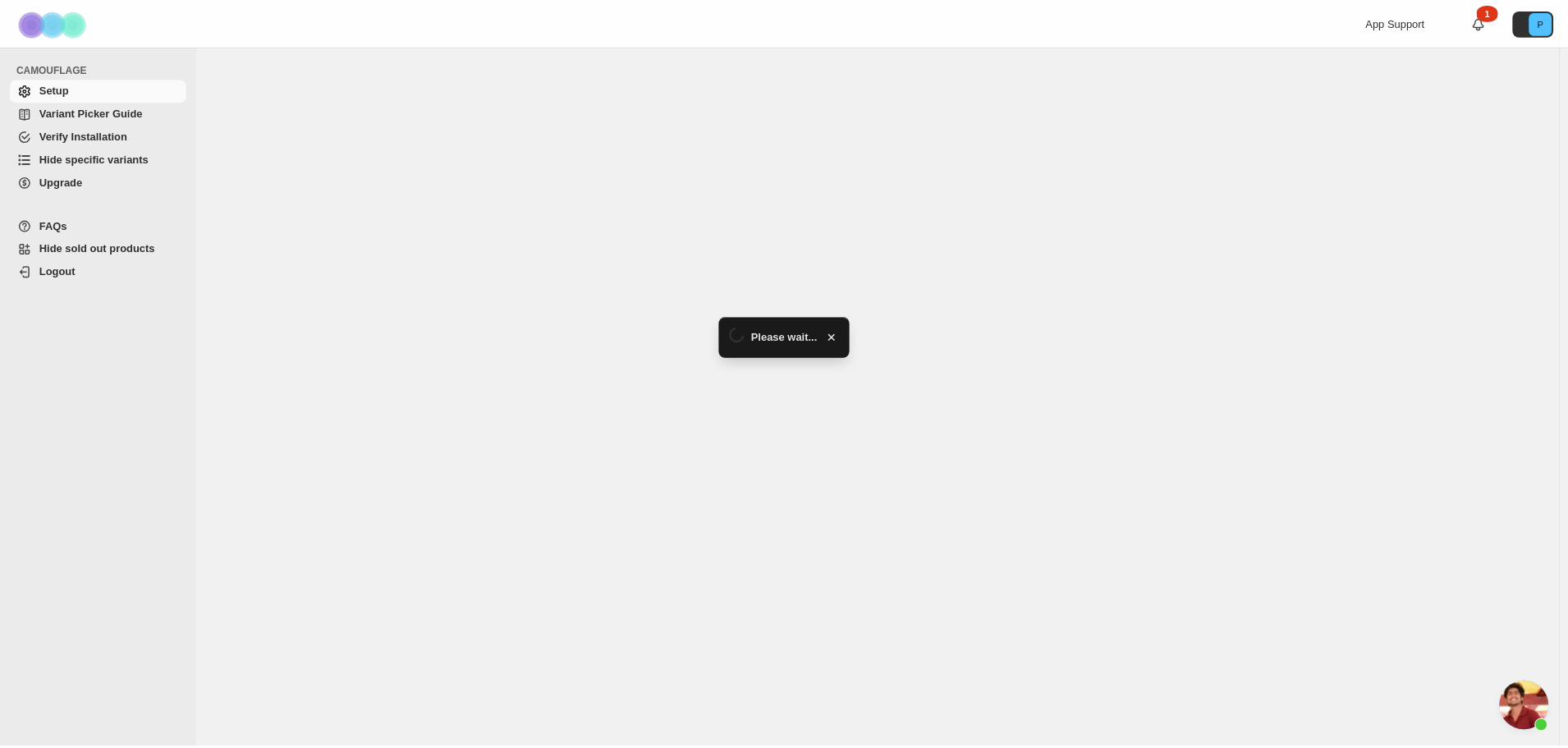
scroll to position [3844, 0]
select select "******"
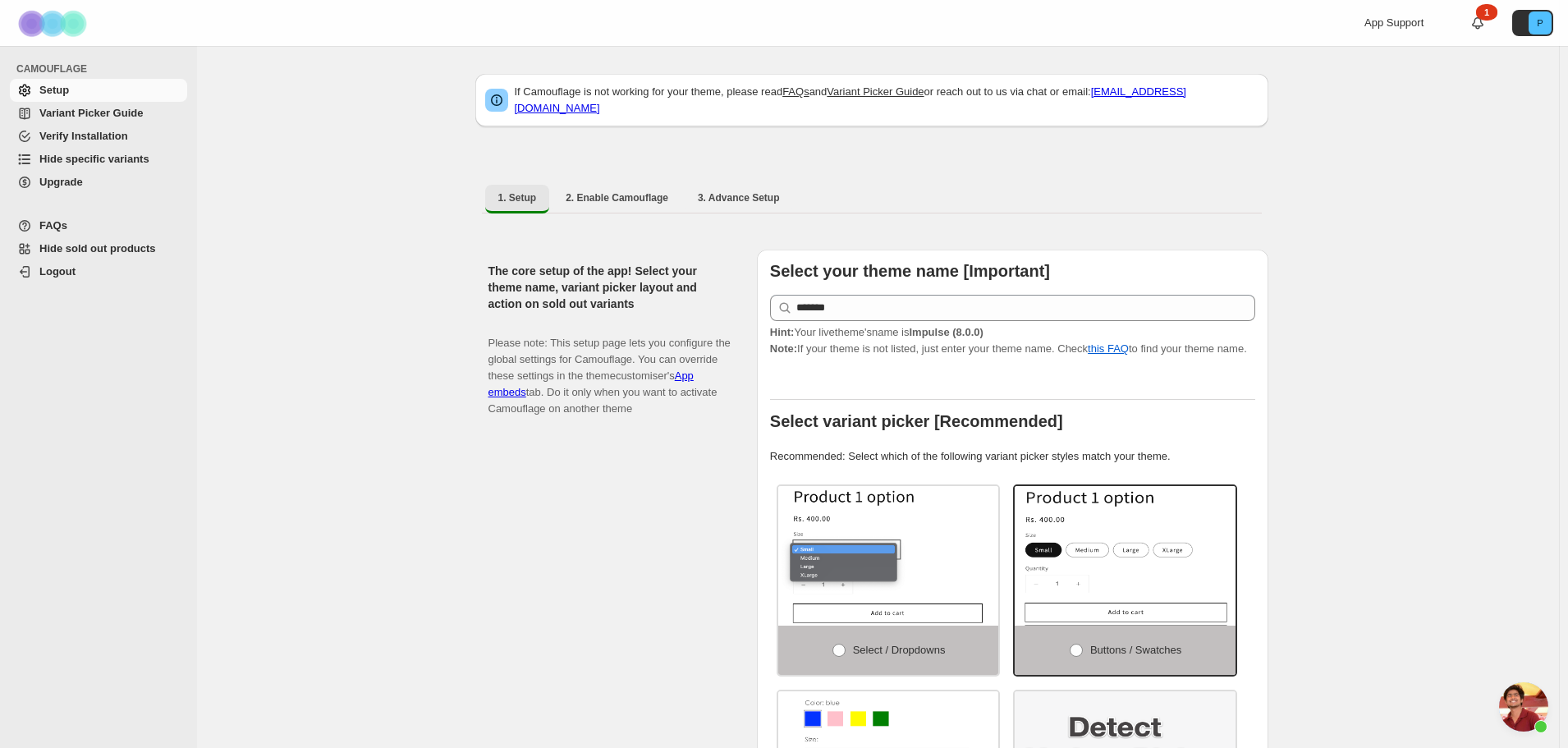
drag, startPoint x: 751, startPoint y: 187, endPoint x: 793, endPoint y: 185, distance: 42.0
click at [751, 192] on span "3. Advance Setup" at bounding box center [738, 198] width 82 height 13
select select "******"
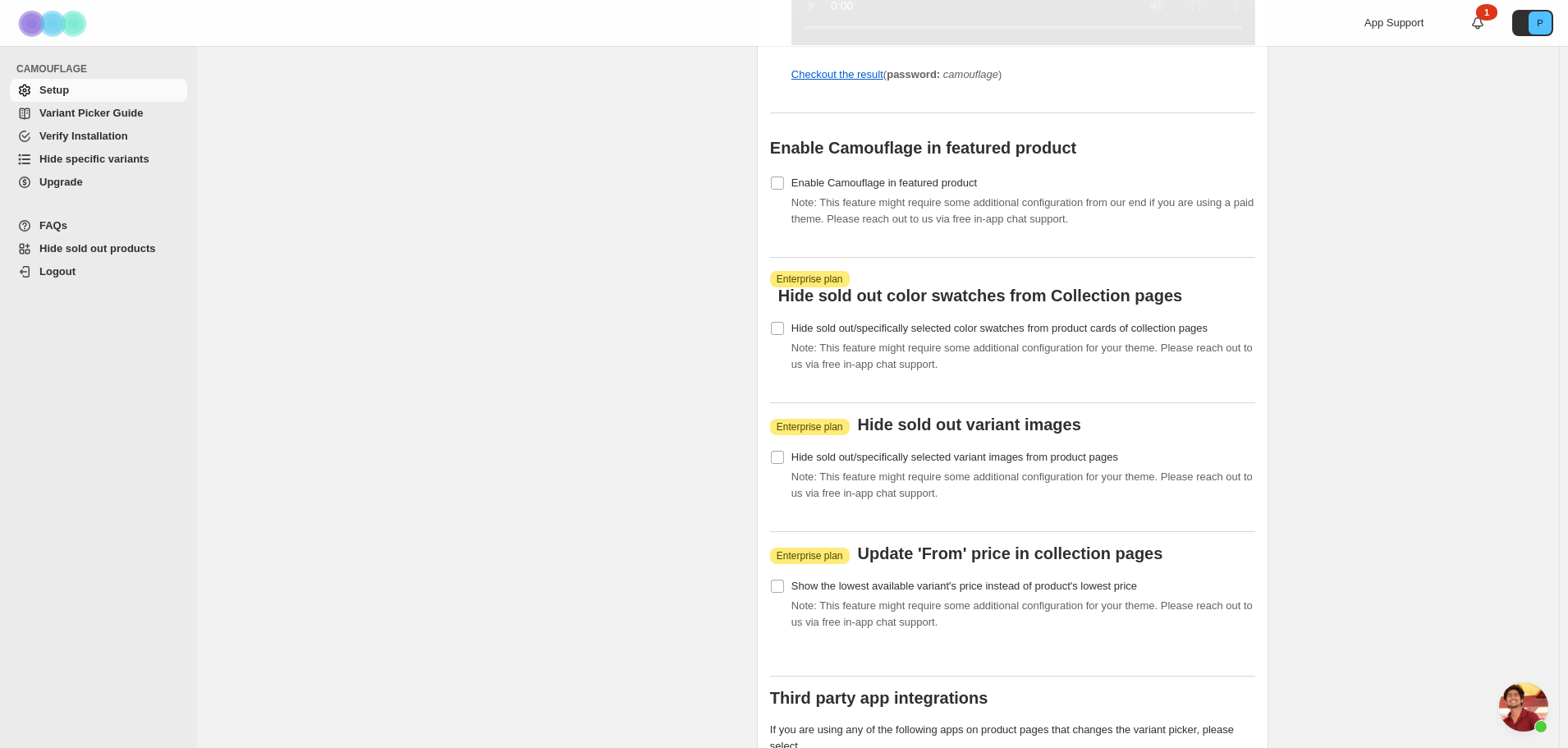
scroll to position [2052, 0]
